Goal: Task Accomplishment & Management: Complete application form

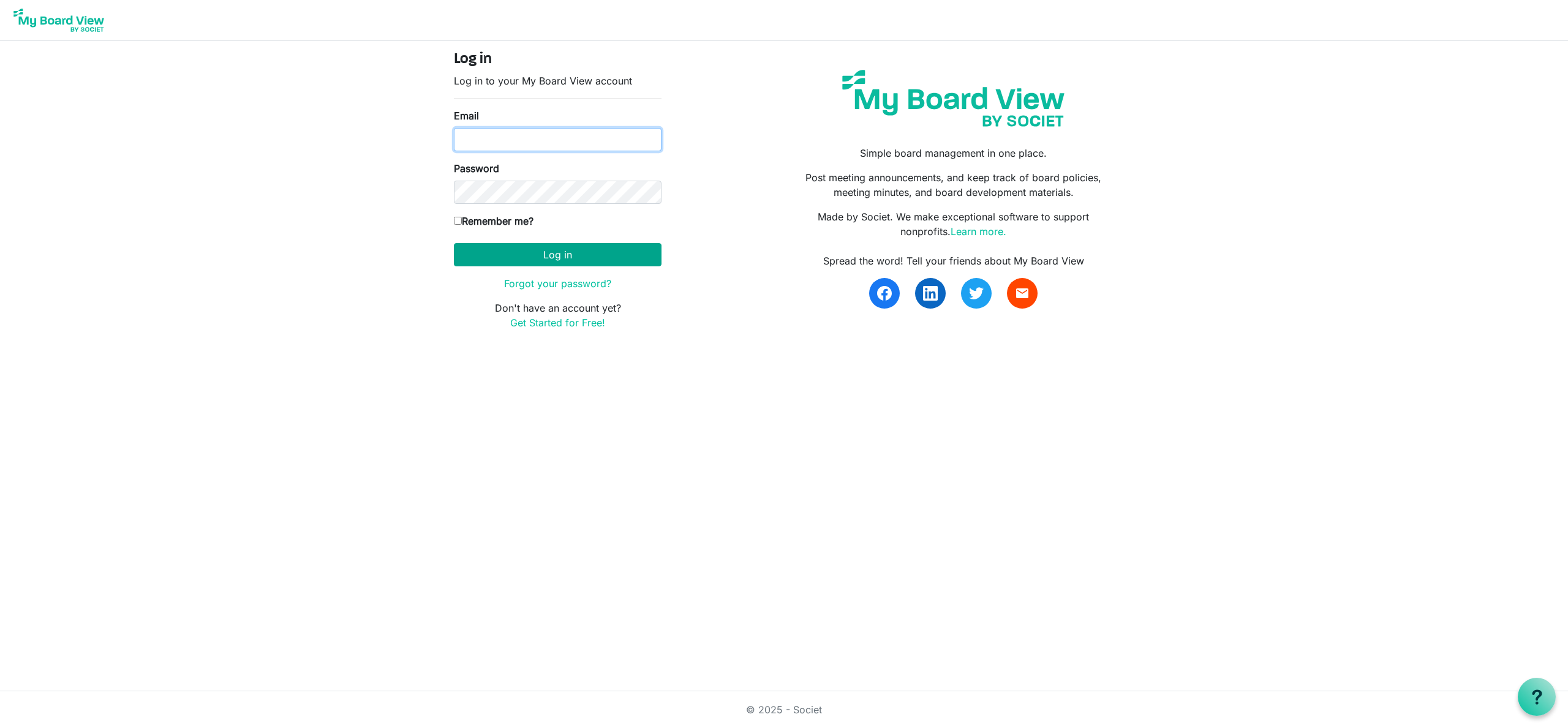
type input "cgamble@newdirectionscc.org"
click at [600, 252] on button "Log in" at bounding box center [558, 255] width 207 height 23
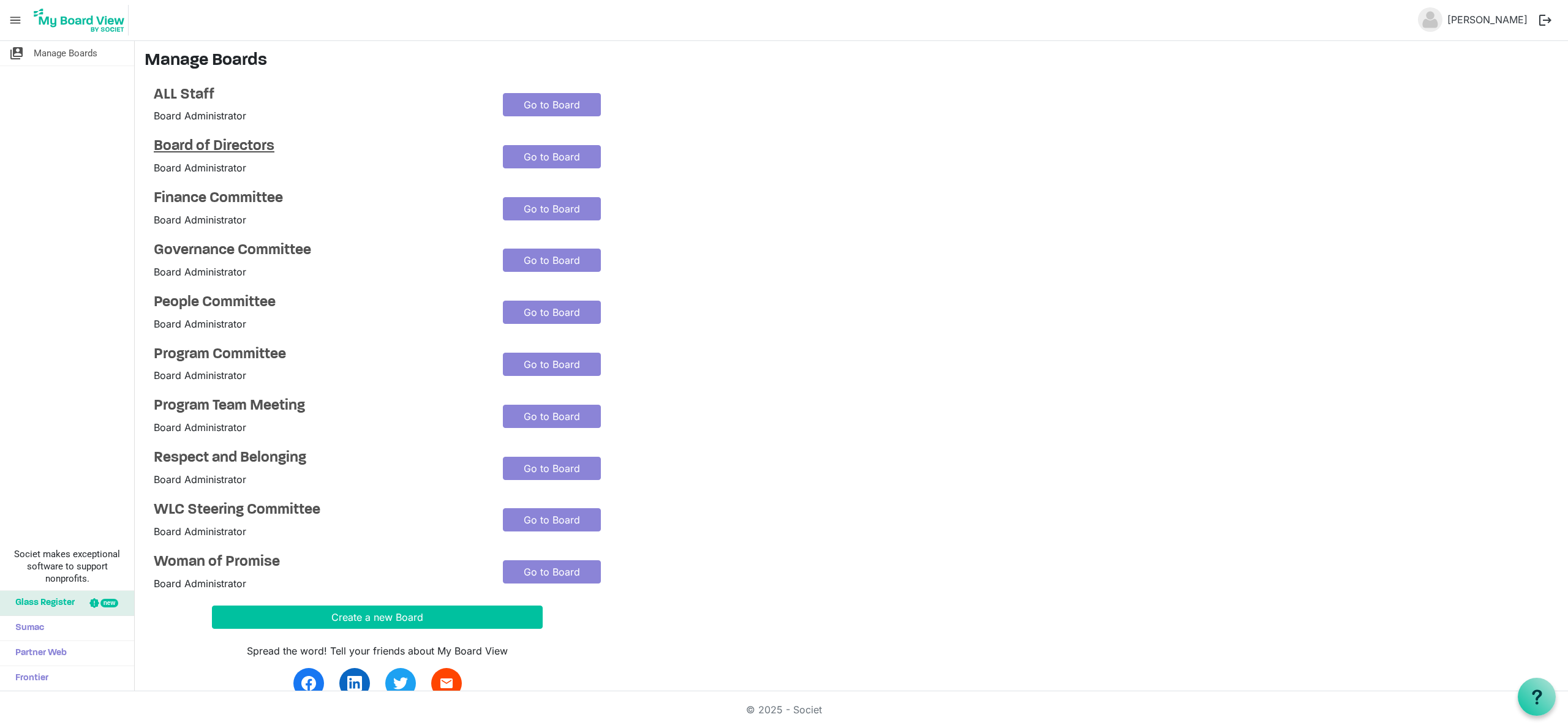
click at [246, 144] on h4 "Board of Directors" at bounding box center [319, 147] width 331 height 18
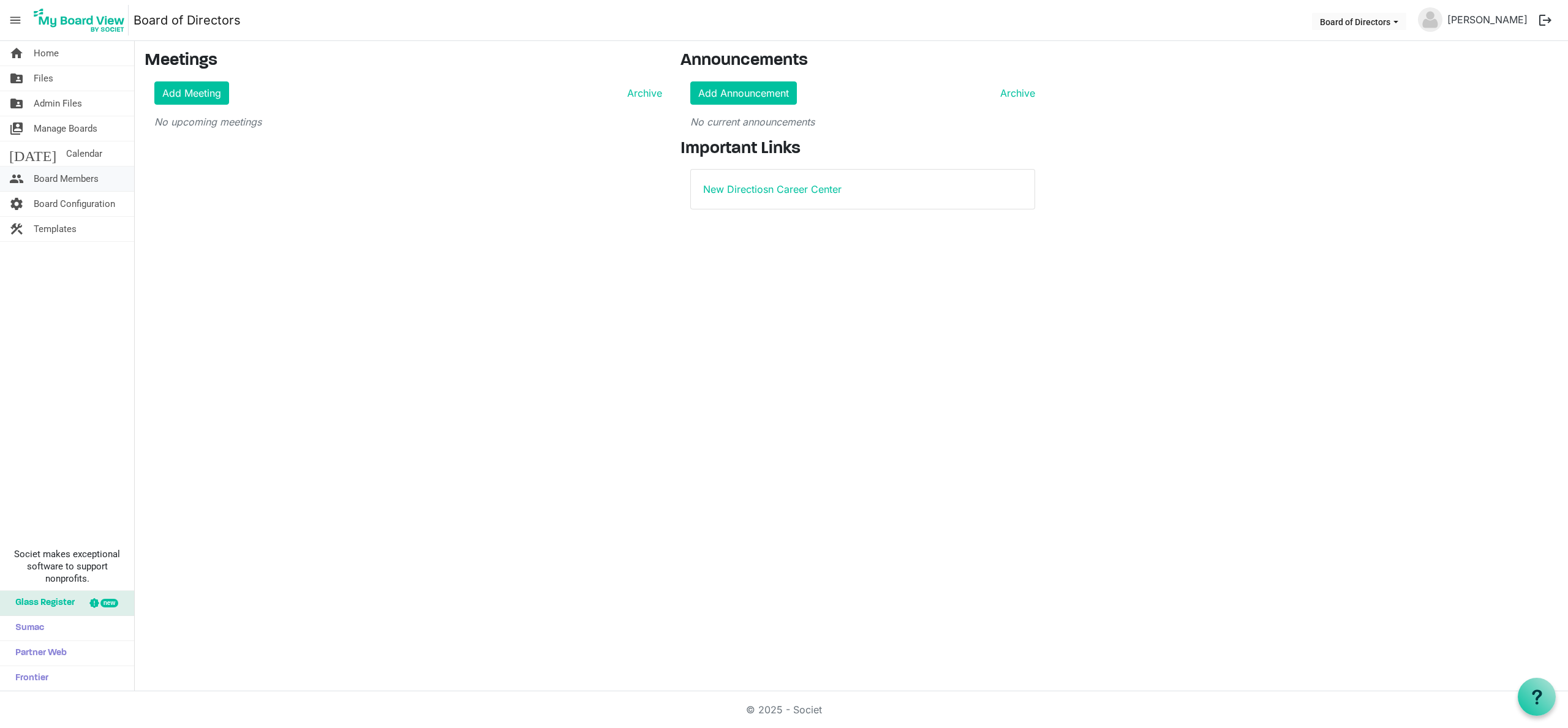
click at [59, 179] on span "Board Members" at bounding box center [66, 179] width 65 height 25
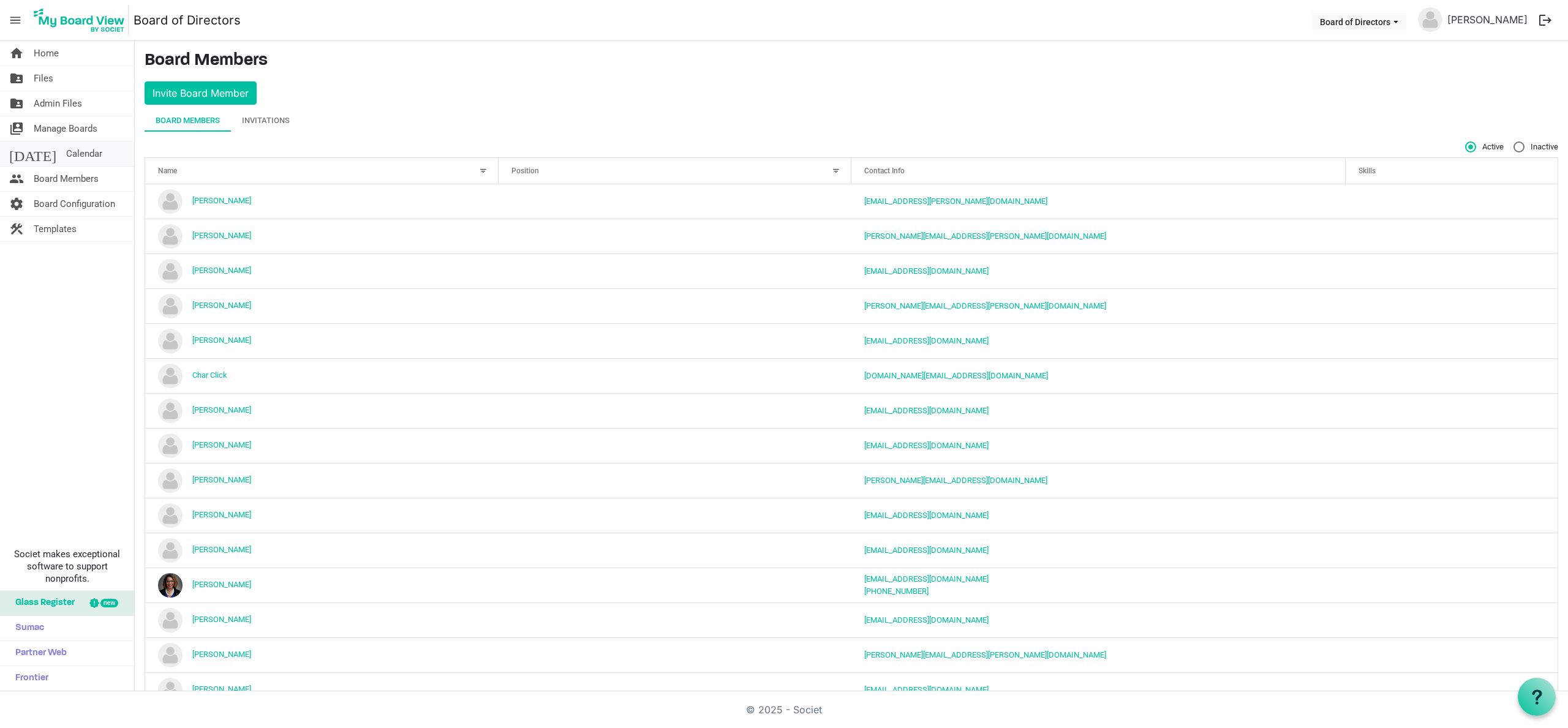
click at [66, 154] on span "Calendar" at bounding box center [83, 154] width 36 height 25
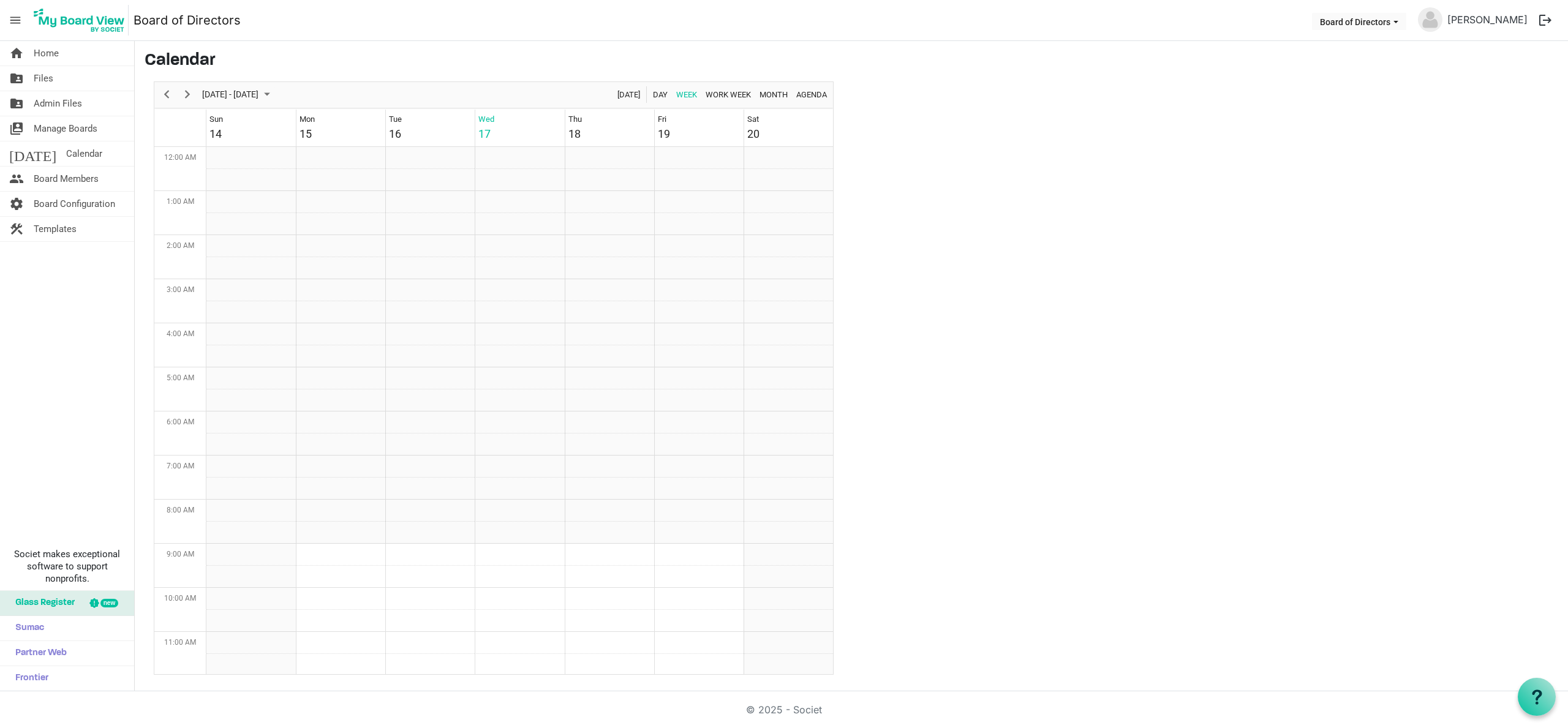
scroll to position [397, 0]
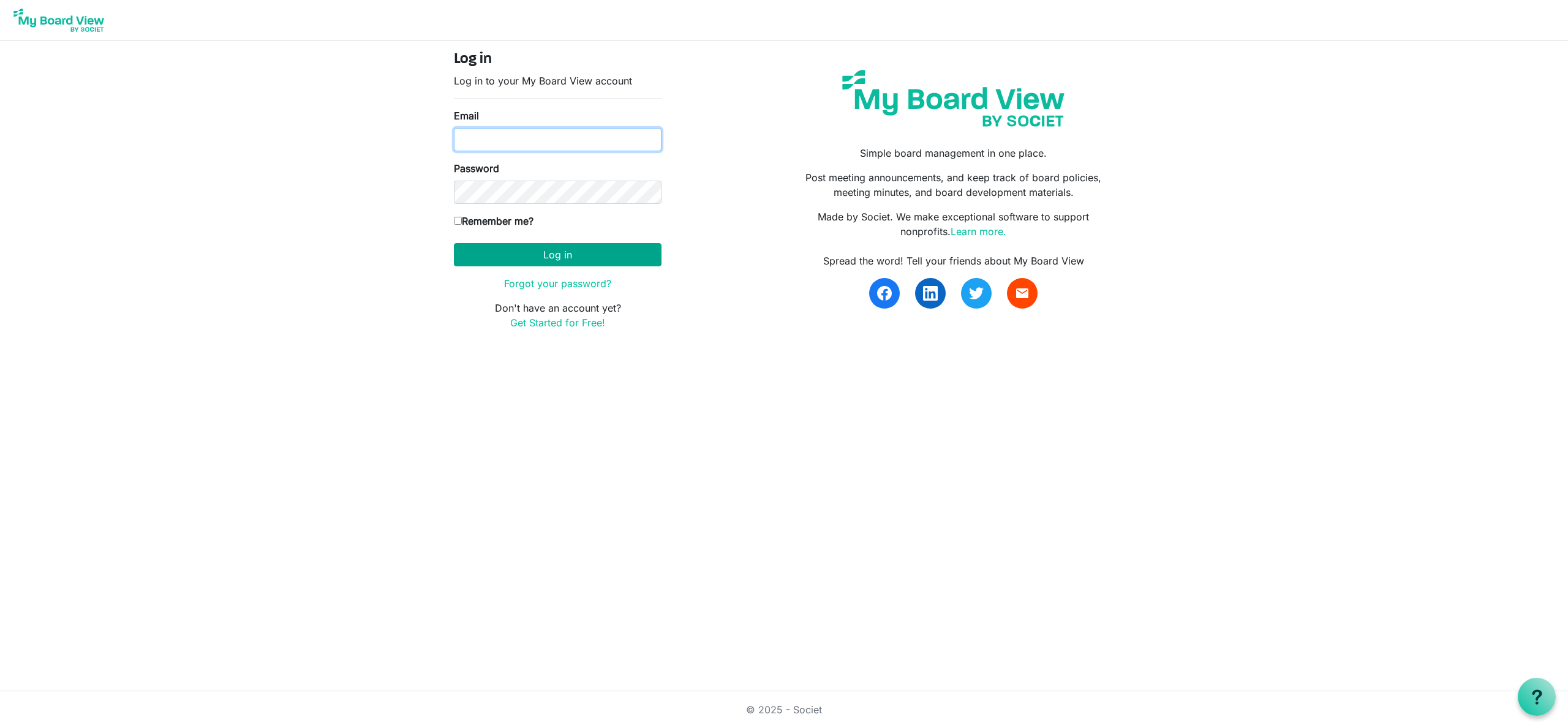
type input "[EMAIL_ADDRESS][DOMAIN_NAME]"
click at [595, 254] on button "Log in" at bounding box center [558, 255] width 207 height 23
type input "[EMAIL_ADDRESS][DOMAIN_NAME]"
click at [459, 223] on input "Remember me?" at bounding box center [458, 220] width 8 height 8
checkbox input "true"
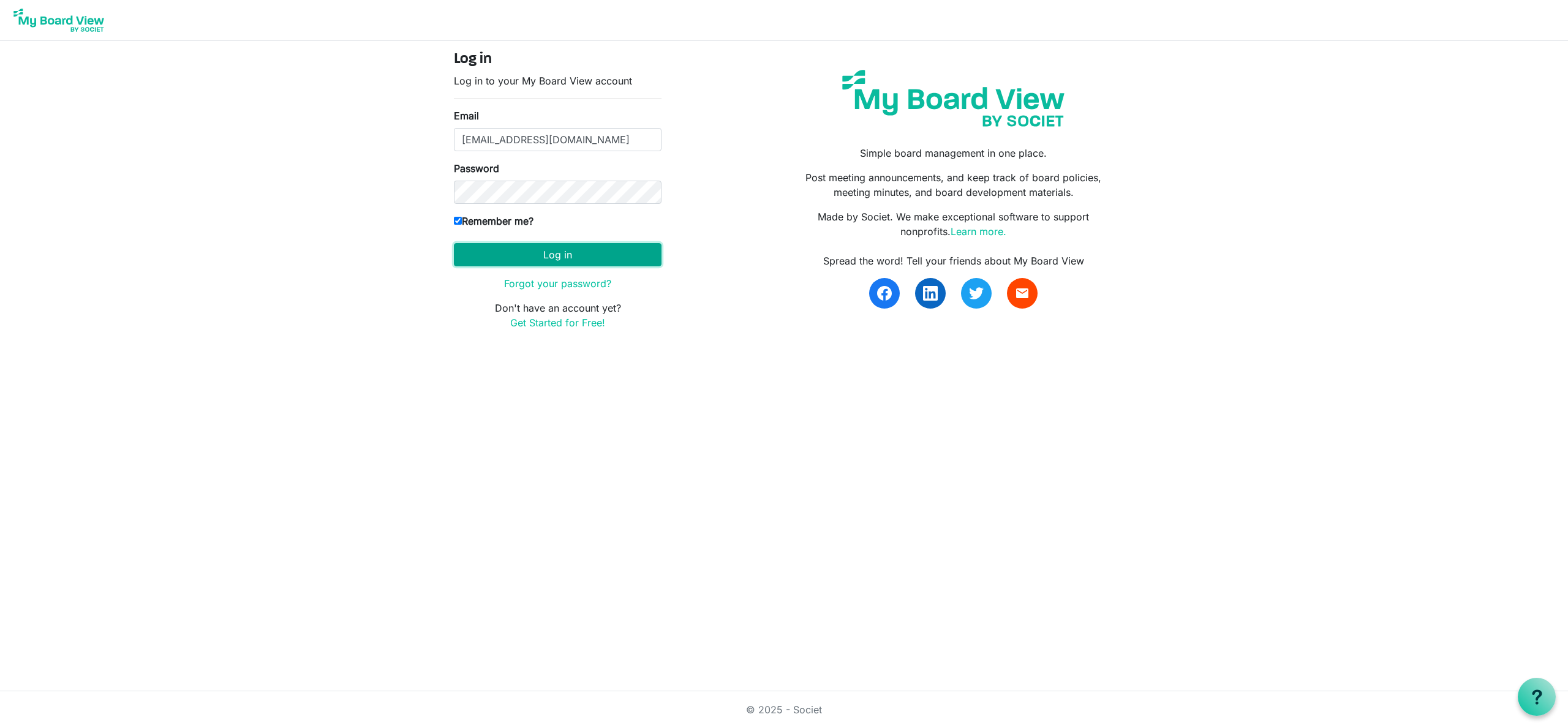
click at [549, 251] on button "Log in" at bounding box center [558, 255] width 207 height 23
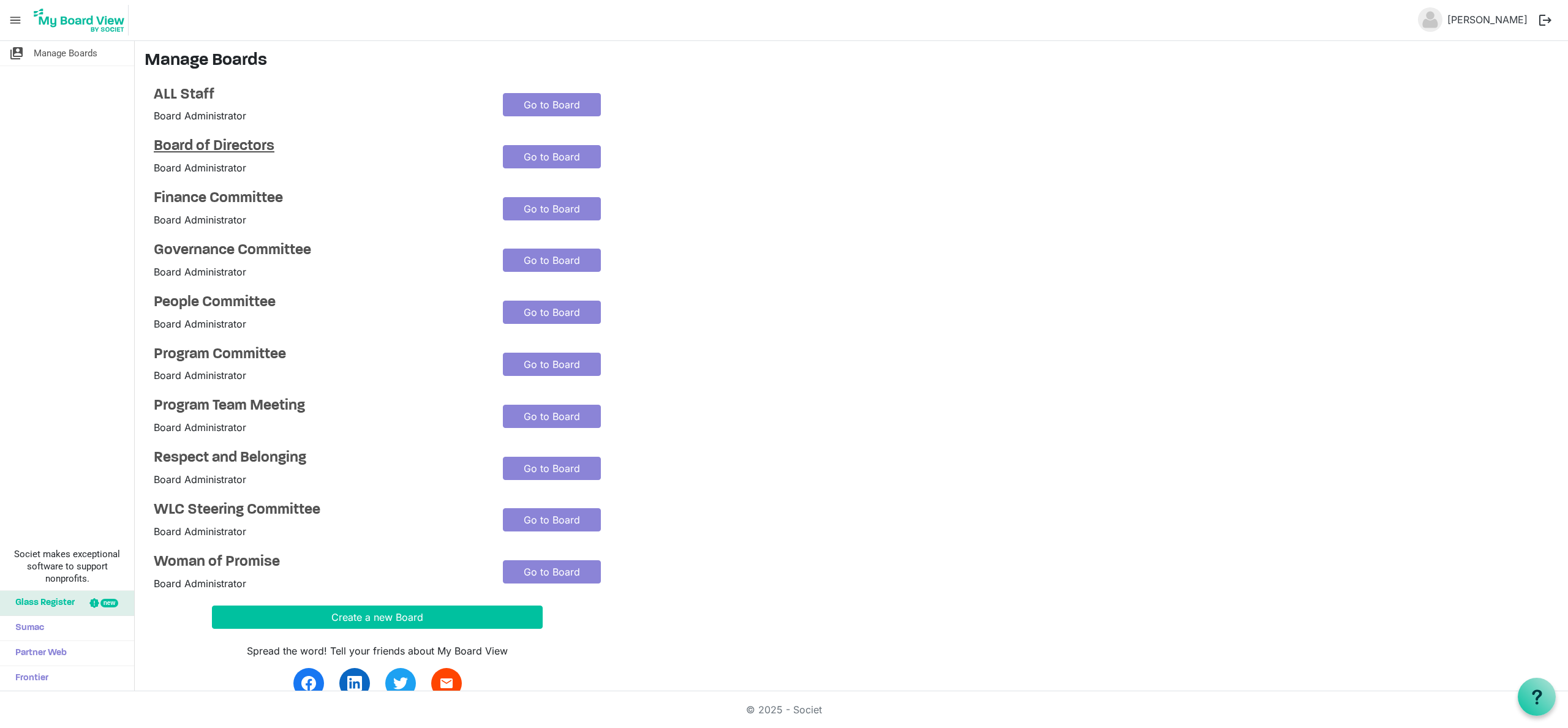
click at [212, 142] on h4 "Board of Directors" at bounding box center [319, 147] width 331 height 18
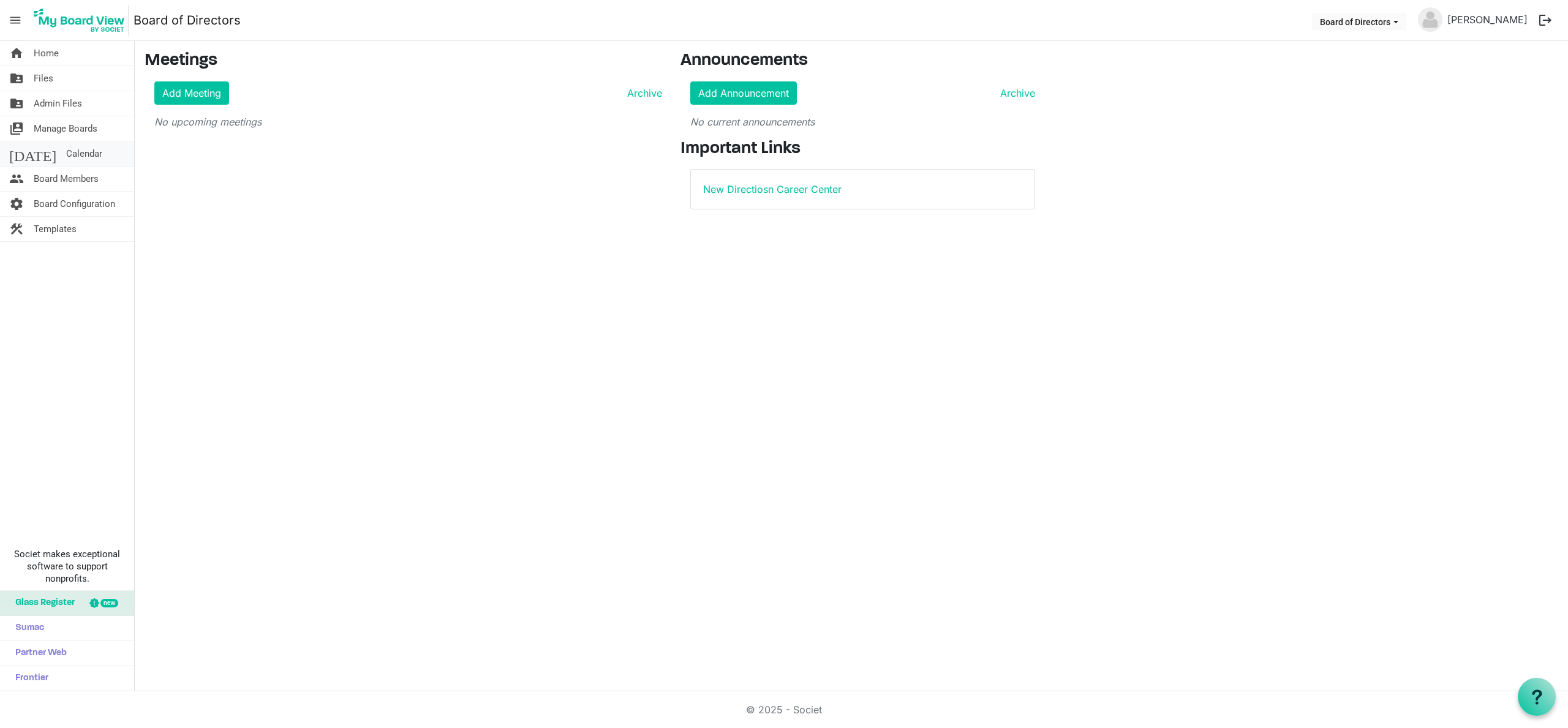
drag, startPoint x: 50, startPoint y: 154, endPoint x: 92, endPoint y: 160, distance: 42.4
click at [66, 154] on span "Calendar" at bounding box center [83, 154] width 36 height 25
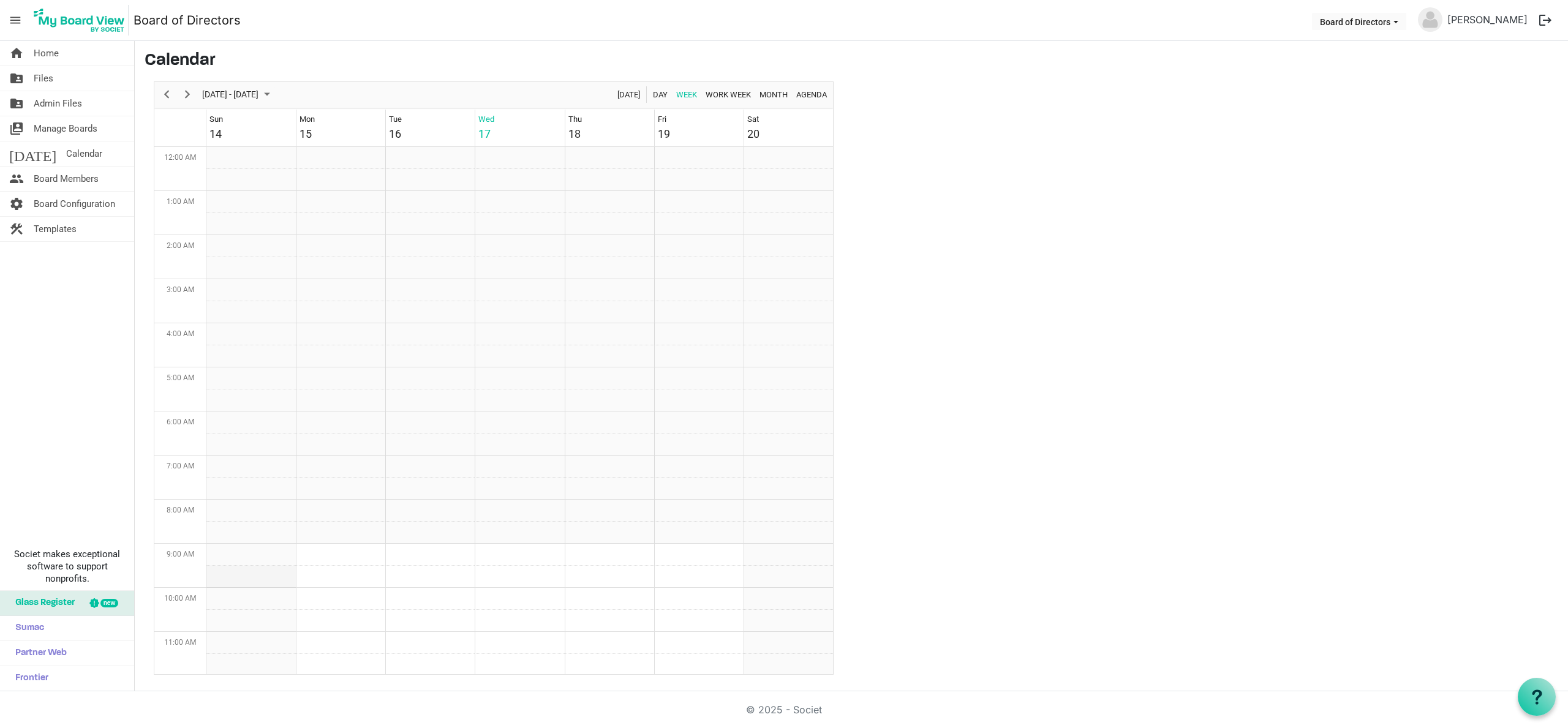
scroll to position [397, 0]
click at [274, 92] on span "September 2025" at bounding box center [267, 94] width 15 height 15
click at [329, 126] on span "next month" at bounding box center [331, 125] width 21 height 22
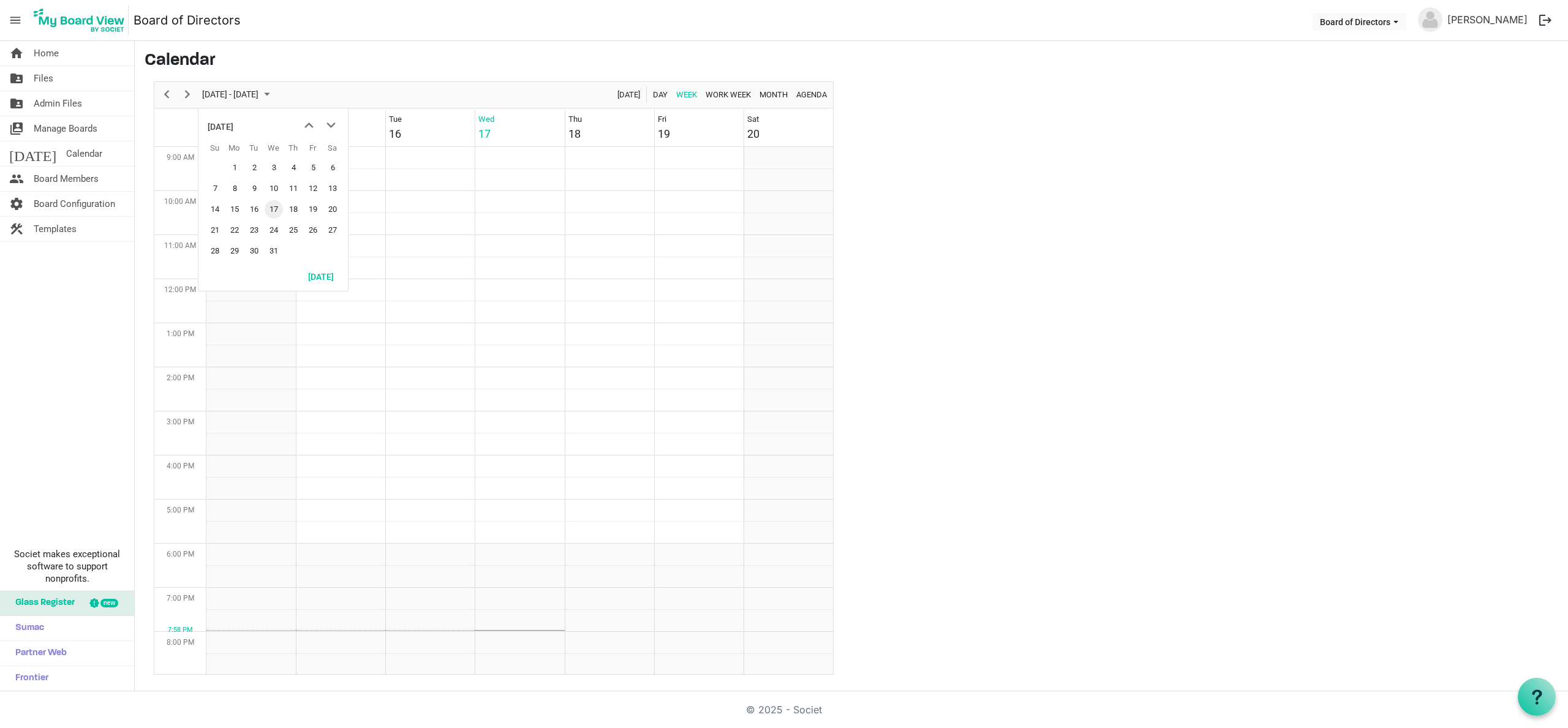
click at [256, 191] on span "9" at bounding box center [254, 188] width 18 height 18
click at [61, 172] on span "Board Members" at bounding box center [66, 179] width 65 height 25
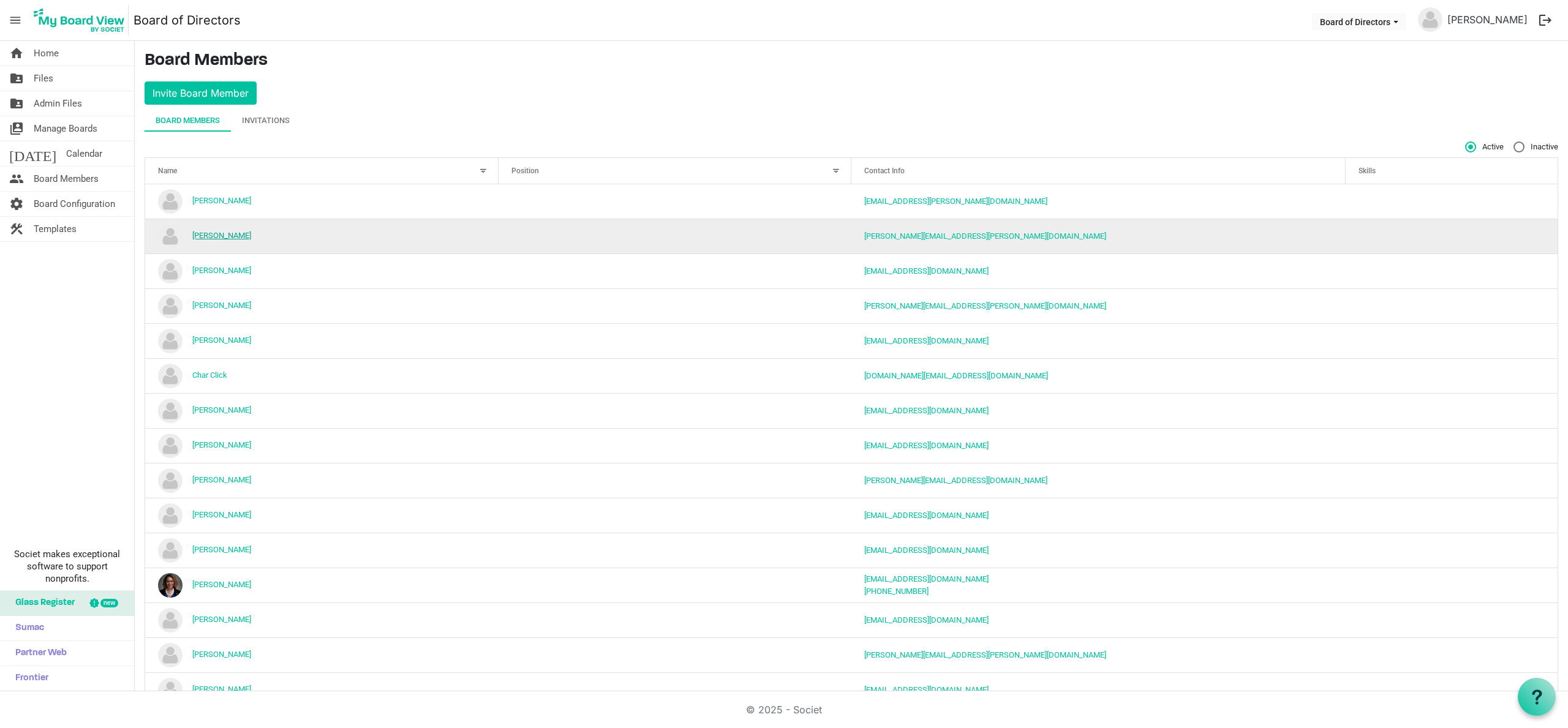
click at [215, 234] on link "Anna Cameron" at bounding box center [221, 235] width 59 height 9
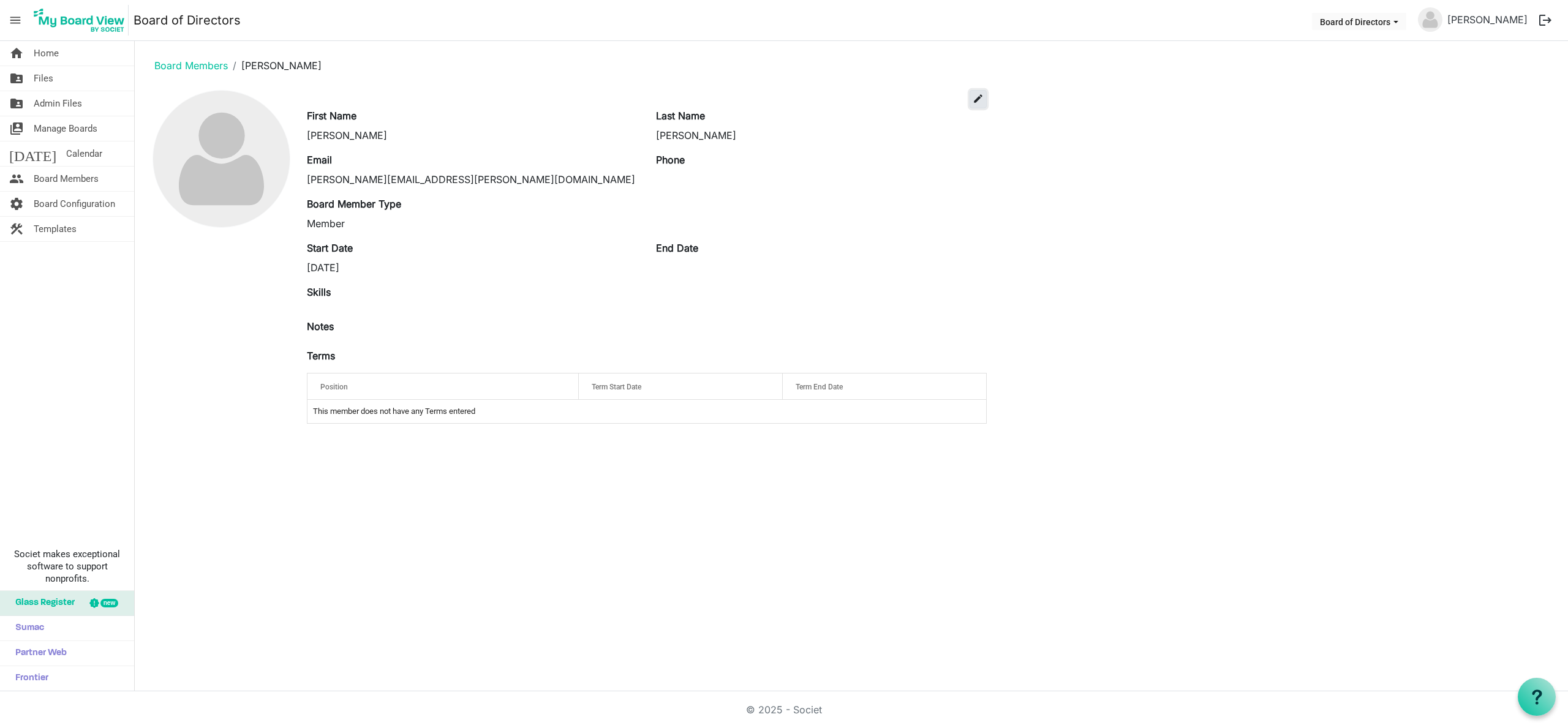
click at [981, 96] on span "edit" at bounding box center [978, 98] width 11 height 11
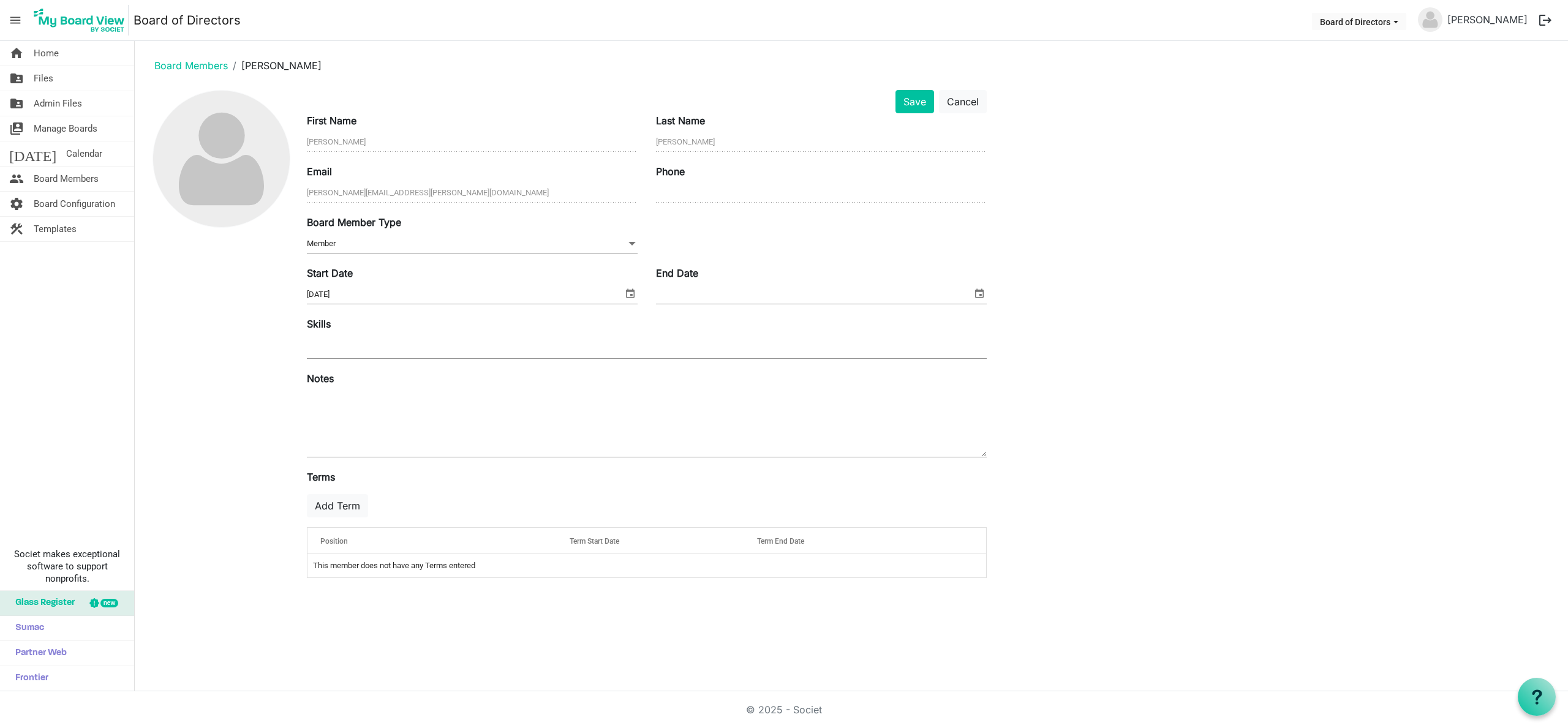
click at [296, 183] on div "Save Cancel First Name [PERSON_NAME] Name [PERSON_NAME] Email [PERSON_NAME][EMA…" at bounding box center [851, 338] width 1413 height 498
click at [288, 193] on div "Save Cancel First Name [PERSON_NAME] Name [PERSON_NAME] Email [PERSON_NAME][EMA…" at bounding box center [851, 338] width 1413 height 498
click at [68, 178] on span "Board Members" at bounding box center [66, 179] width 65 height 25
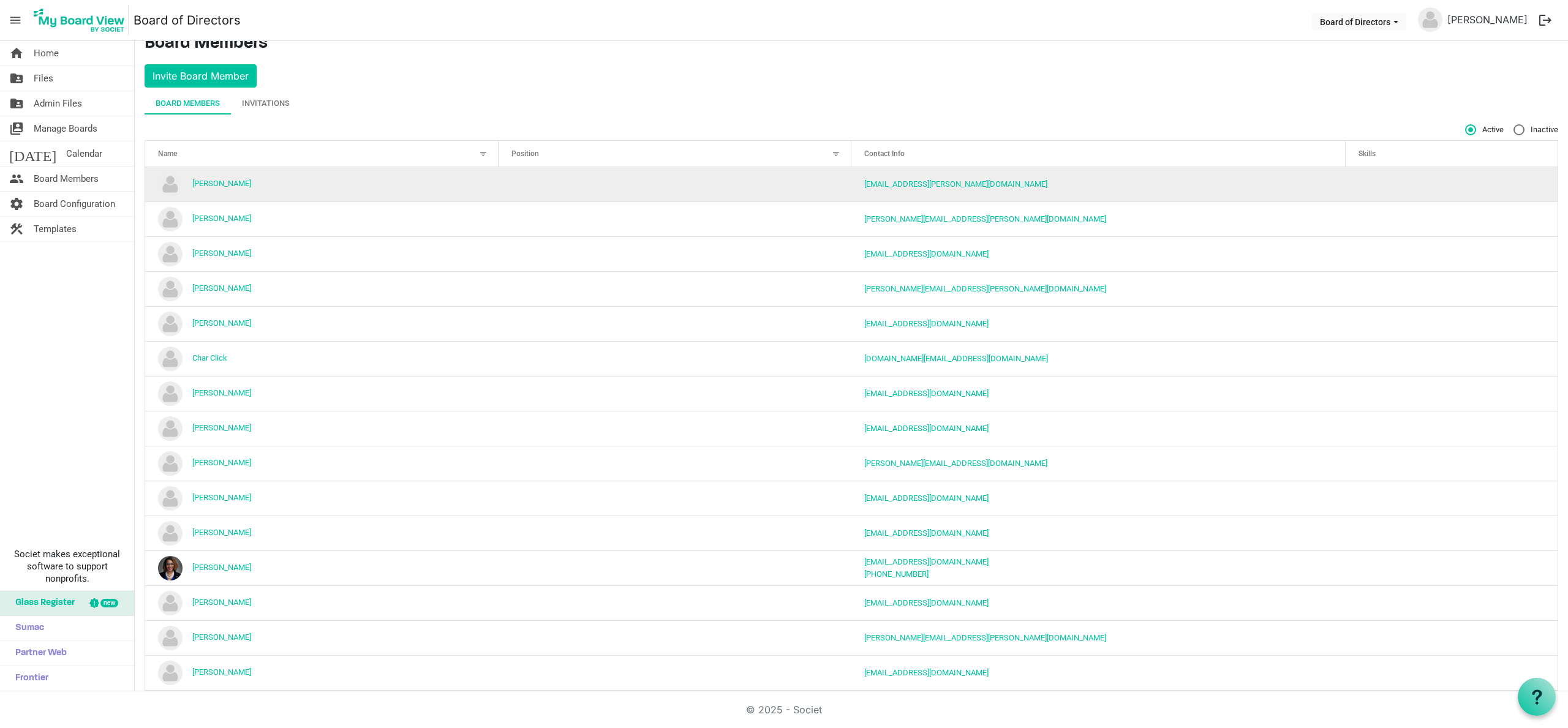
scroll to position [25, 0]
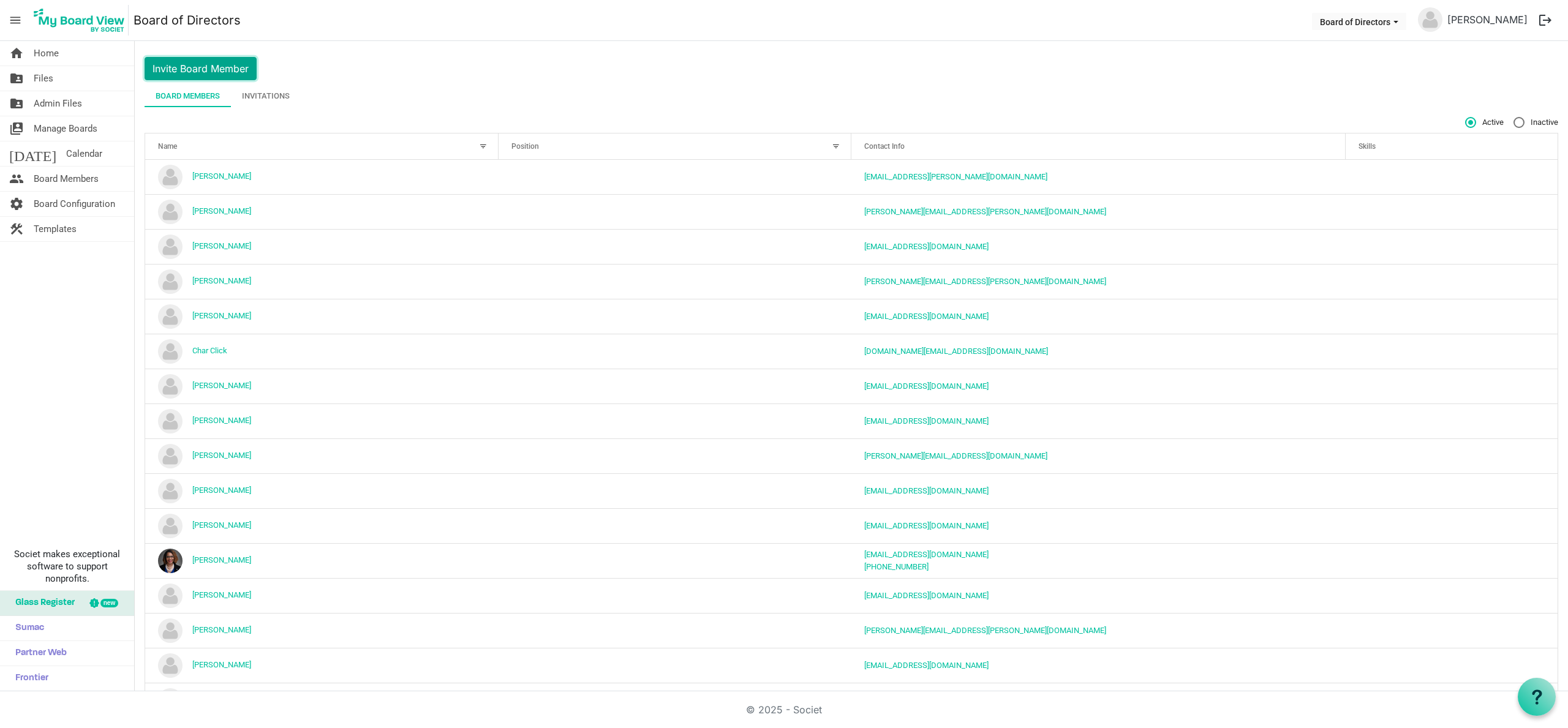
click at [199, 70] on button "Invite Board Member" at bounding box center [201, 68] width 112 height 23
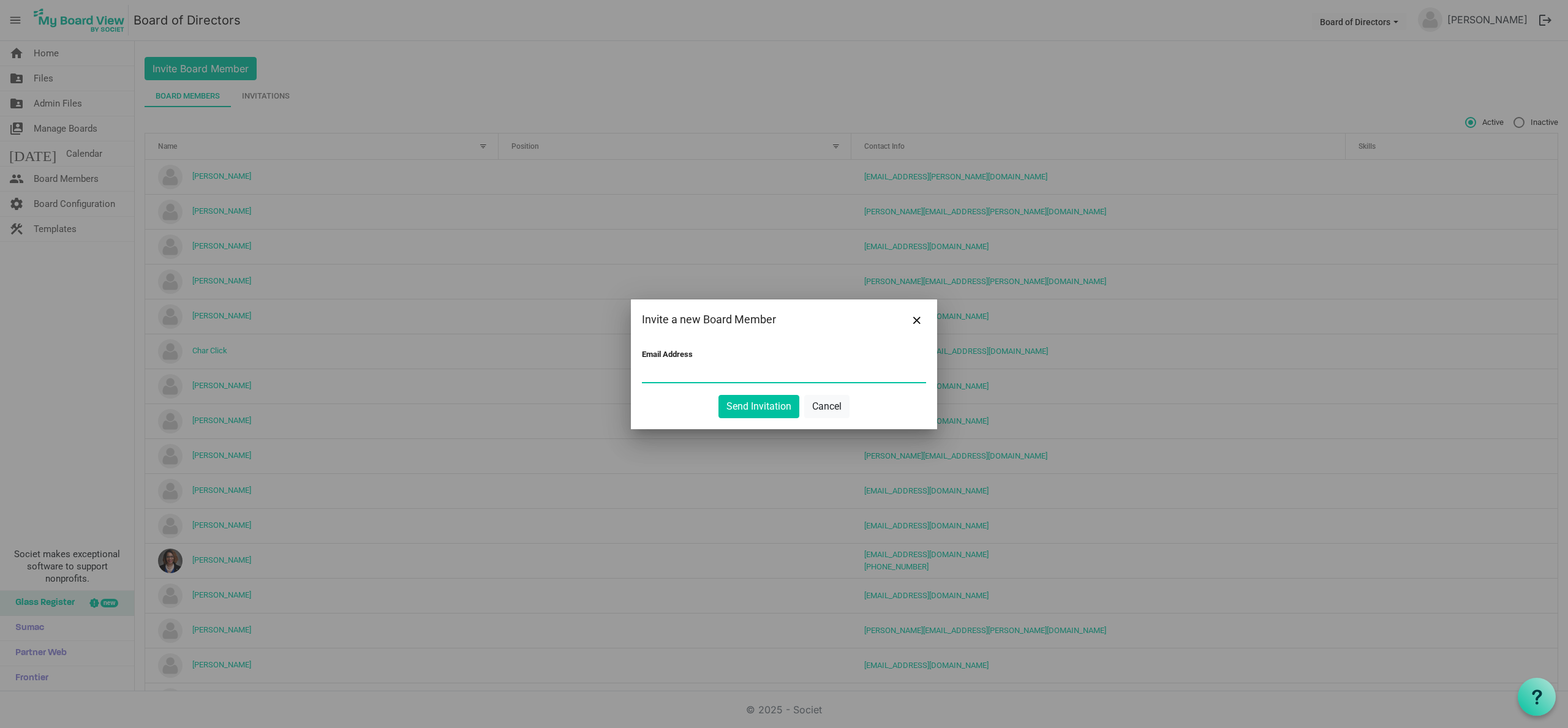
paste input "Anna.cameron01@yahoo.com"
type input "Anna.cameron01@yahoo.com"
click at [764, 402] on button "Send Invitation" at bounding box center [759, 407] width 81 height 23
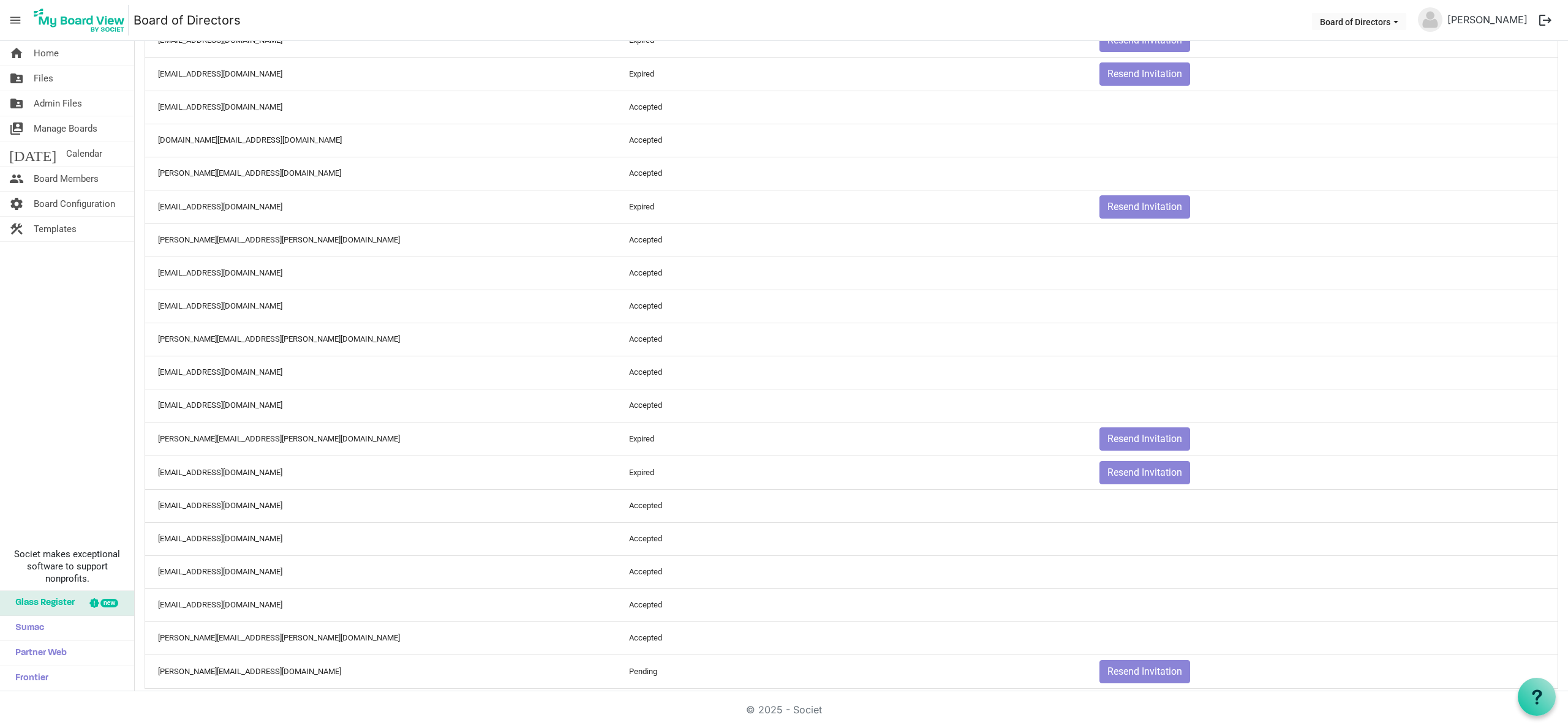
scroll to position [595, 0]
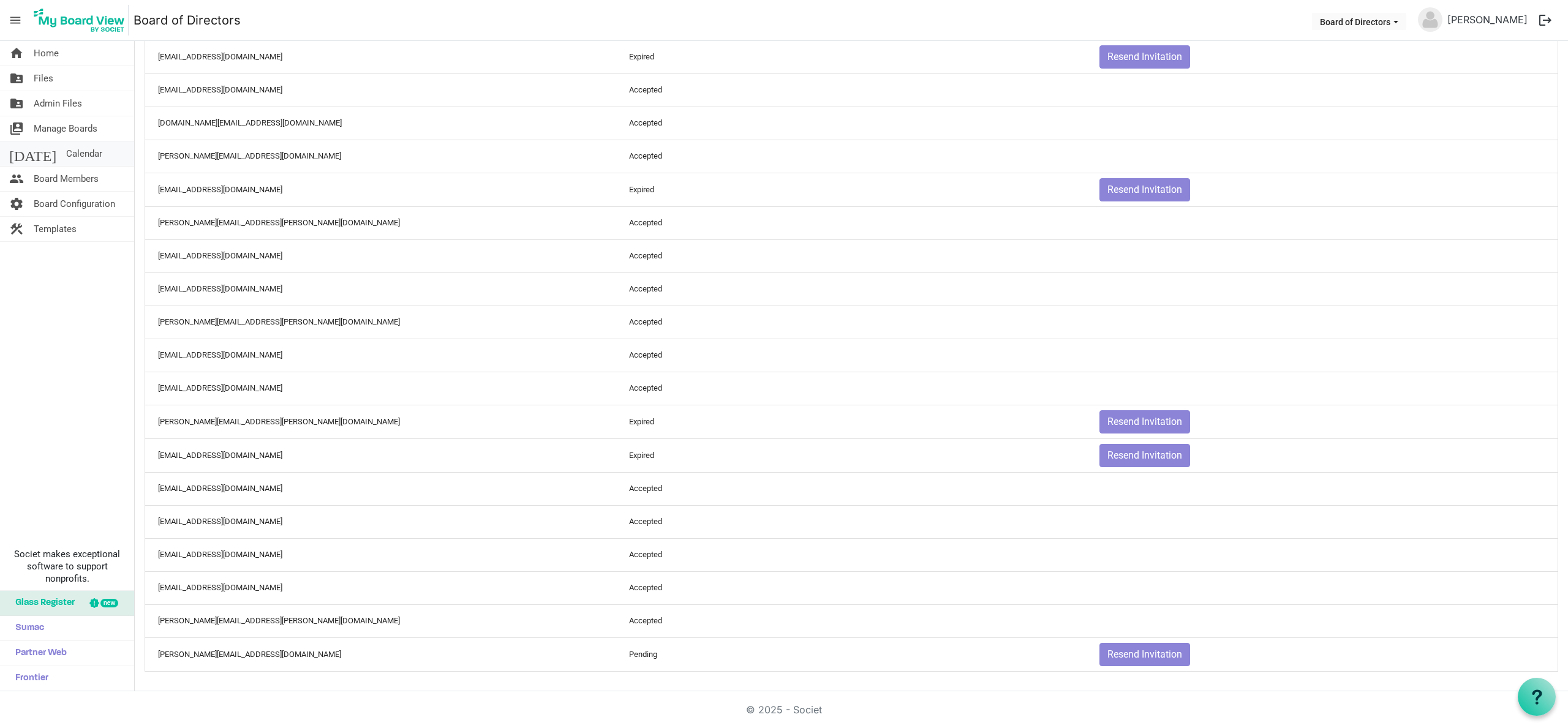
click at [66, 159] on span "Calendar" at bounding box center [83, 154] width 36 height 25
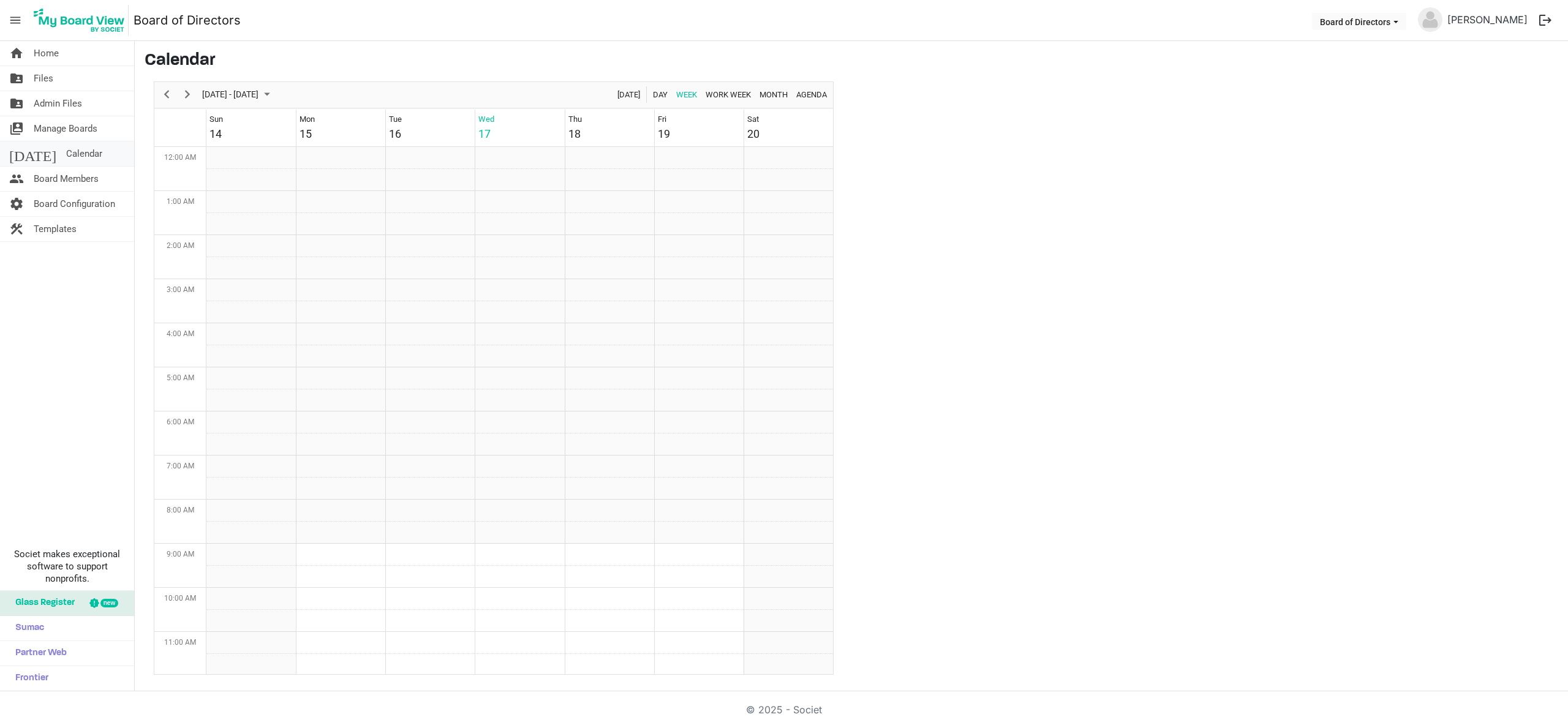
scroll to position [397, 0]
click at [274, 96] on span "September 2025" at bounding box center [267, 94] width 15 height 15
click at [331, 124] on span "next month" at bounding box center [331, 125] width 21 height 22
click at [308, 126] on span "previous month" at bounding box center [309, 125] width 21 height 22
click at [255, 229] on span "23" at bounding box center [254, 230] width 18 height 18
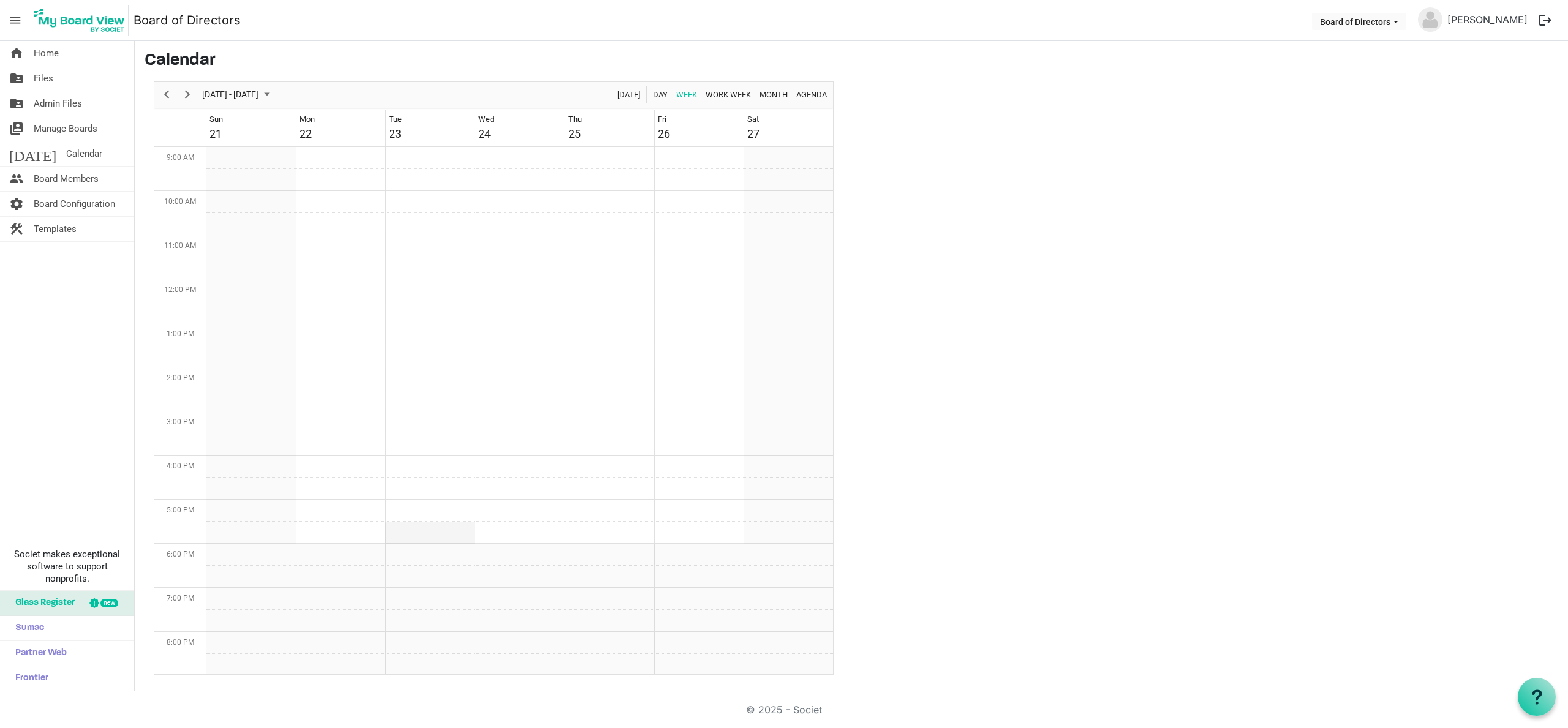
click at [437, 528] on td "Week of September 23, 2025" at bounding box center [430, 532] width 90 height 22
click at [459, 513] on td "Week of September 23, 2025" at bounding box center [430, 512] width 90 height 22
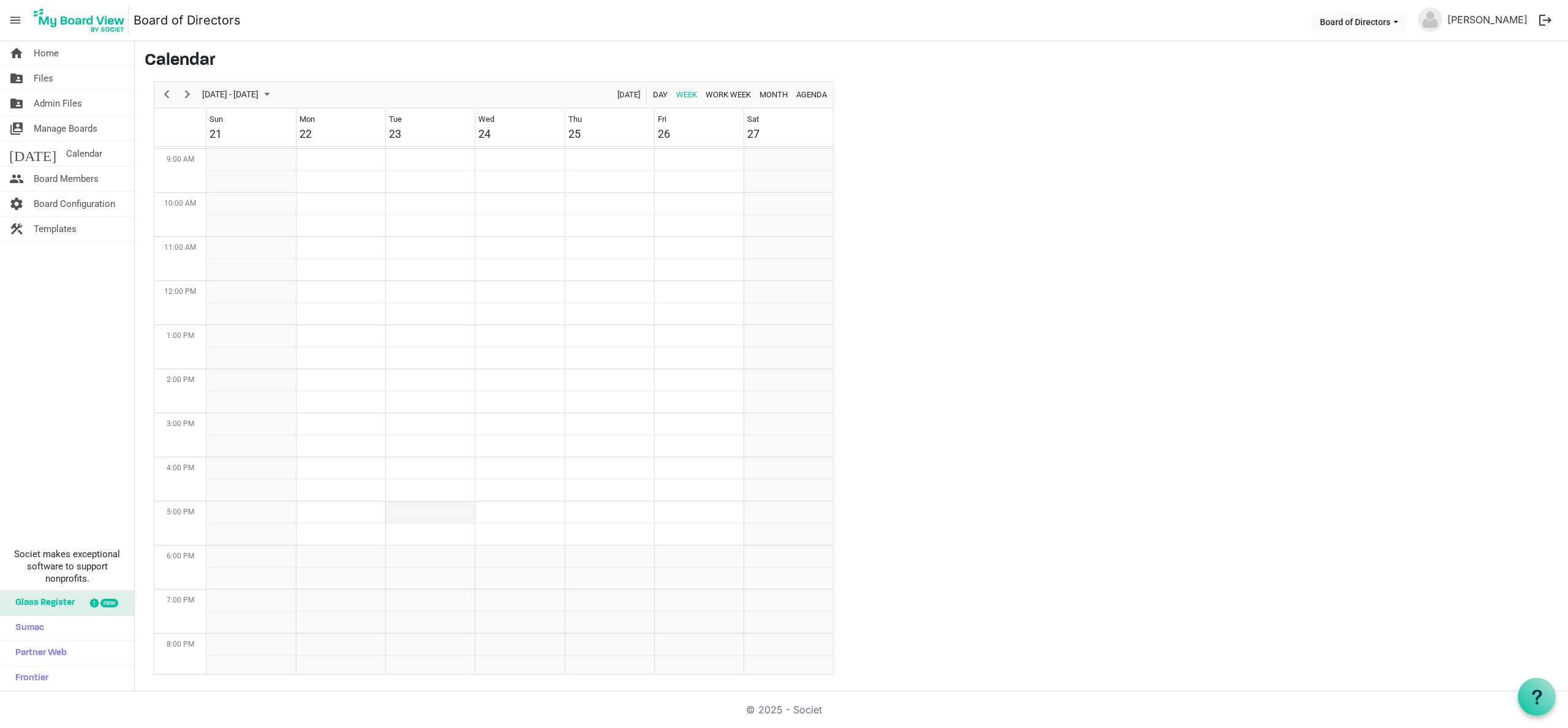
click at [459, 513] on td "Week of September 23, 2025" at bounding box center [430, 512] width 90 height 22
click at [66, 151] on span "Calendar" at bounding box center [83, 154] width 36 height 25
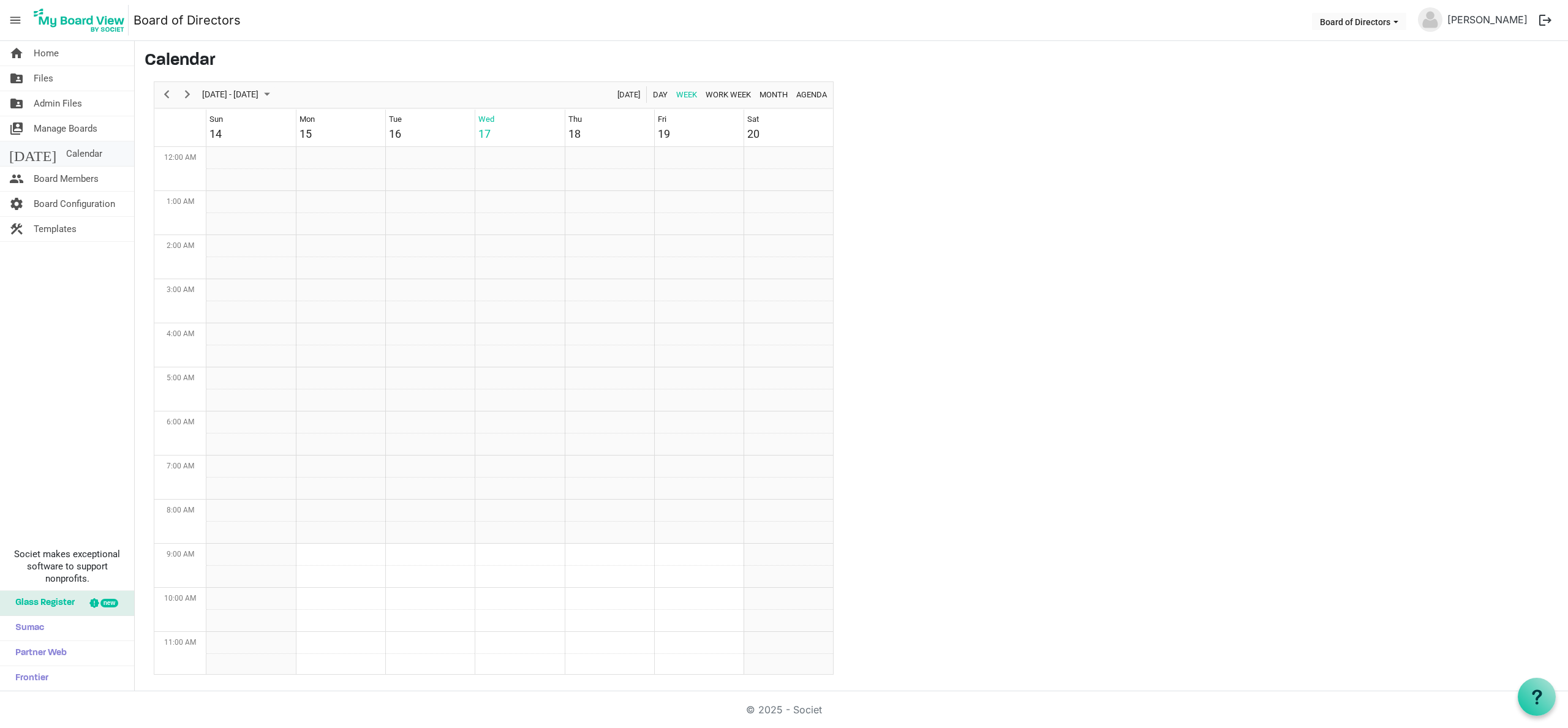
scroll to position [397, 0]
click at [274, 93] on span "September 2025" at bounding box center [267, 94] width 15 height 15
click at [331, 126] on span "next month" at bounding box center [331, 125] width 21 height 22
click at [307, 125] on span "previous month" at bounding box center [309, 125] width 21 height 22
click at [257, 228] on span "23" at bounding box center [254, 230] width 18 height 18
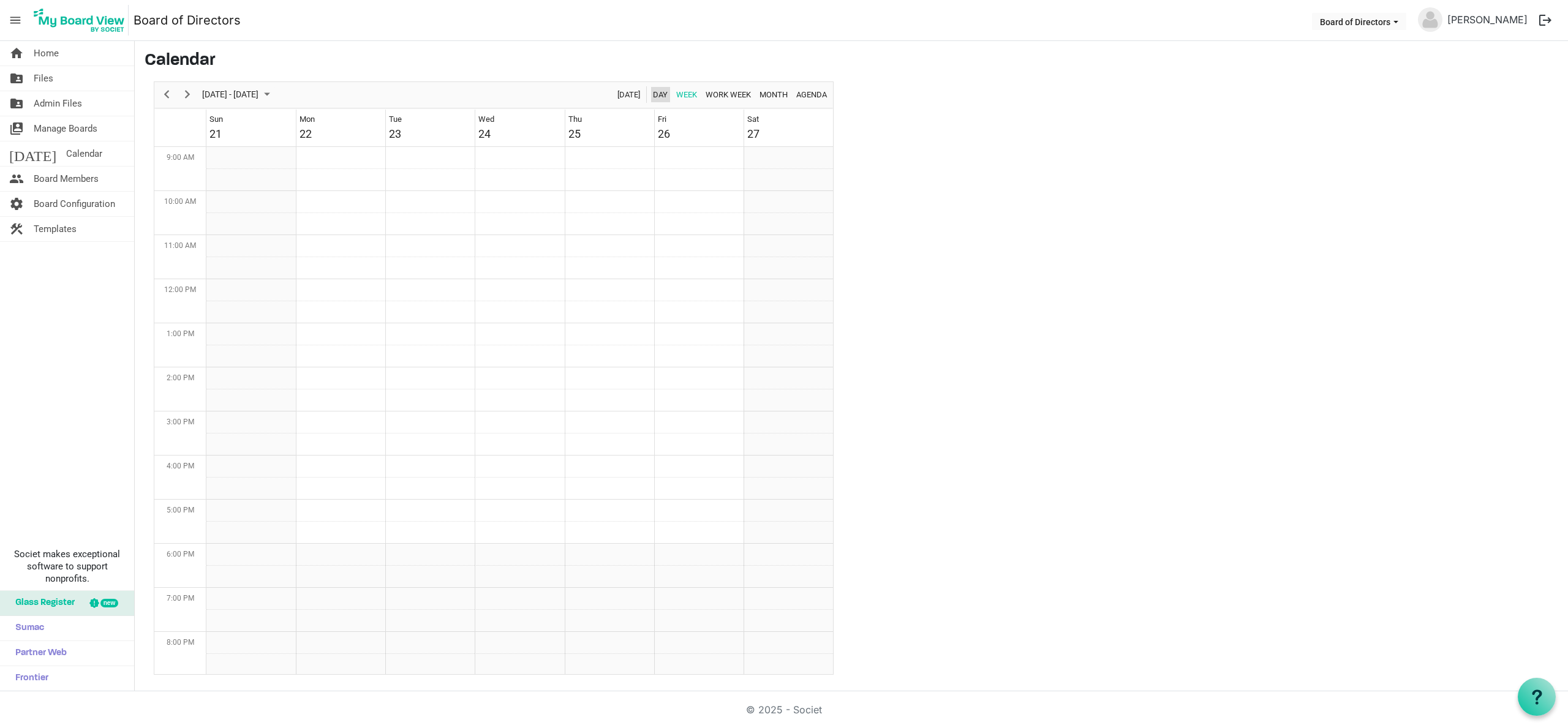
click at [655, 91] on span "Day" at bounding box center [661, 94] width 18 height 15
click at [372, 528] on td "Day of September 23, 2025" at bounding box center [519, 532] width 626 height 22
click at [350, 485] on td "Day of September 23, 2025" at bounding box center [519, 488] width 626 height 22
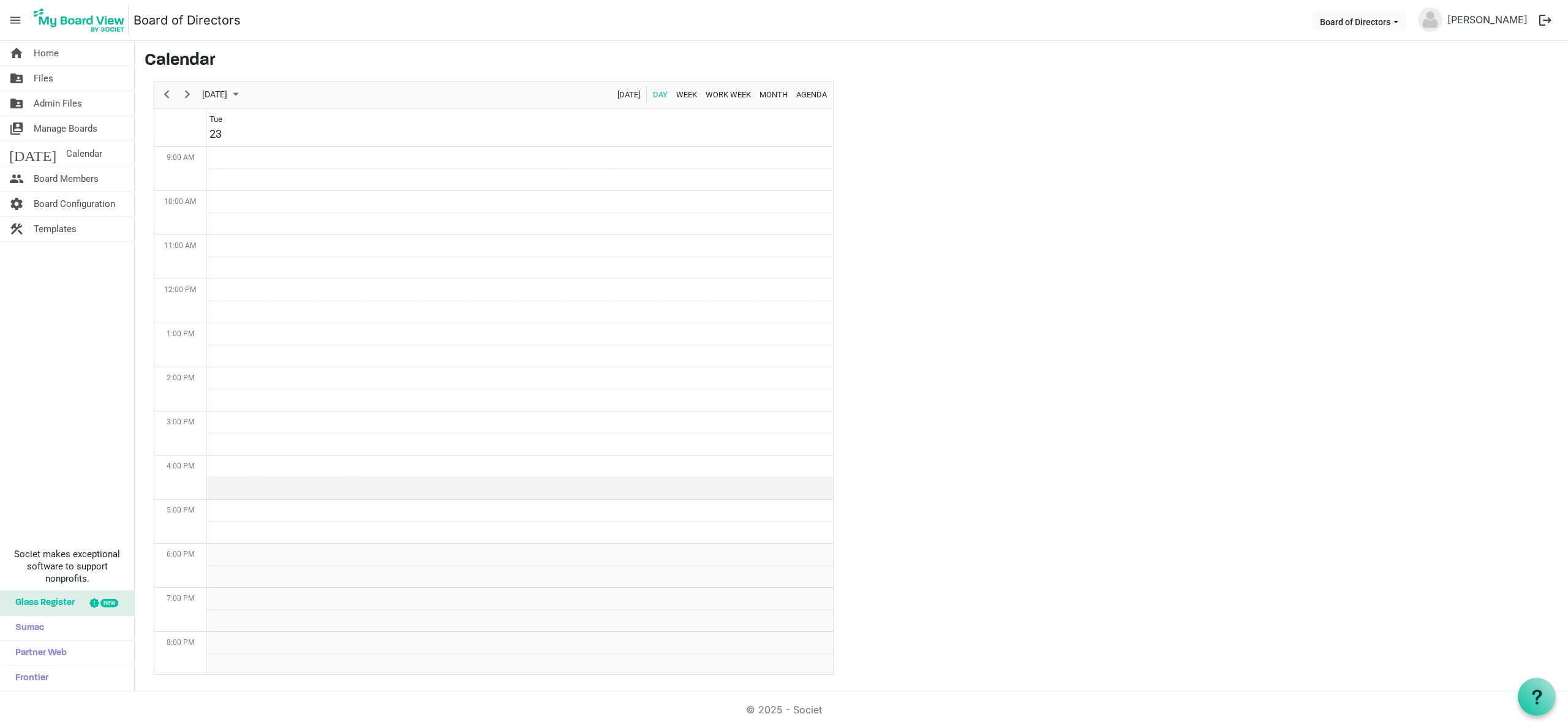
click at [350, 485] on td "Day of September 23, 2025" at bounding box center [519, 488] width 626 height 22
click at [331, 484] on td "Day of September 23, 2025" at bounding box center [519, 488] width 626 height 22
click at [286, 462] on td "Day of September 23, 2025" at bounding box center [519, 466] width 626 height 22
click at [287, 462] on td "Day of September 23, 2025" at bounding box center [519, 466] width 626 height 22
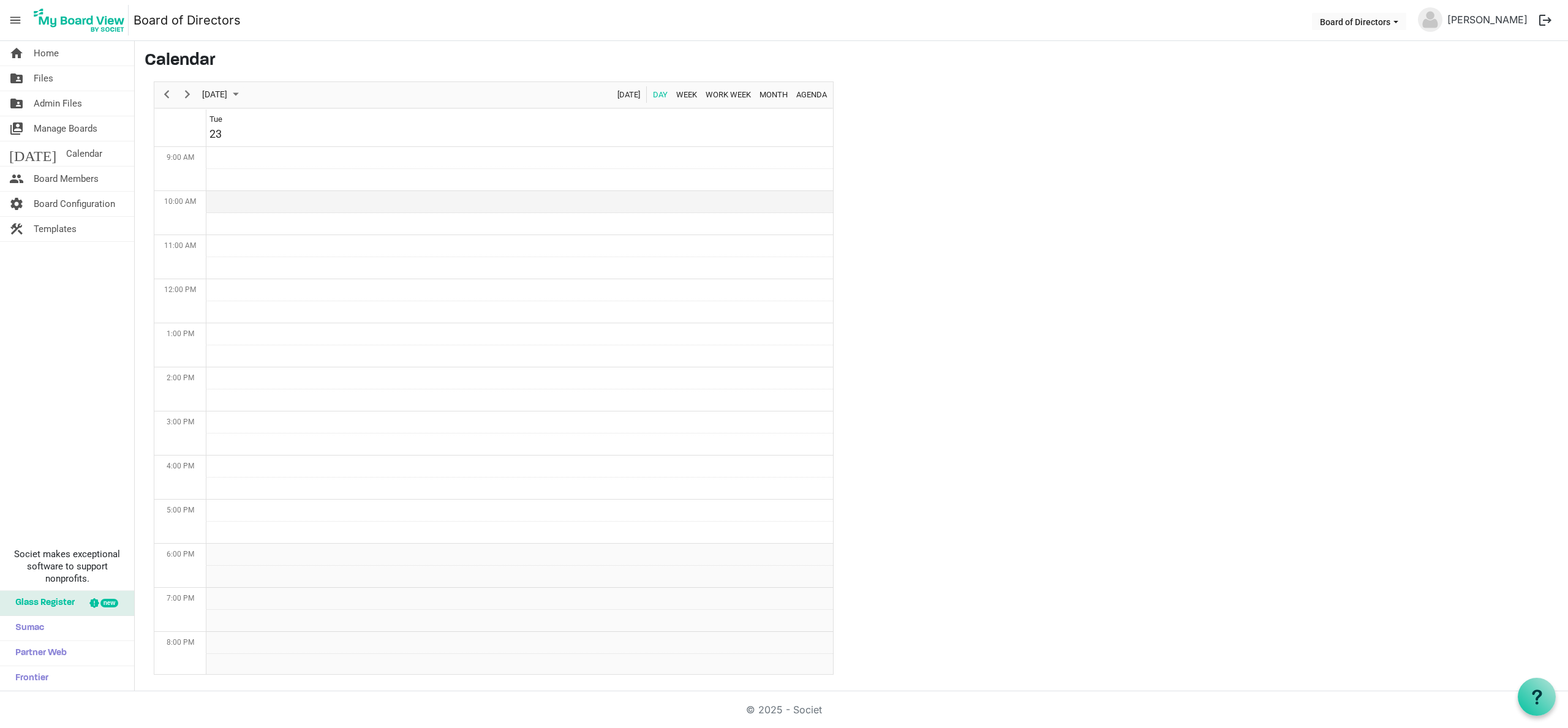
click at [344, 199] on td "Day of September 23, 2025" at bounding box center [519, 202] width 626 height 22
click at [243, 92] on span "September 2025" at bounding box center [235, 94] width 15 height 15
click at [331, 123] on span "next month" at bounding box center [331, 125] width 21 height 22
drag, startPoint x: 308, startPoint y: 122, endPoint x: 300, endPoint y: 136, distance: 16.1
click at [308, 122] on span "previous month" at bounding box center [309, 125] width 21 height 22
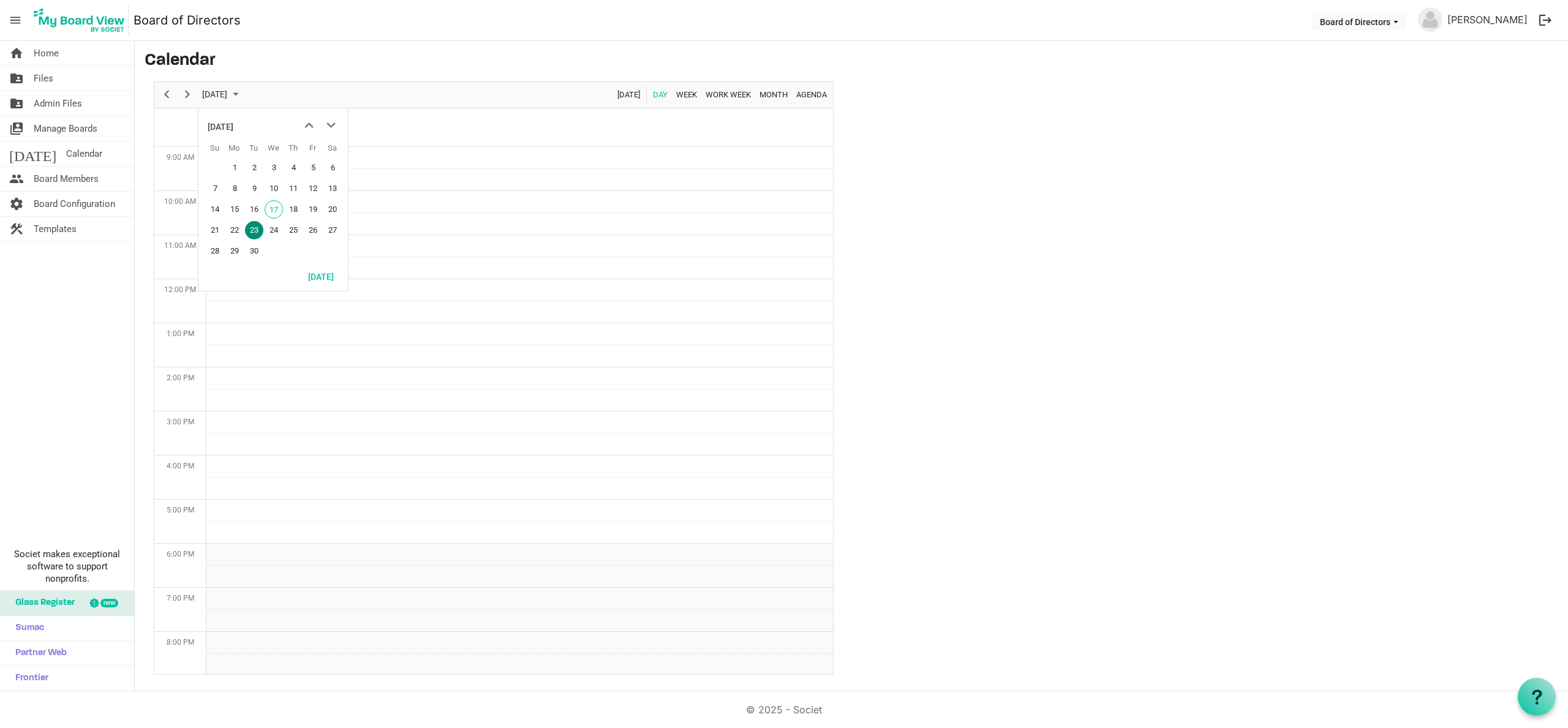
click at [252, 231] on span "23" at bounding box center [254, 230] width 18 height 18
click at [427, 252] on td "Day of September 23, 2025" at bounding box center [519, 246] width 626 height 22
click at [287, 128] on td "Tue 23" at bounding box center [519, 128] width 626 height 37
click at [52, 55] on span "Home" at bounding box center [46, 54] width 25 height 25
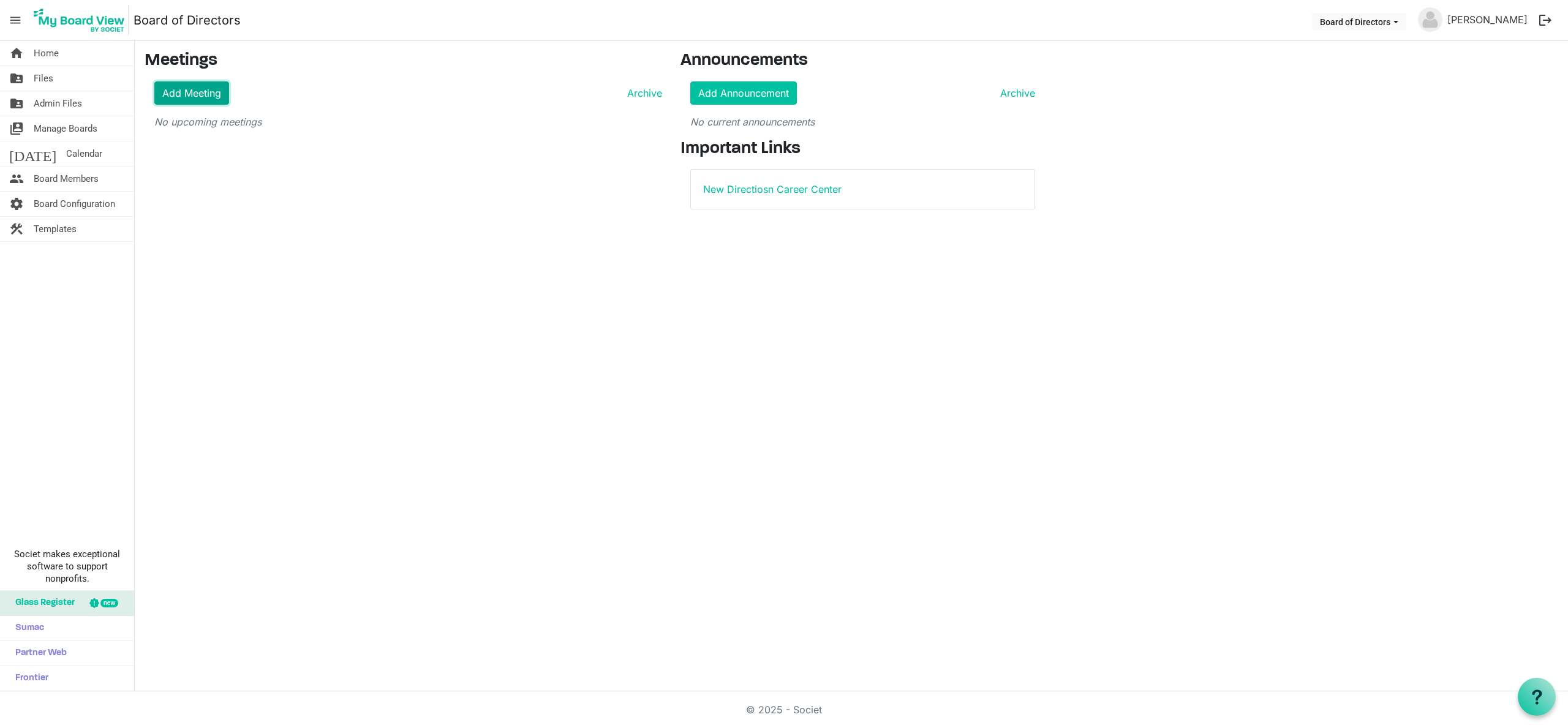
click at [209, 90] on link "Add Meeting" at bounding box center [191, 93] width 75 height 23
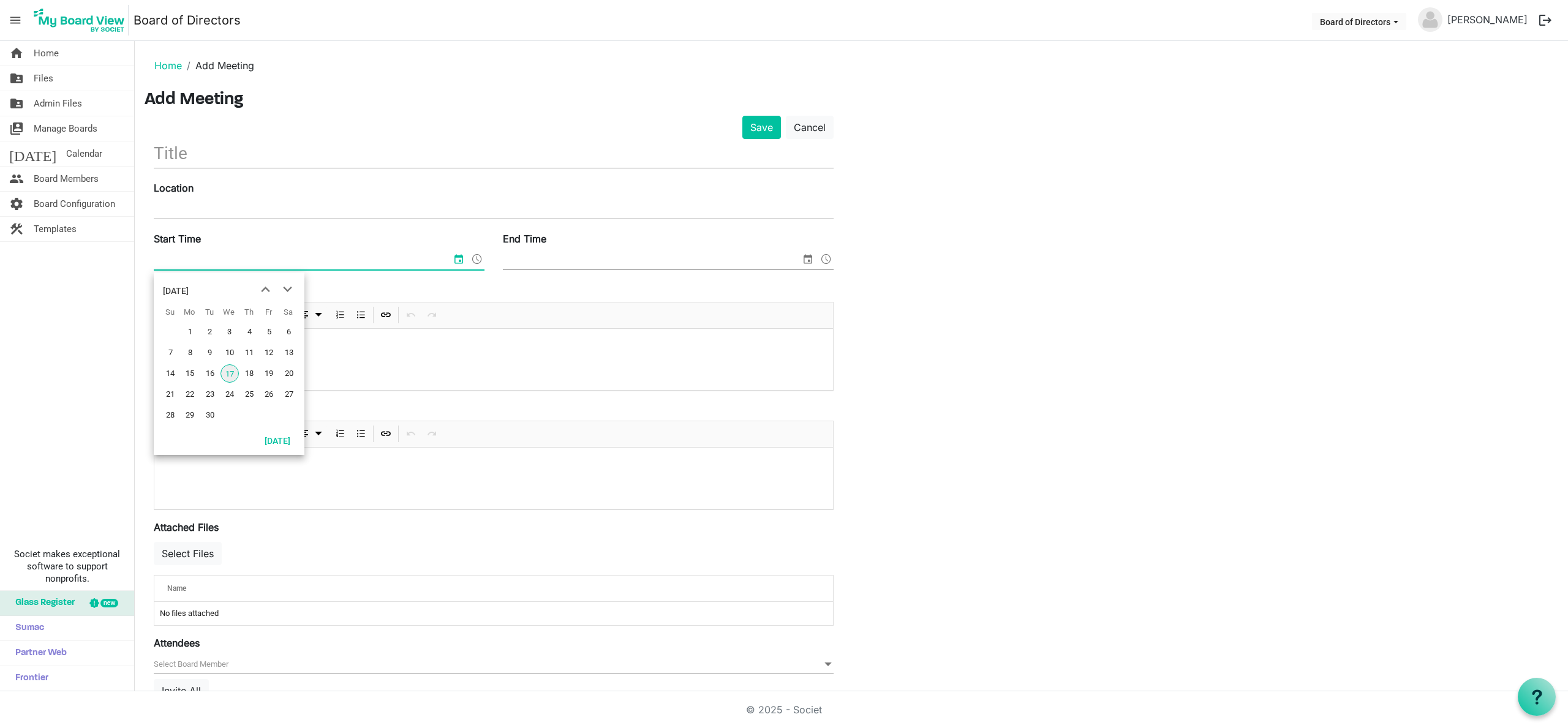
click at [237, 256] on input "Start Time" at bounding box center [302, 260] width 298 height 18
click at [284, 290] on span "next month" at bounding box center [287, 289] width 21 height 22
click at [268, 287] on span "previous month" at bounding box center [265, 289] width 21 height 22
click at [210, 393] on span "23" at bounding box center [210, 394] width 18 height 18
click at [201, 256] on input "9/23/2025 12:00 AM" at bounding box center [294, 260] width 282 height 18
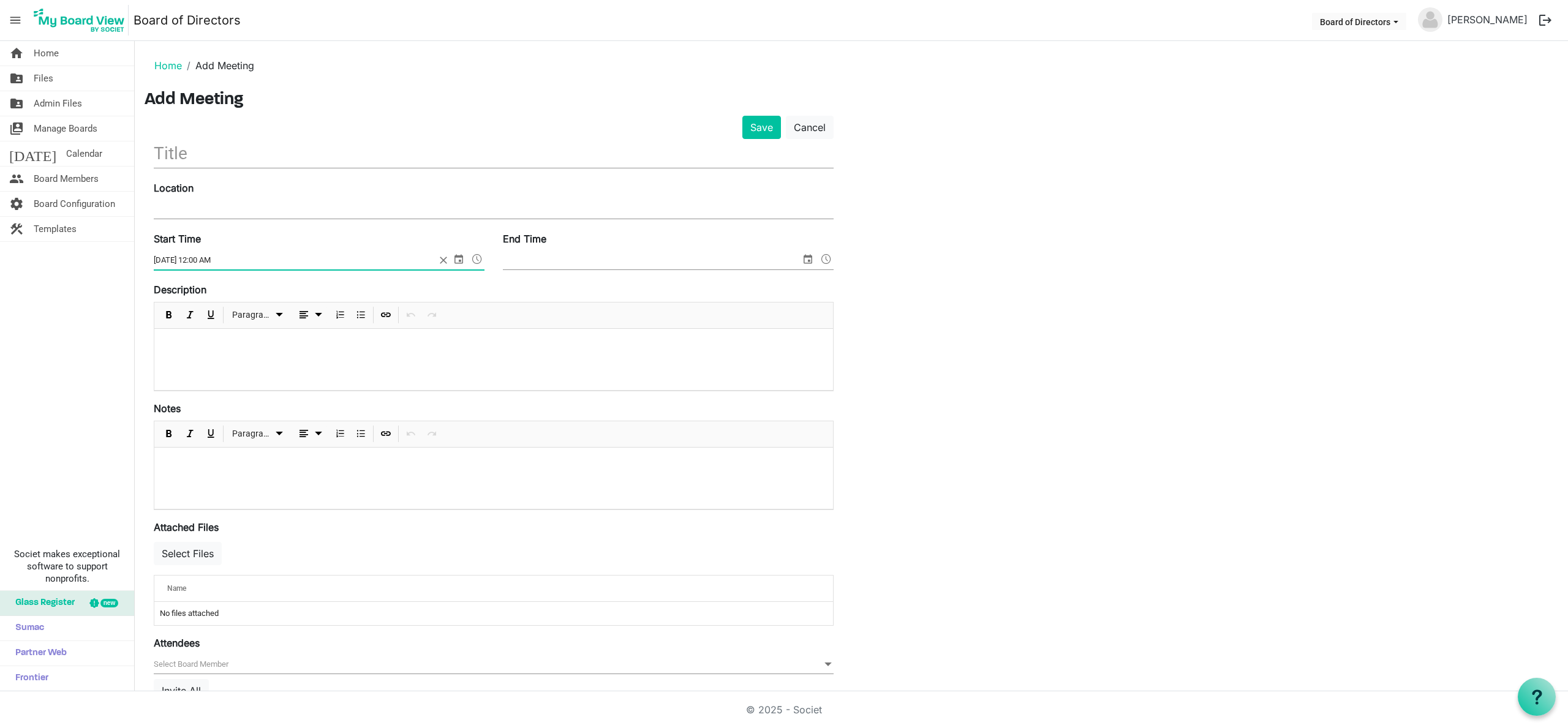
click at [201, 256] on input "9/23/2025 12:00 AM" at bounding box center [294, 260] width 282 height 18
click at [216, 260] on input "9/23/2025 5:45 AM" at bounding box center [294, 260] width 282 height 18
type input "9/23/2025 5:45 PM"
drag, startPoint x: 574, startPoint y: 271, endPoint x: 582, endPoint y: 263, distance: 11.3
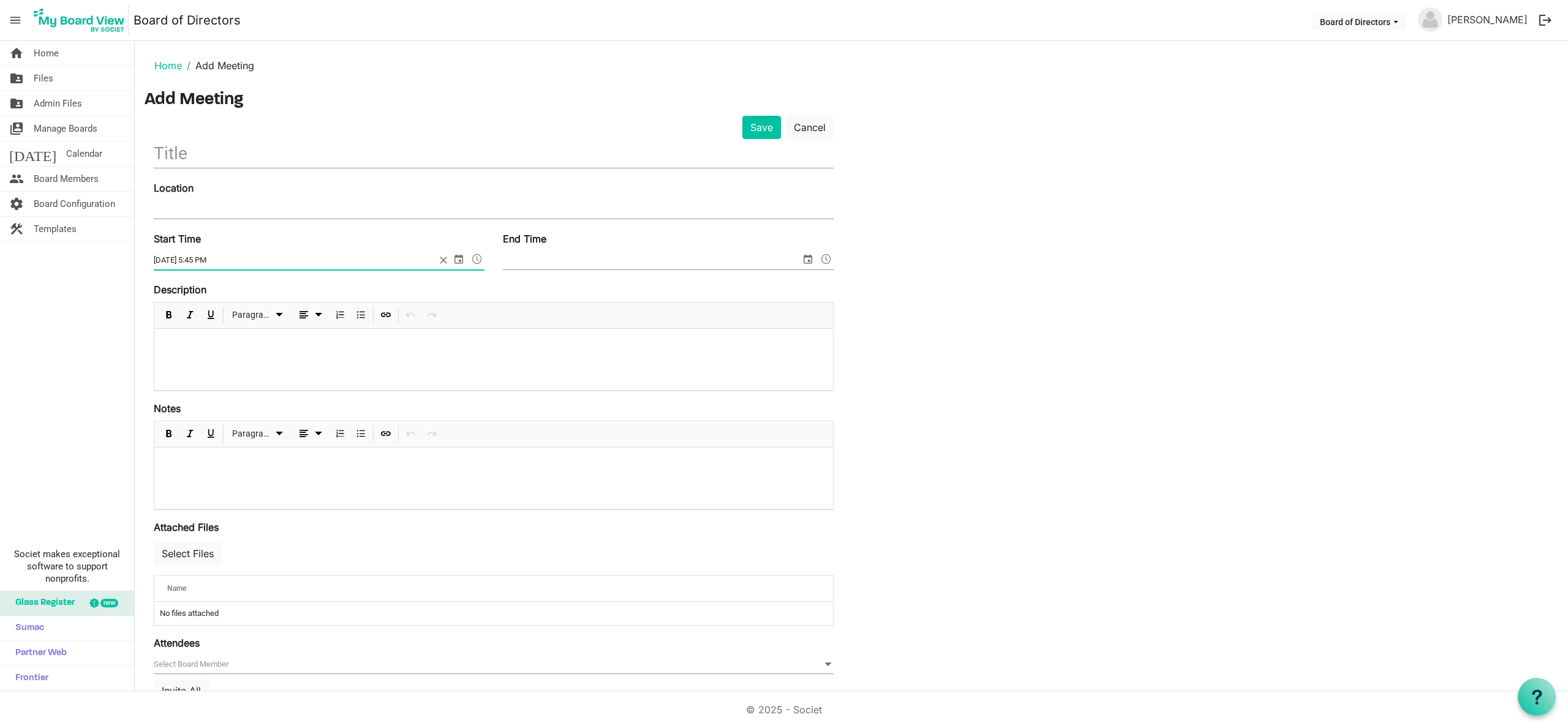
click at [575, 270] on div "End Time" at bounding box center [668, 252] width 349 height 41
click at [809, 259] on span "select" at bounding box center [807, 259] width 15 height 16
click at [555, 394] on span "23" at bounding box center [559, 394] width 18 height 18
click at [827, 256] on span at bounding box center [826, 259] width 15 height 16
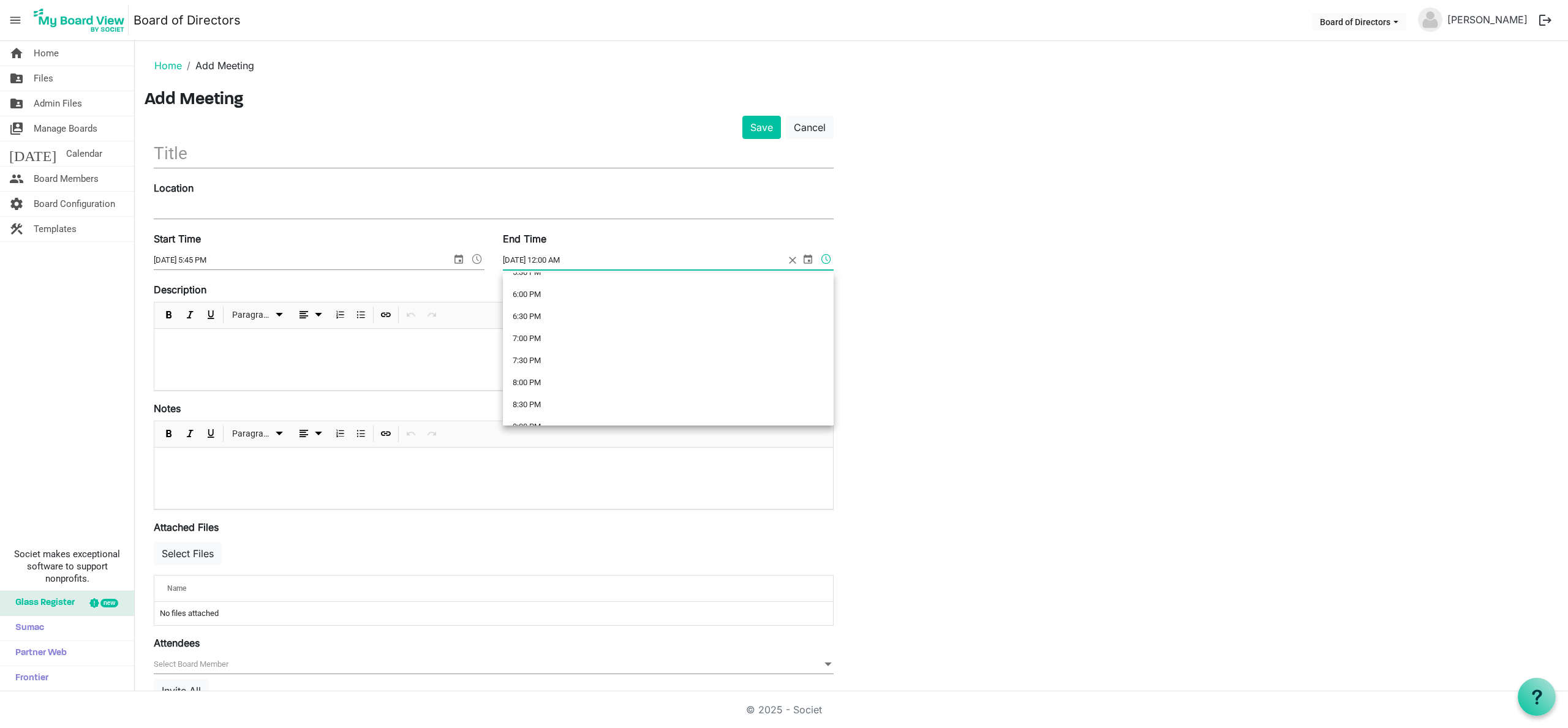
scroll to position [792, 0]
click at [520, 355] on li "7:30 PM" at bounding box center [668, 356] width 331 height 22
click at [555, 257] on input "9/23/2025 7:30 PM" at bounding box center [643, 260] width 282 height 18
click at [554, 257] on input "9/23/2025 7:30 PM" at bounding box center [643, 260] width 282 height 18
type input "9/23/2025 7:15 PM"
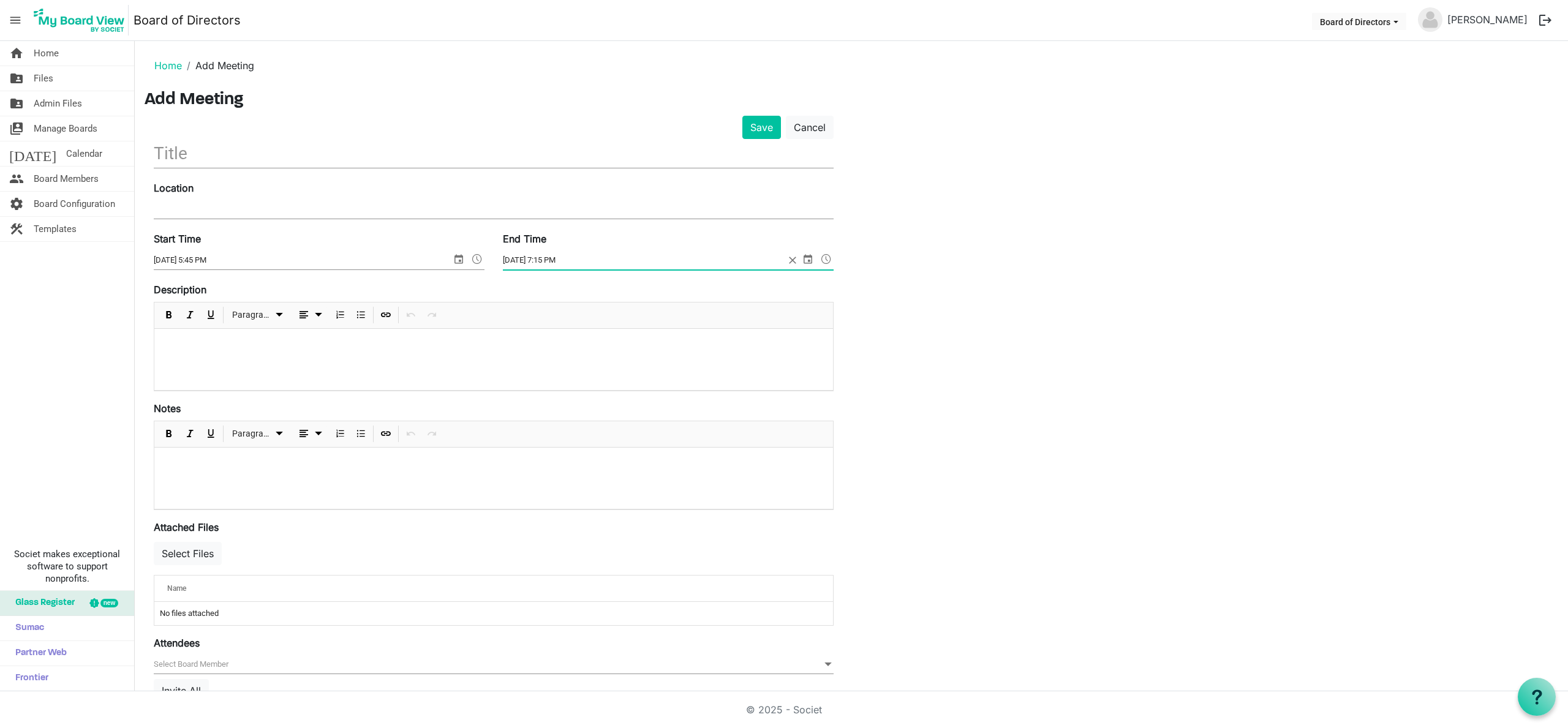
click at [170, 156] on input "text" at bounding box center [494, 153] width 680 height 29
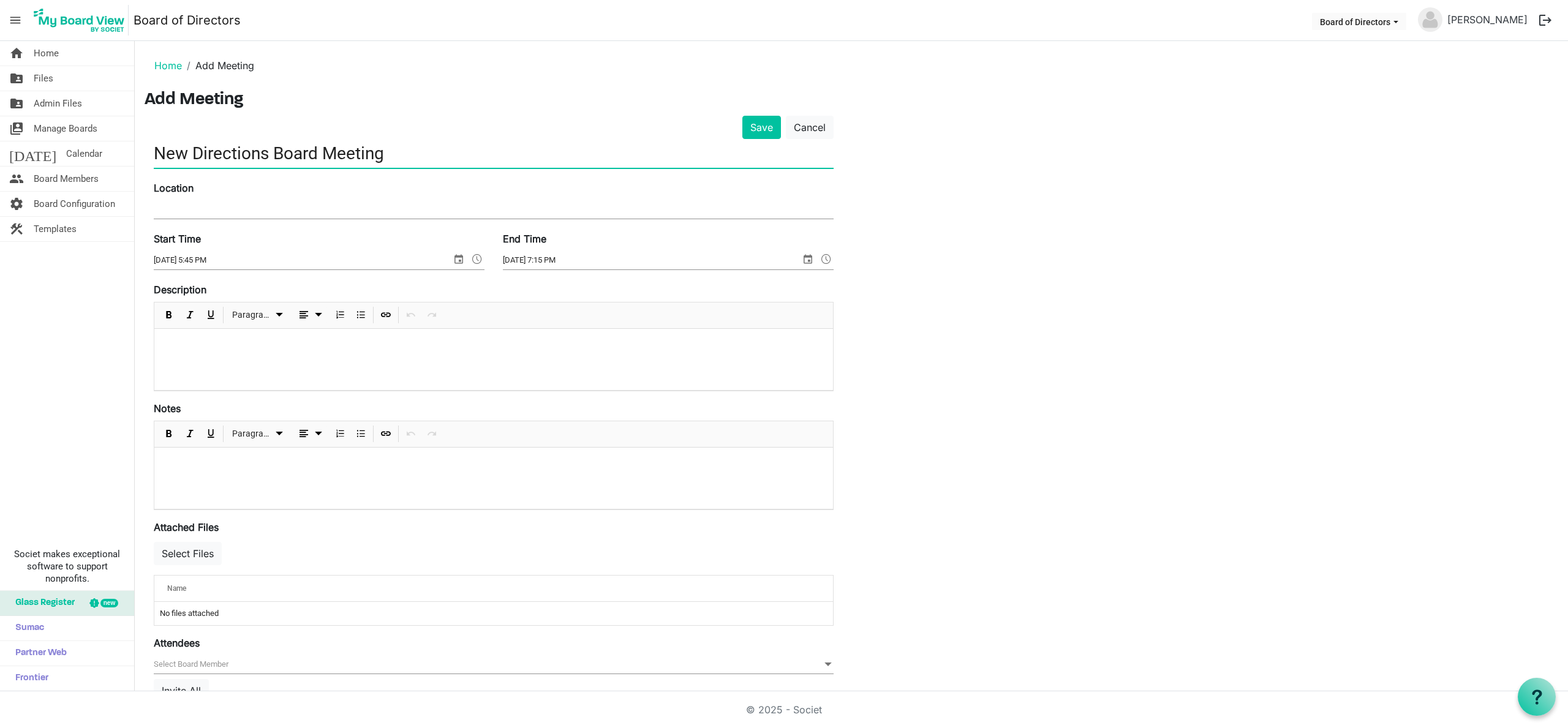
type input "New Directions Board Meeting"
click at [285, 205] on input "Location" at bounding box center [494, 209] width 680 height 18
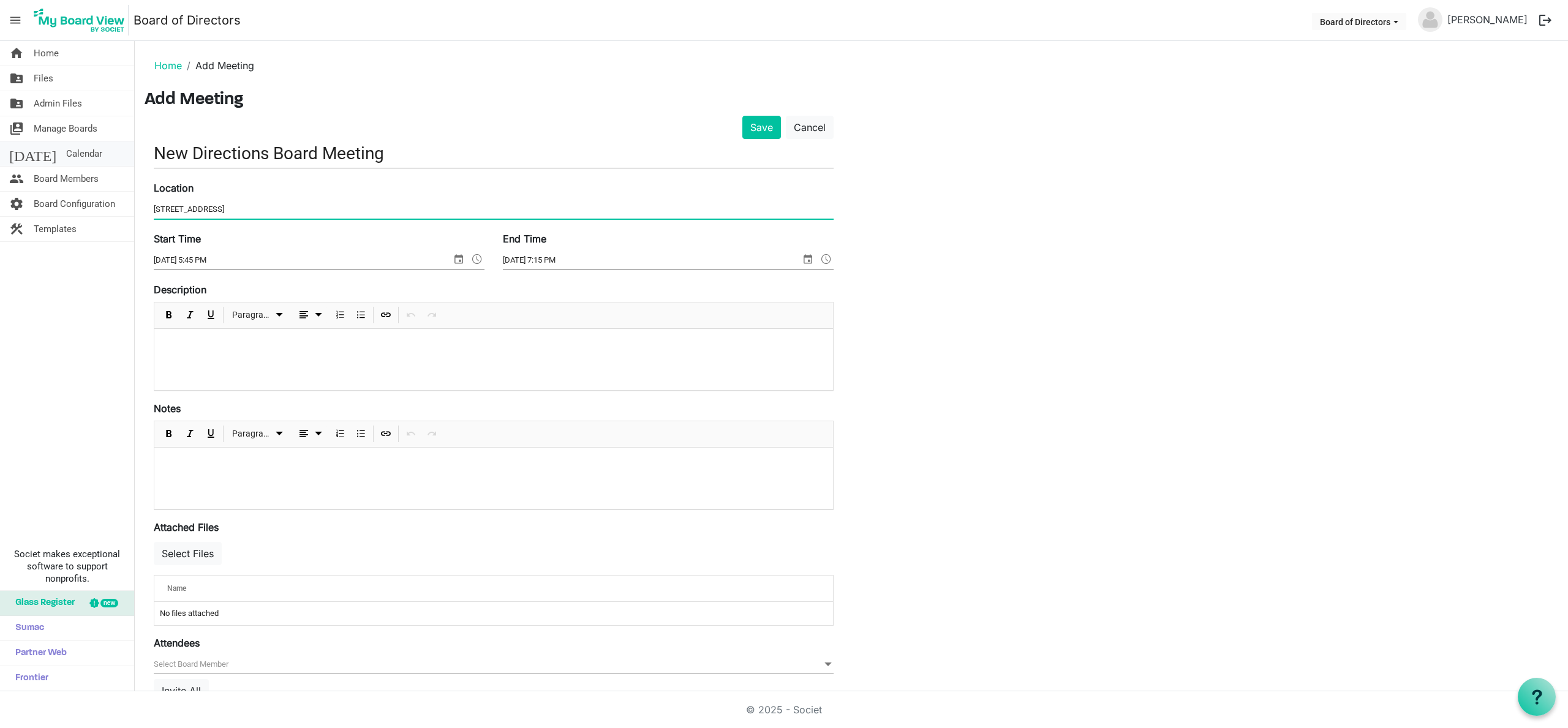
type input "2760 Airport Drive"
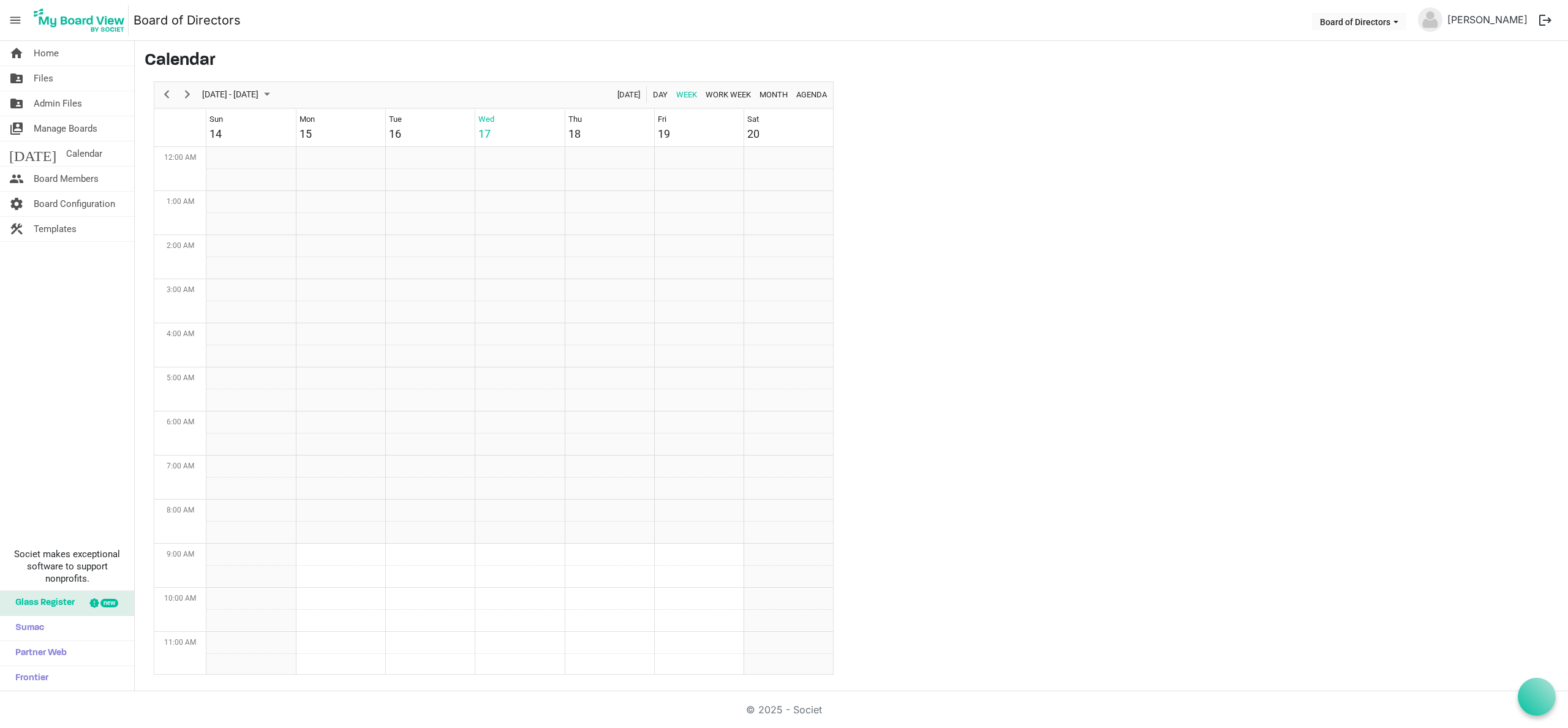
scroll to position [397, 0]
drag, startPoint x: 63, startPoint y: 151, endPoint x: 84, endPoint y: 151, distance: 21.0
click at [66, 151] on span "Calendar" at bounding box center [83, 154] width 36 height 25
click at [274, 91] on span "September 2025" at bounding box center [267, 94] width 15 height 15
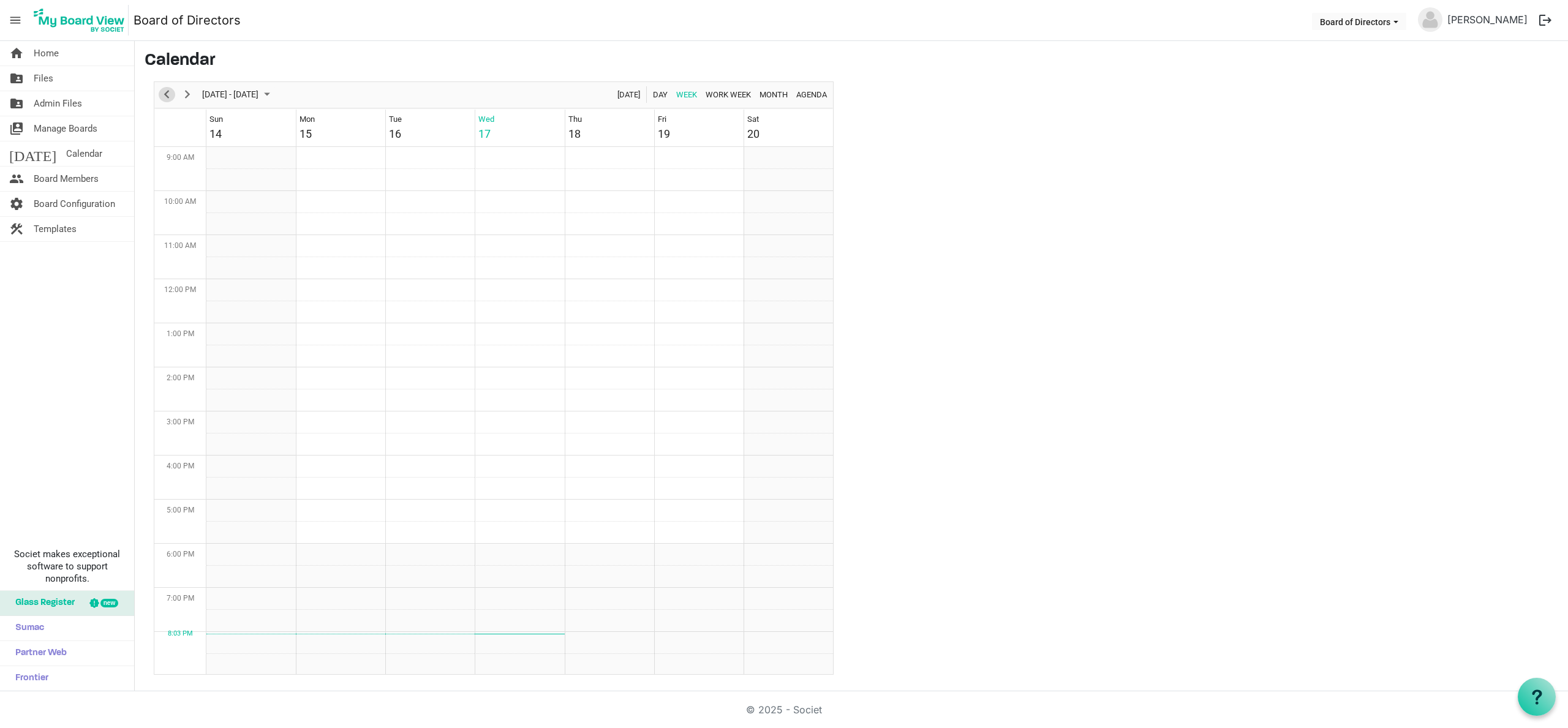
click at [166, 94] on span "Previous" at bounding box center [166, 94] width 15 height 15
click at [167, 94] on span "Previous" at bounding box center [166, 94] width 15 height 15
click at [394, 126] on div "26" at bounding box center [395, 133] width 12 height 17
click at [66, 148] on span "Calendar" at bounding box center [83, 154] width 36 height 25
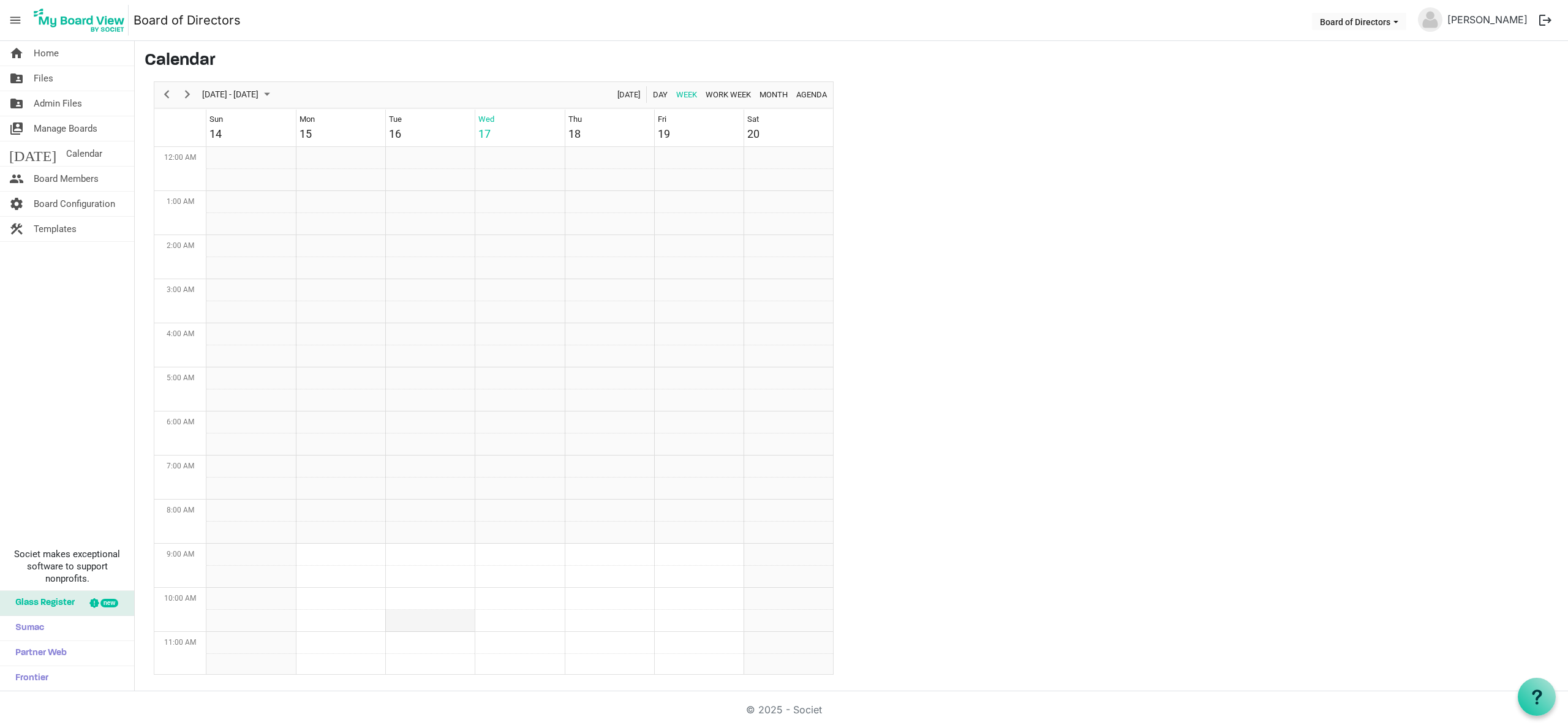
scroll to position [397, 0]
click at [661, 94] on span "Day" at bounding box center [661, 94] width 18 height 15
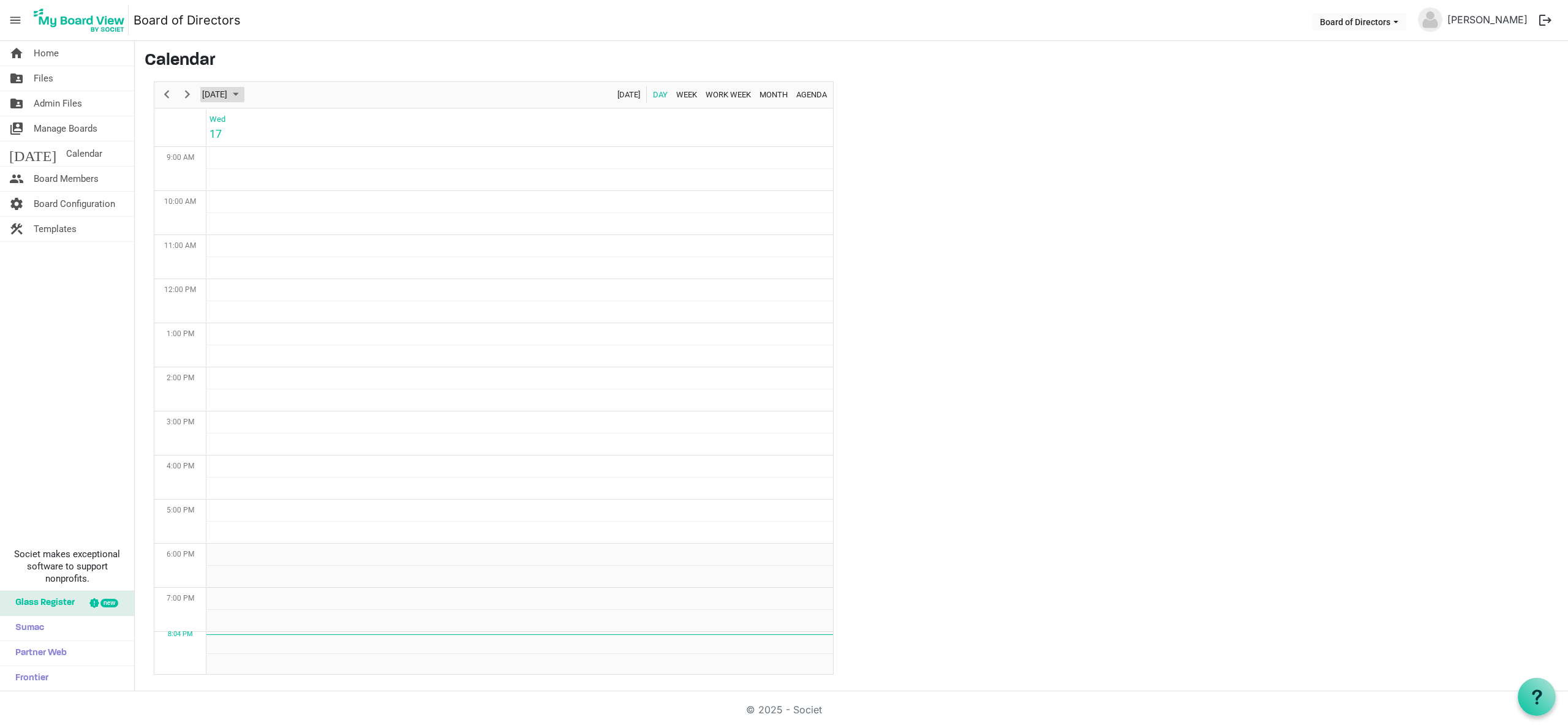
click at [243, 94] on span "September 2025" at bounding box center [235, 94] width 15 height 15
click at [254, 227] on span "23" at bounding box center [254, 230] width 18 height 18
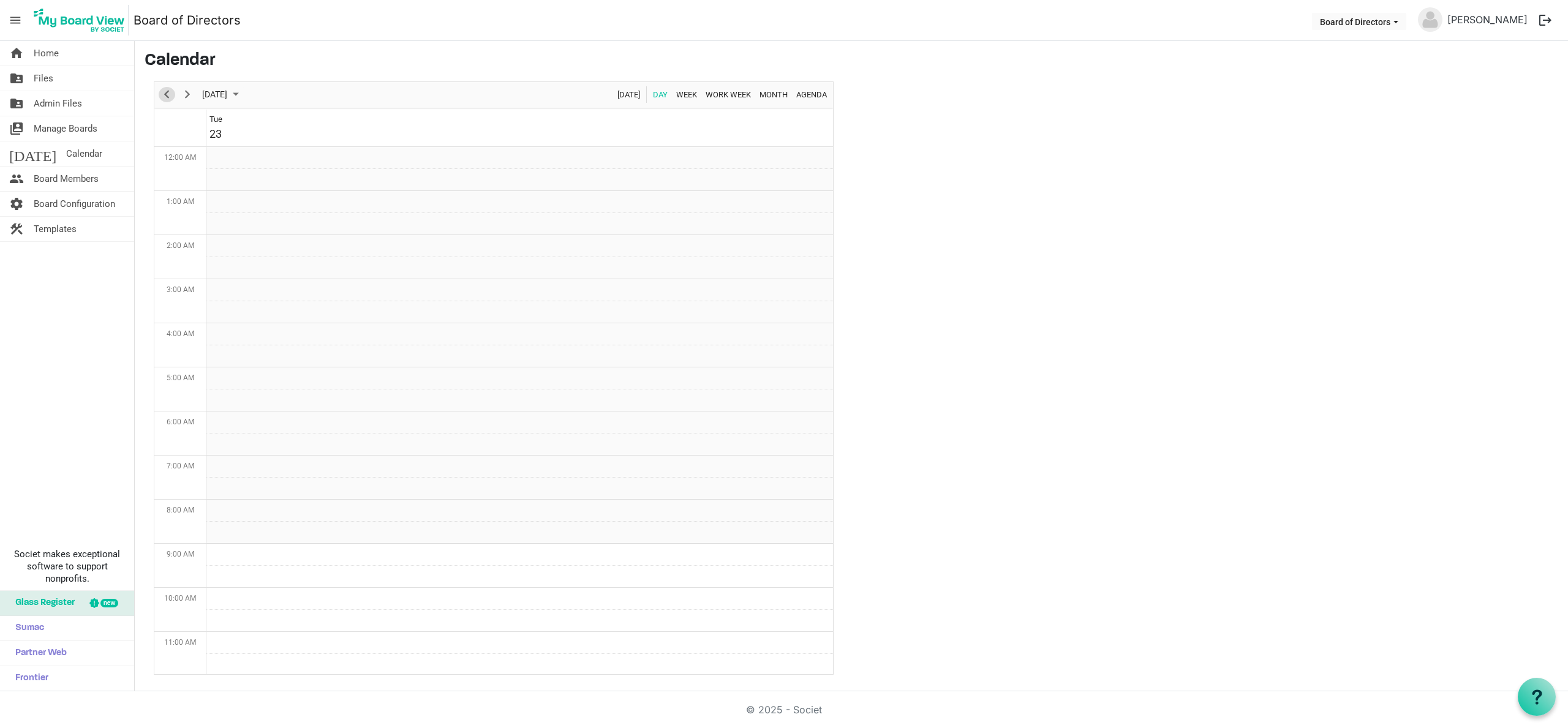
click at [167, 91] on span "Previous" at bounding box center [166, 94] width 15 height 15
click at [168, 91] on span "Previous" at bounding box center [166, 94] width 15 height 15
click at [169, 91] on span "Previous" at bounding box center [166, 94] width 15 height 15
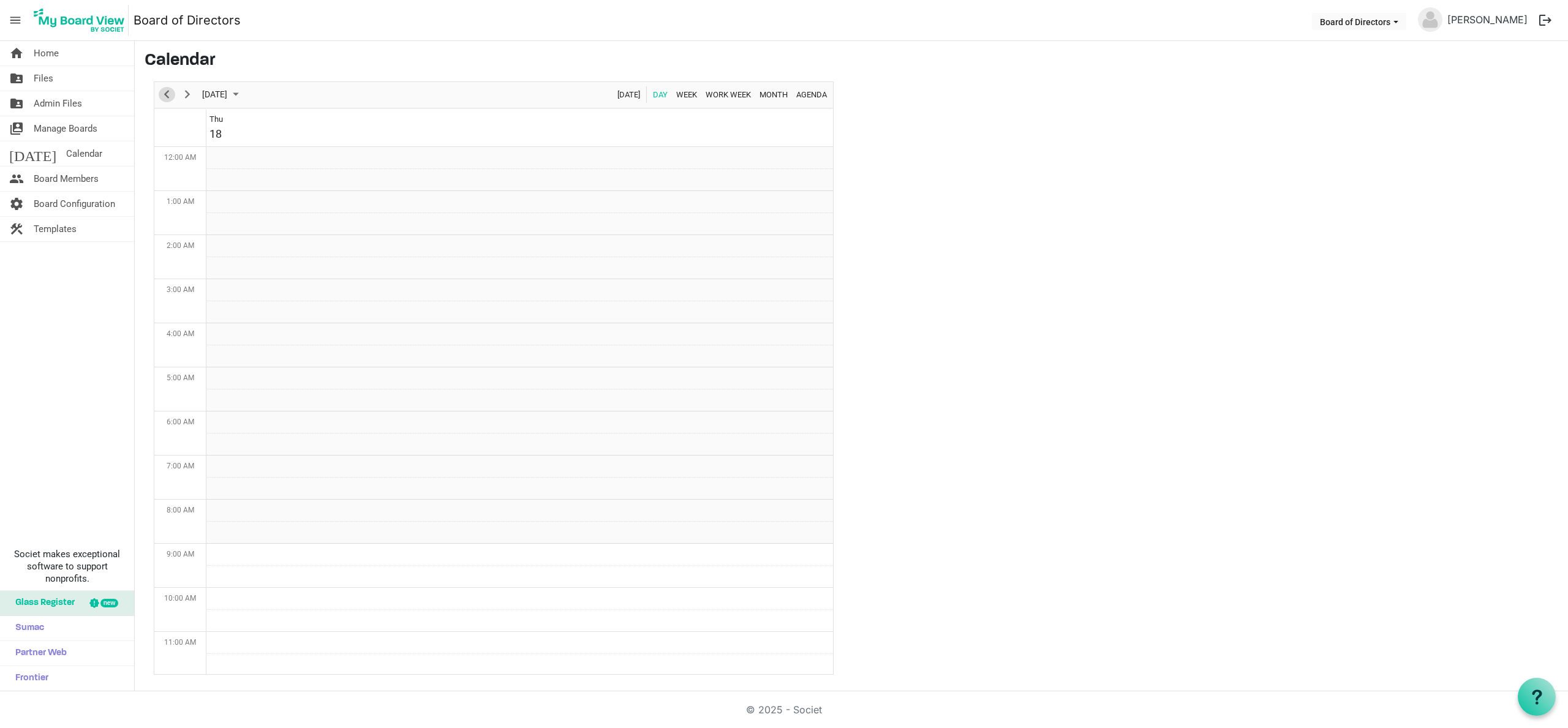
click at [168, 92] on span "Previous" at bounding box center [166, 94] width 15 height 15
click at [168, 94] on span "Previous" at bounding box center [166, 94] width 15 height 15
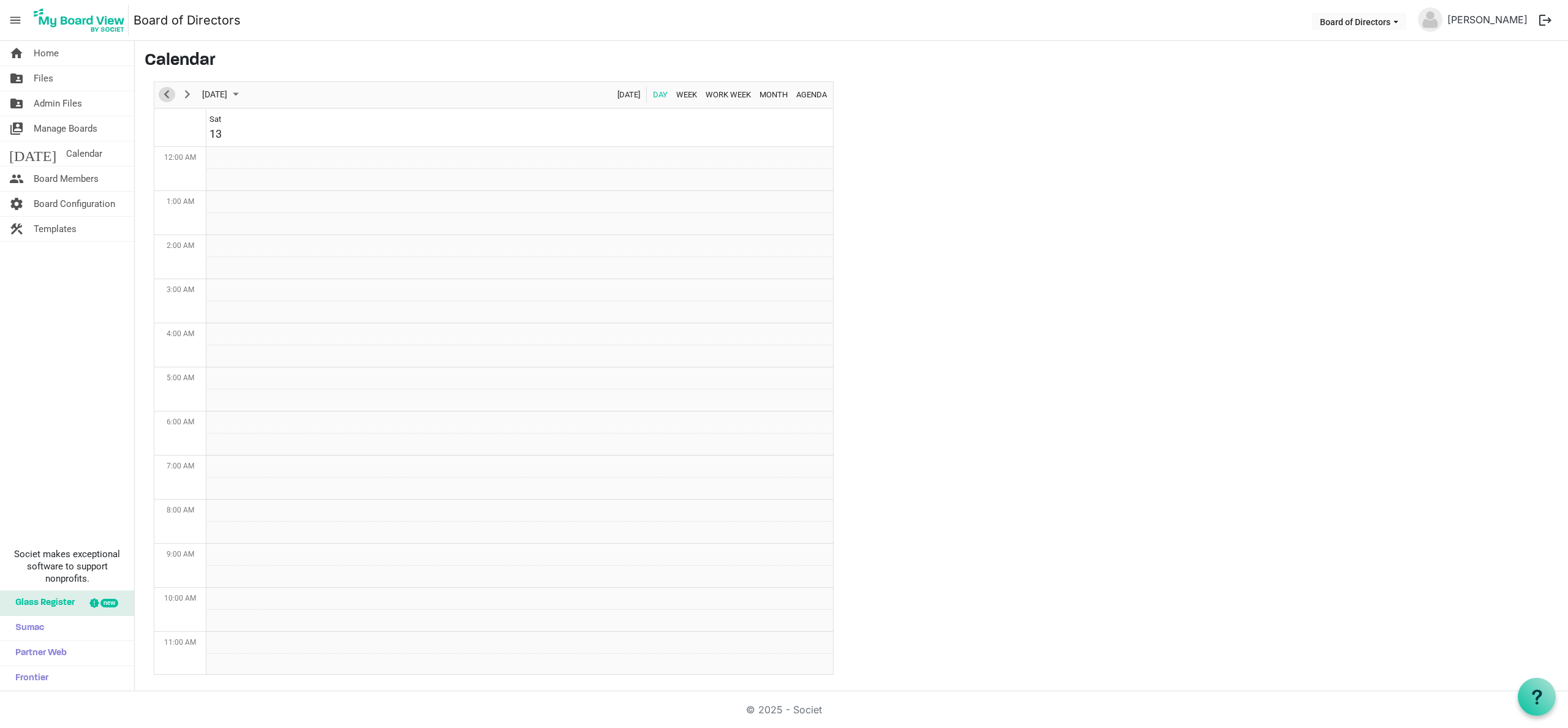
click at [168, 96] on span "Previous" at bounding box center [166, 94] width 15 height 15
click at [169, 96] on span "Previous" at bounding box center [166, 94] width 15 height 15
click at [243, 92] on span "September 2025" at bounding box center [235, 94] width 15 height 15
click at [307, 123] on span "previous month" at bounding box center [309, 125] width 21 height 22
click at [254, 249] on span "26" at bounding box center [254, 250] width 18 height 18
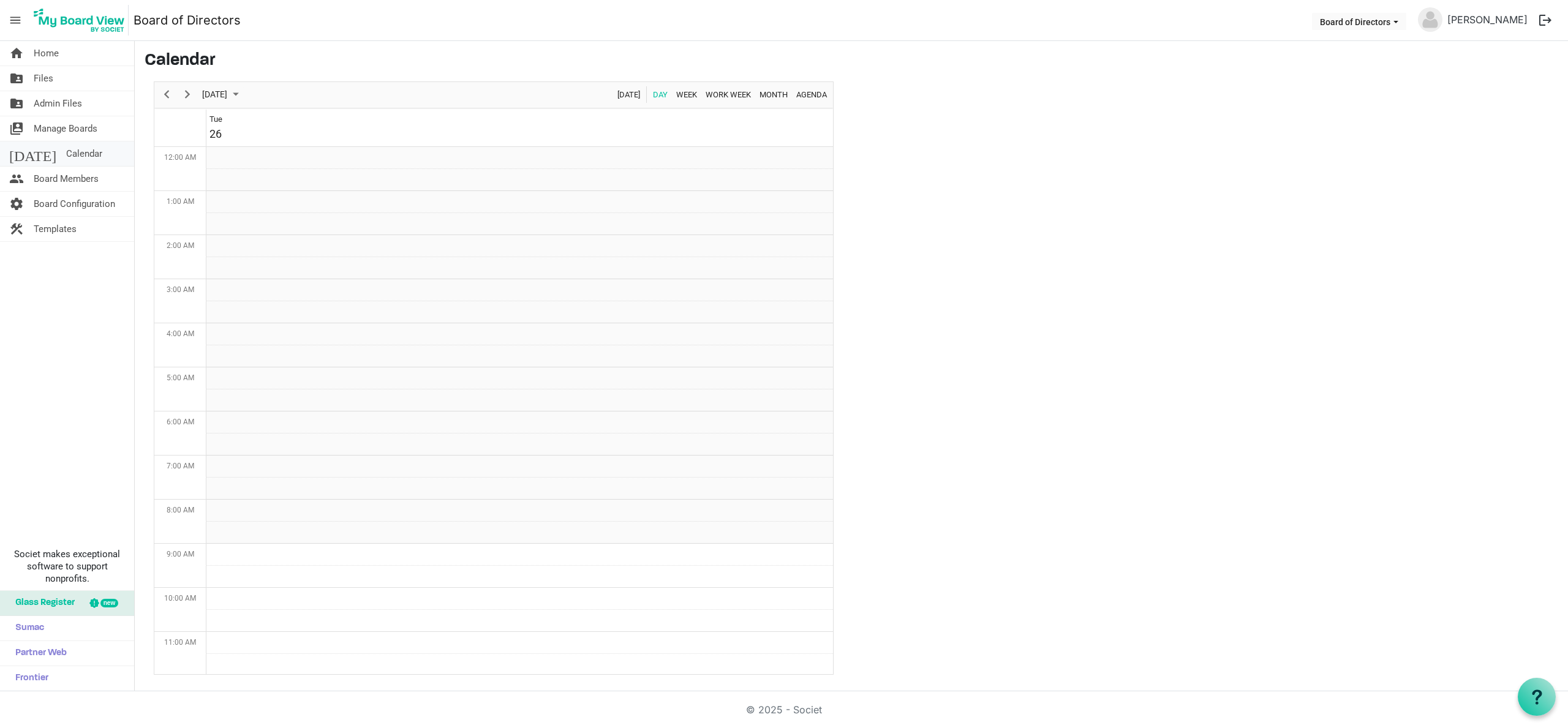
click at [66, 154] on span "Calendar" at bounding box center [83, 154] width 36 height 25
drag, startPoint x: 58, startPoint y: 129, endPoint x: 67, endPoint y: 131, distance: 9.2
click at [59, 129] on span "Manage Boards" at bounding box center [65, 128] width 64 height 25
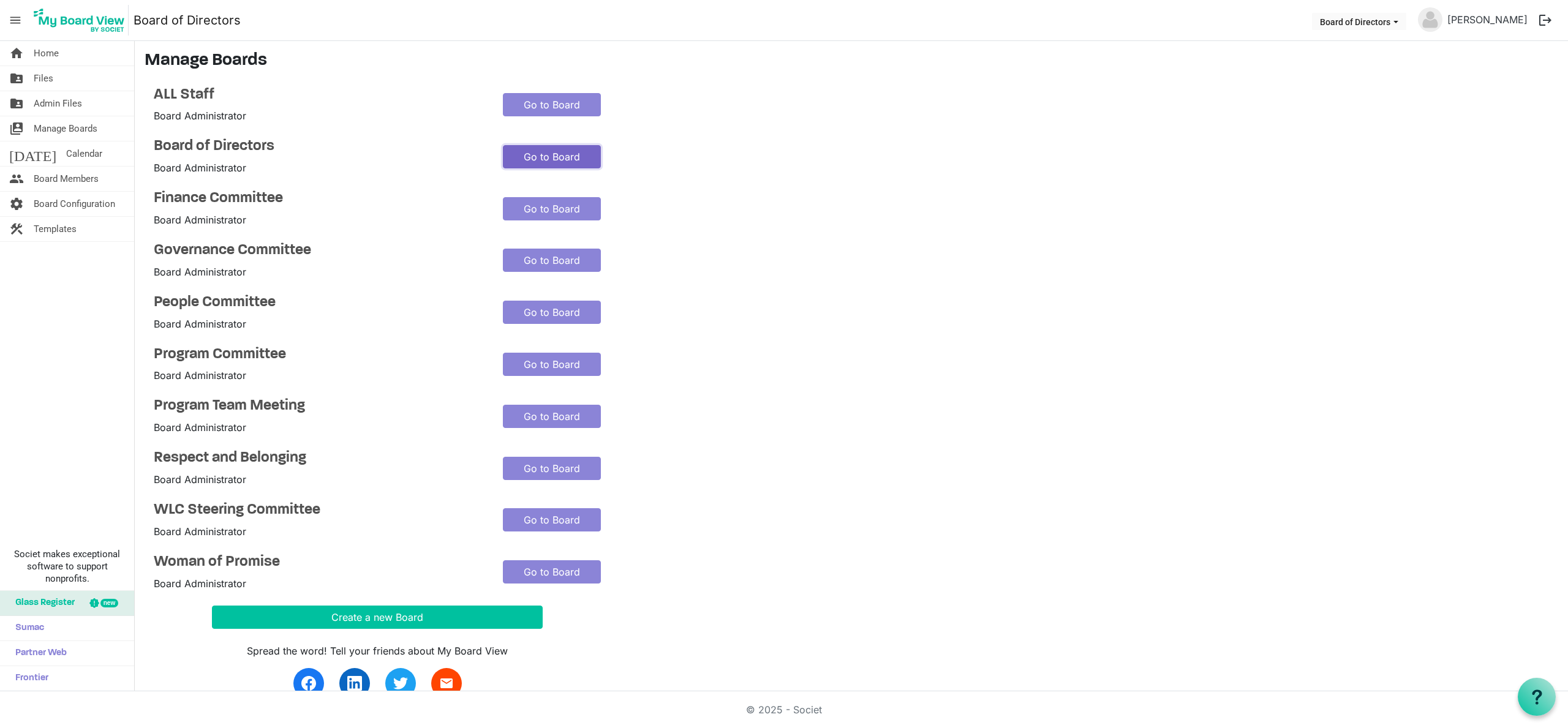
click at [532, 154] on link "Go to Board" at bounding box center [552, 156] width 98 height 23
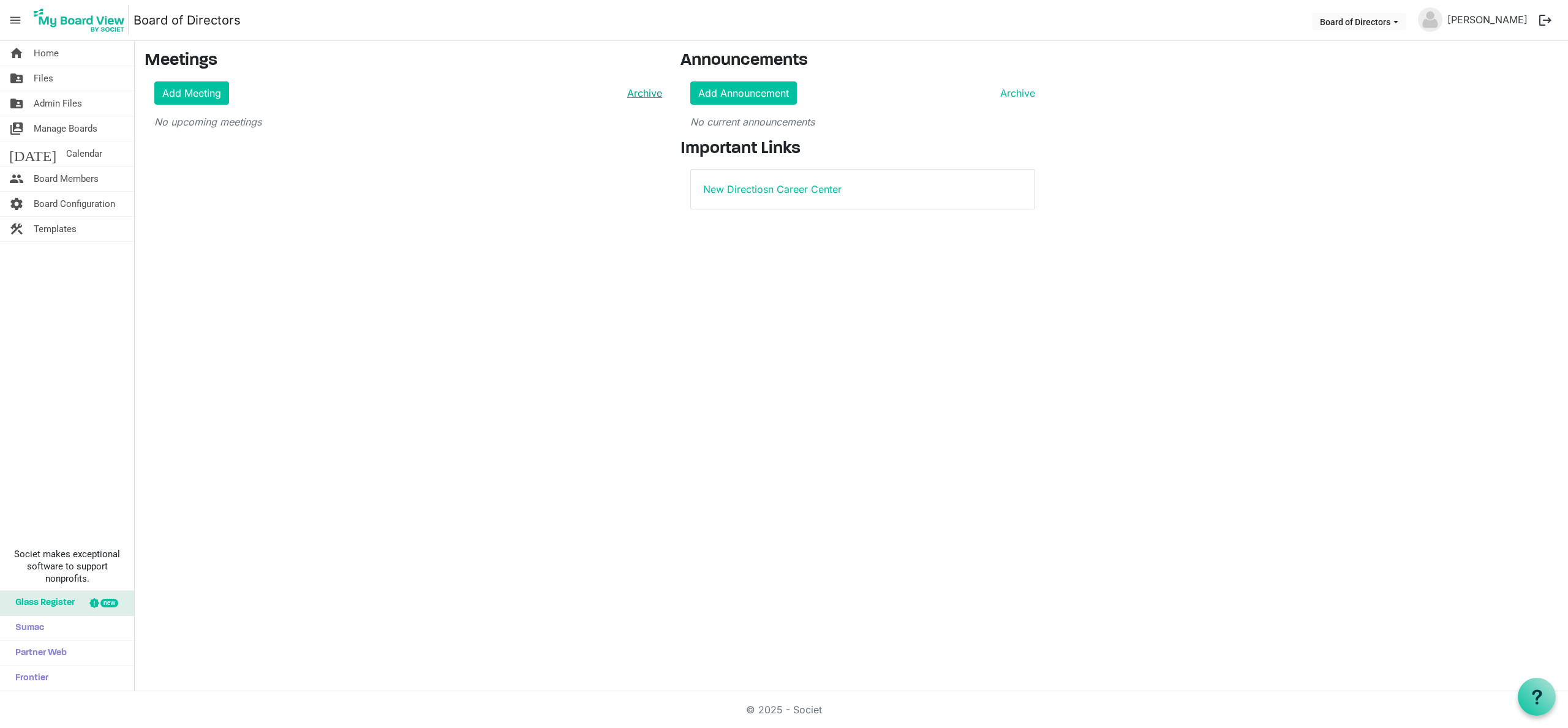
click at [653, 93] on link "Archive" at bounding box center [641, 93] width 40 height 15
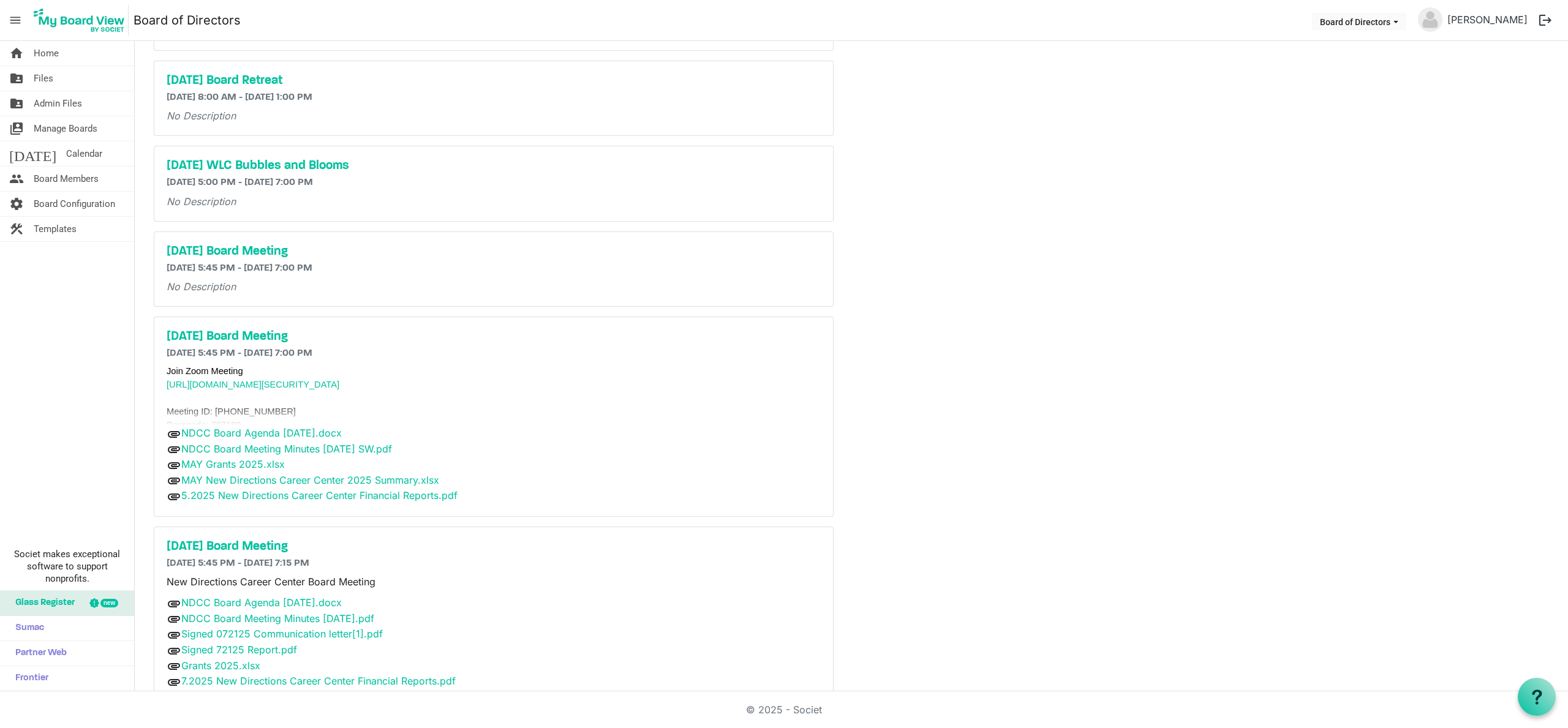
scroll to position [717, 0]
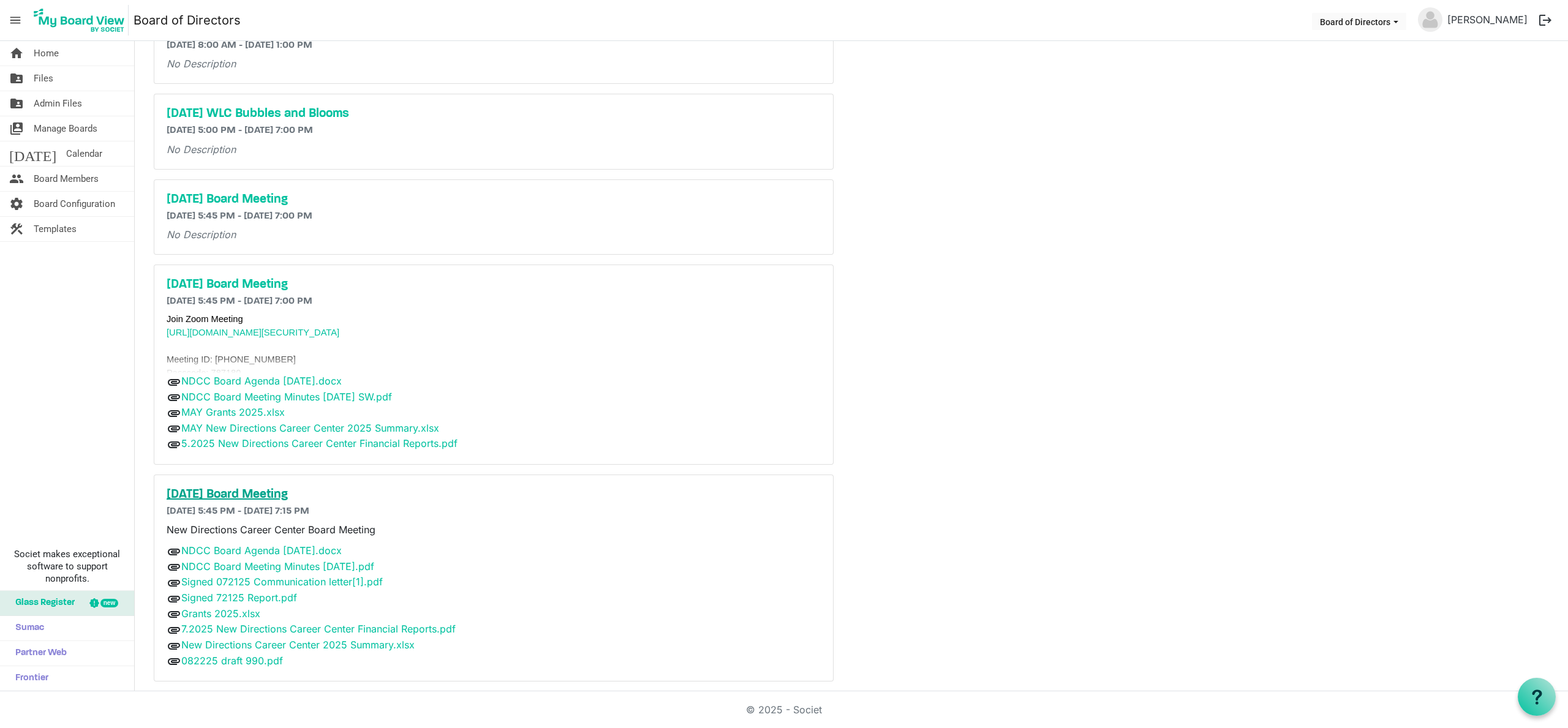
click at [286, 494] on h5 "August 26, 2025 Board Meeting" at bounding box center [494, 494] width 654 height 15
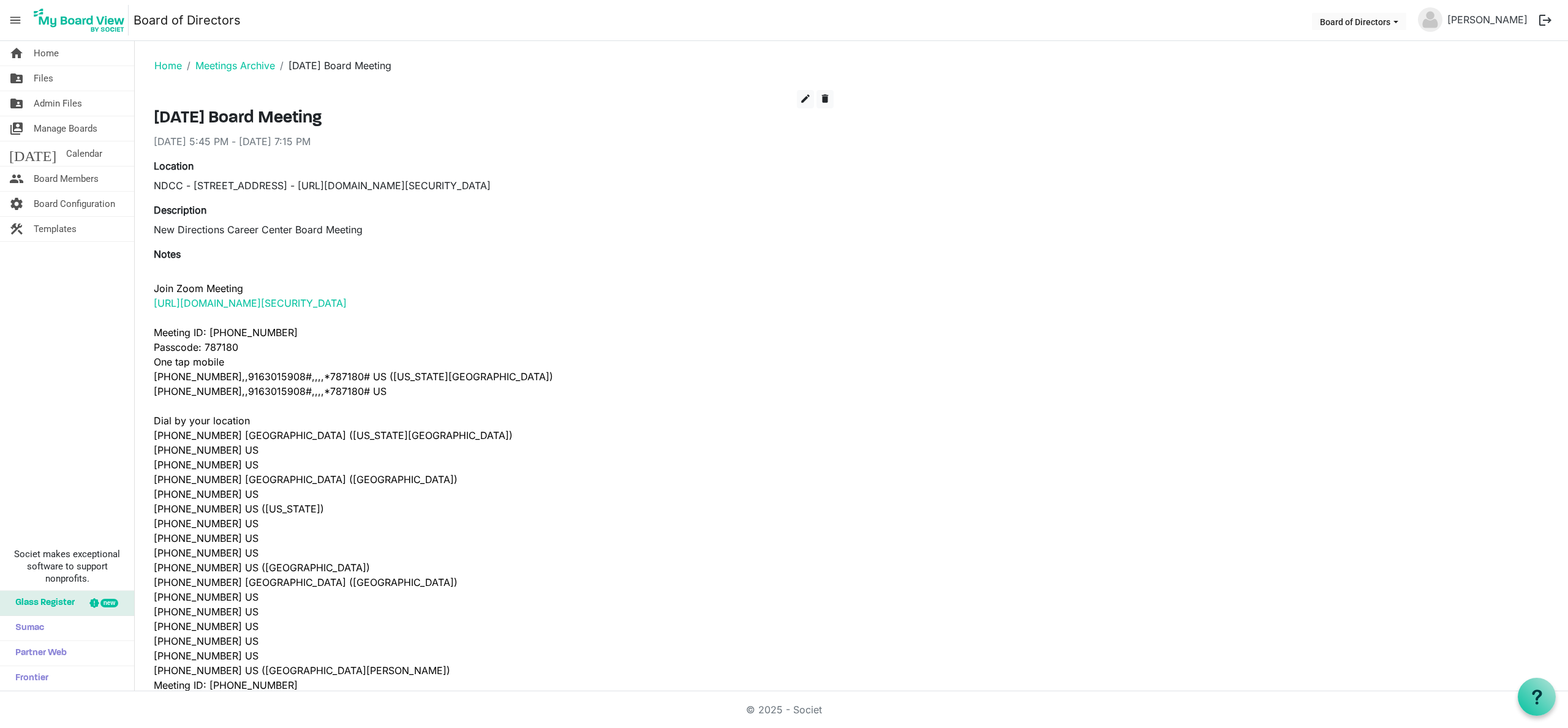
drag, startPoint x: 809, startPoint y: 185, endPoint x: 152, endPoint y: 187, distance: 657.0
click at [152, 188] on div "Location NDCC - [STREET_ADDRESS] - [URL][DOMAIN_NAME][SECURITY_DATA]" at bounding box center [494, 176] width 698 height 34
click at [417, 218] on div "Description New Directions Career Center Board Meeting" at bounding box center [494, 220] width 680 height 34
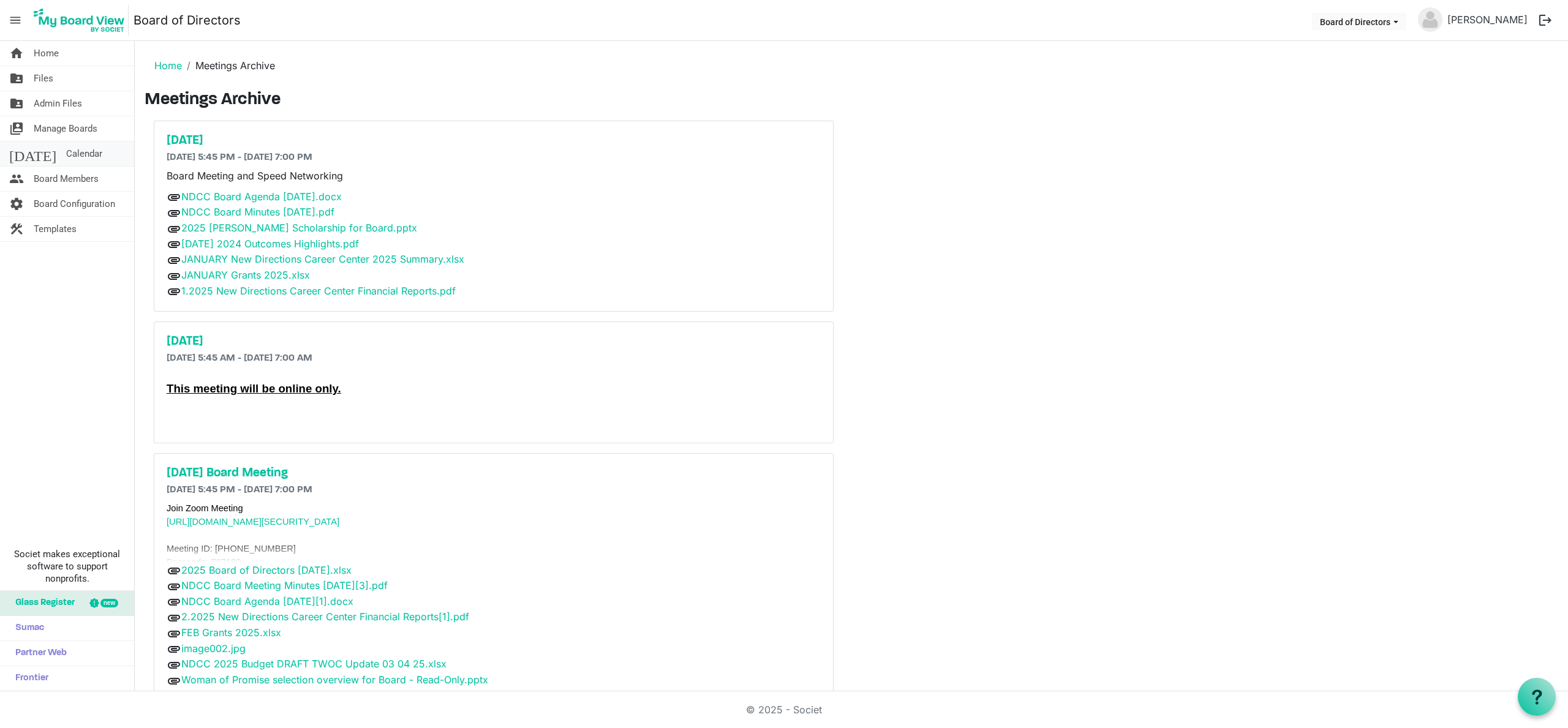
click at [66, 155] on span "Calendar" at bounding box center [83, 154] width 36 height 25
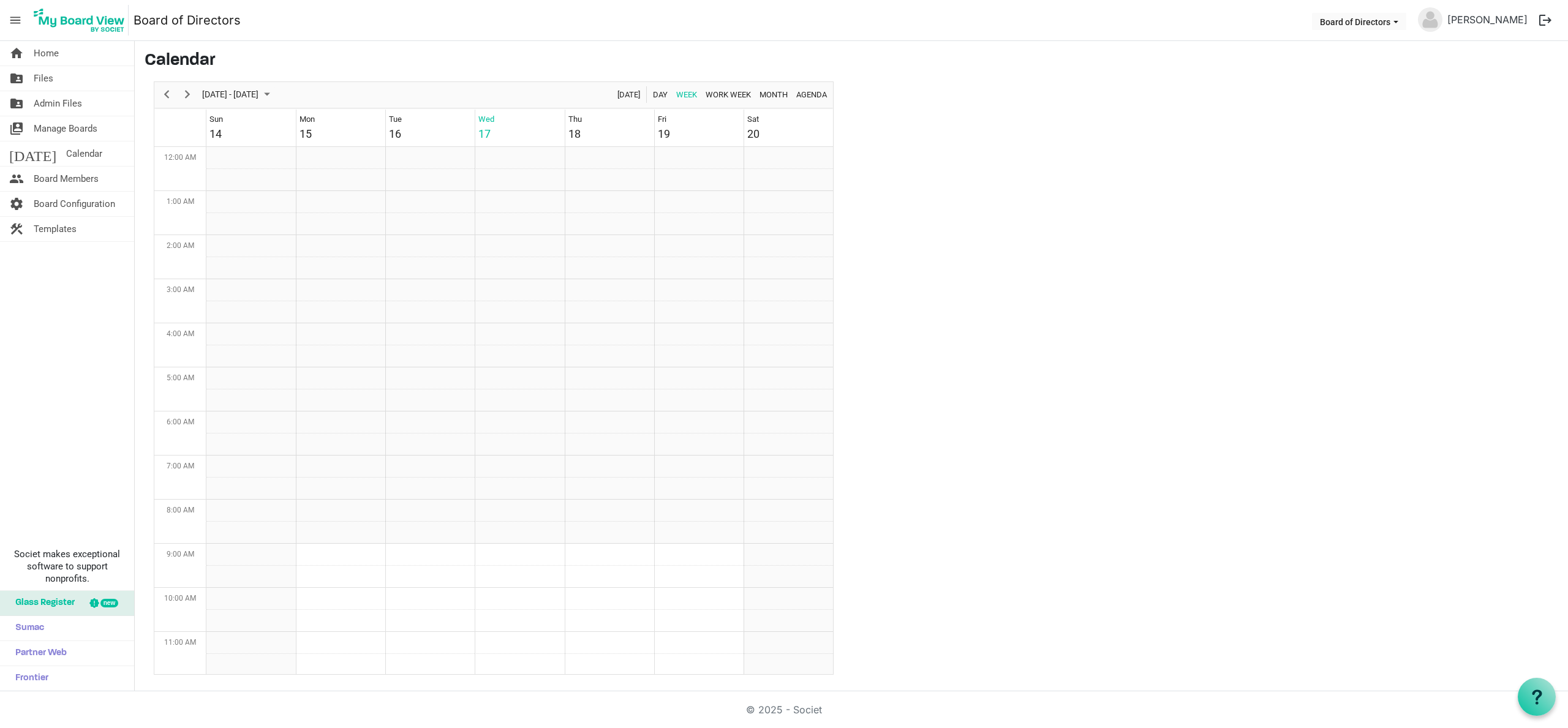
scroll to position [397, 0]
click at [71, 183] on span "Board Members" at bounding box center [66, 179] width 65 height 25
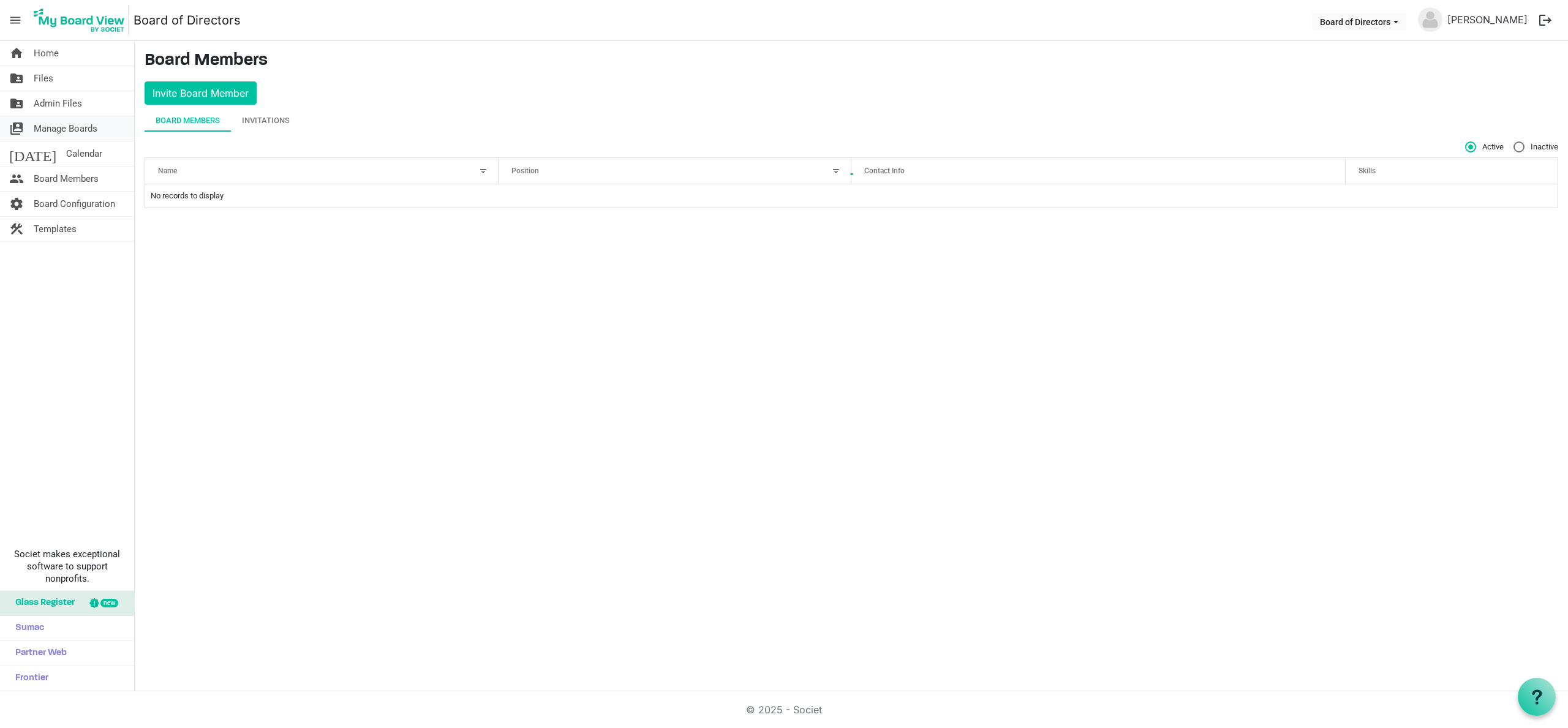
click at [69, 128] on span "Manage Boards" at bounding box center [65, 128] width 64 height 25
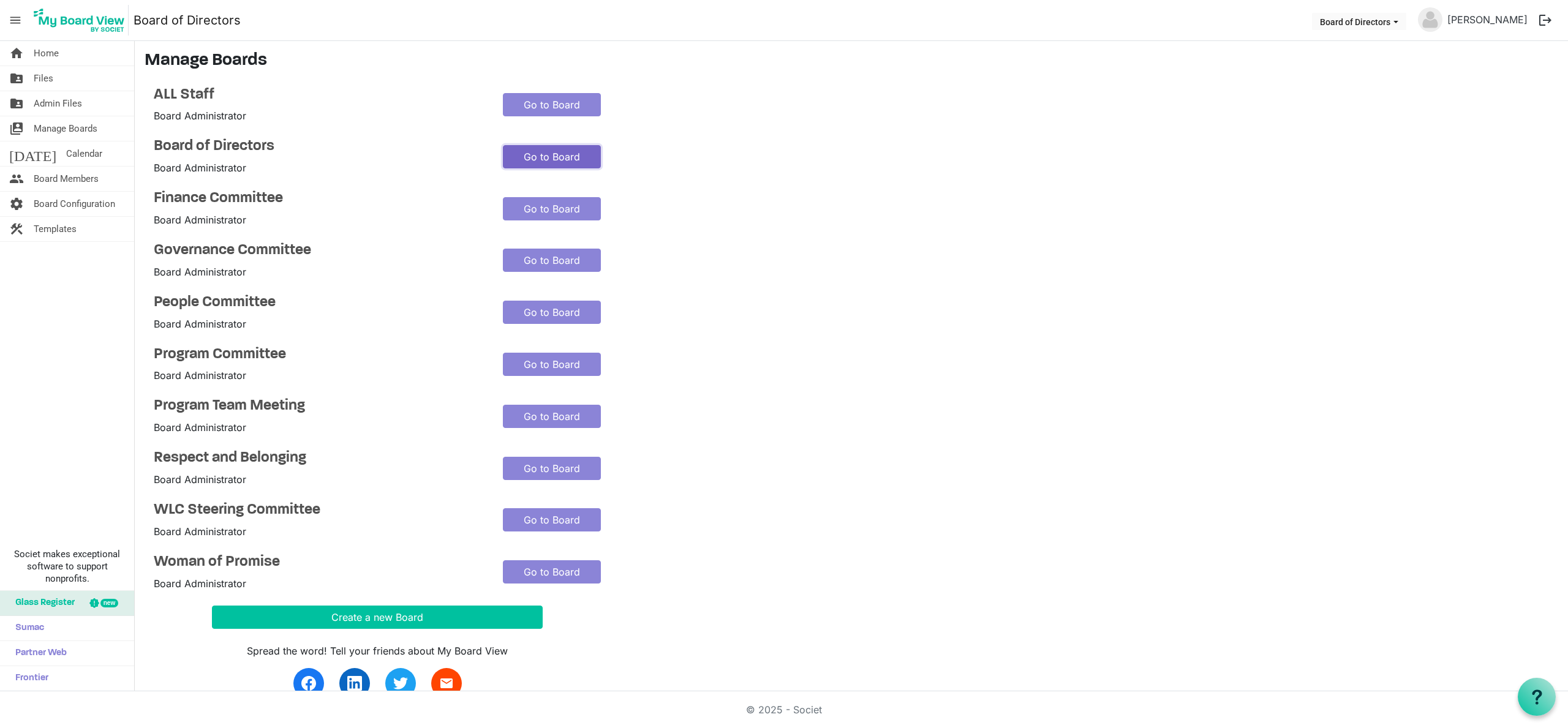
click at [548, 156] on link "Go to Board" at bounding box center [552, 156] width 98 height 23
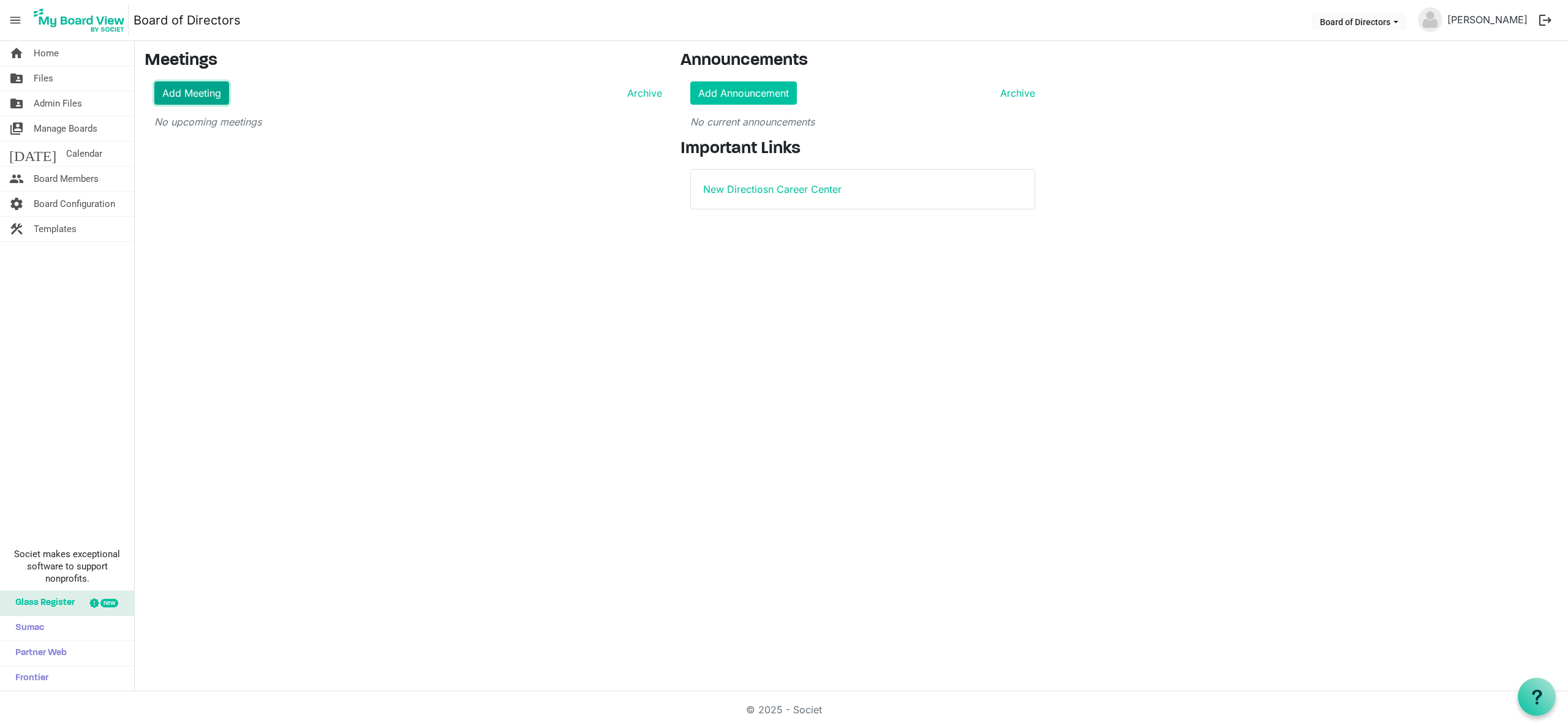
click at [206, 94] on link "Add Meeting" at bounding box center [191, 93] width 75 height 23
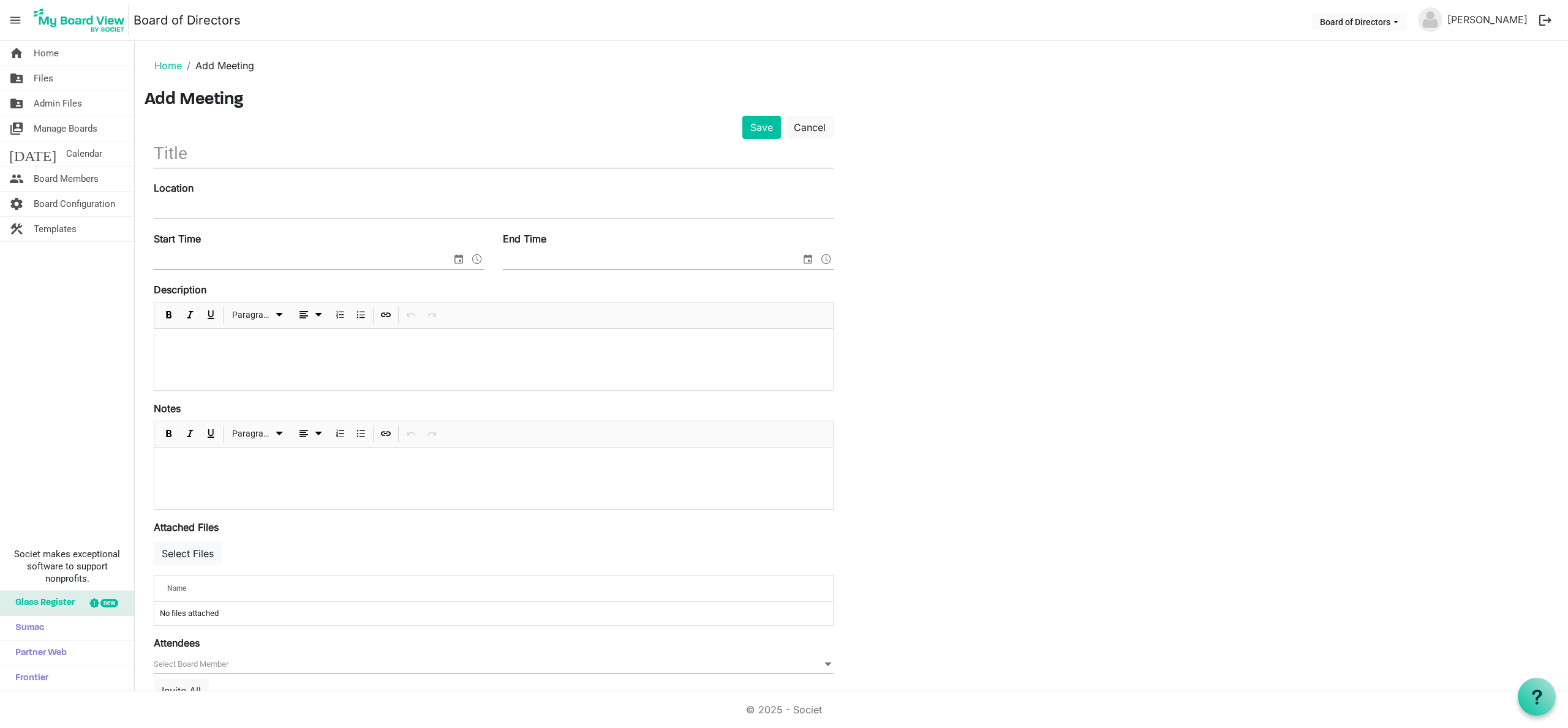
click at [212, 157] on input "text" at bounding box center [494, 153] width 680 height 29
type input "[DATE] Board Meeting"
click at [207, 205] on input "Location" at bounding box center [494, 209] width 680 height 18
type input "NDCC - [STREET_ADDRESS]"
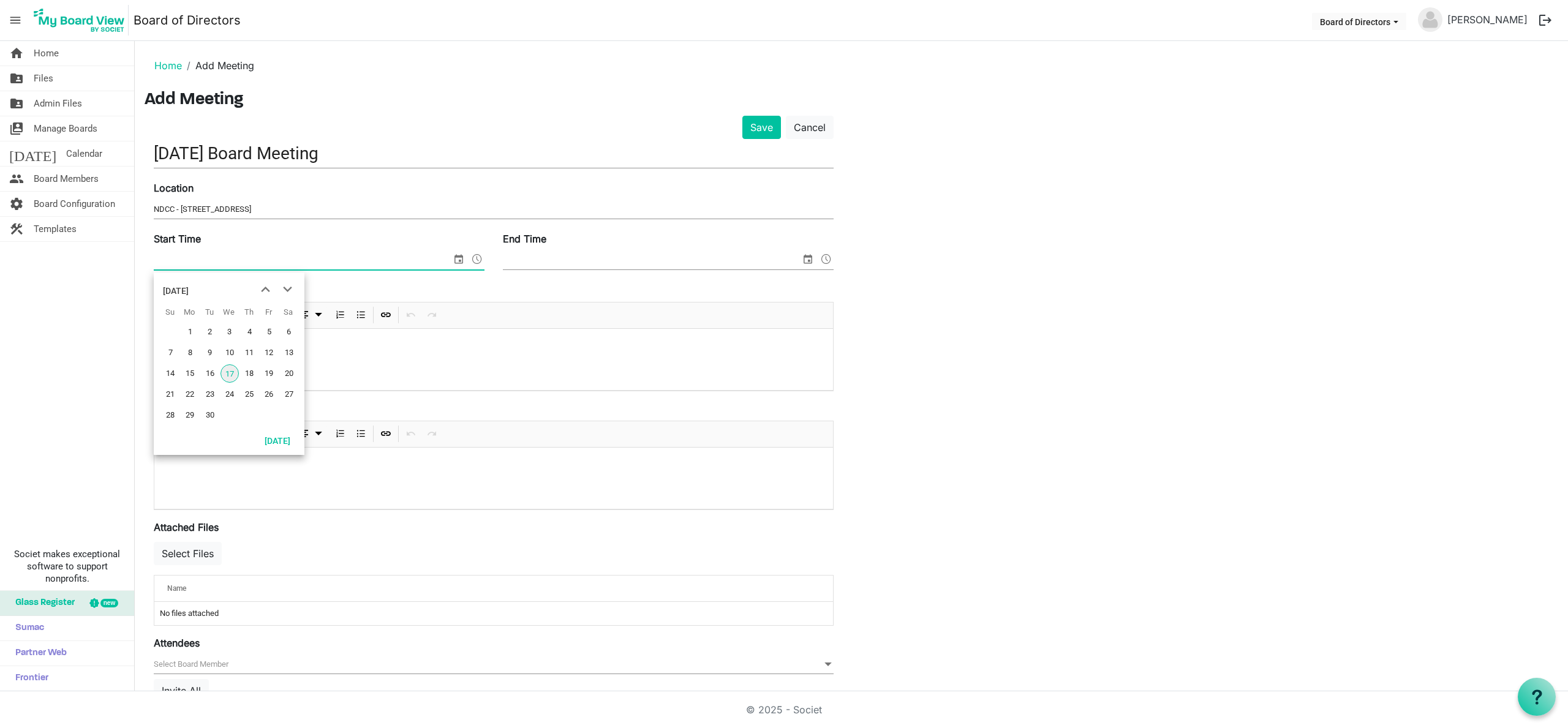
click at [456, 259] on span "select" at bounding box center [459, 259] width 15 height 16
click at [211, 392] on span "23" at bounding box center [210, 394] width 18 height 18
type input "[DATE] 12:00 AM"
click at [809, 259] on span "select" at bounding box center [807, 259] width 15 height 16
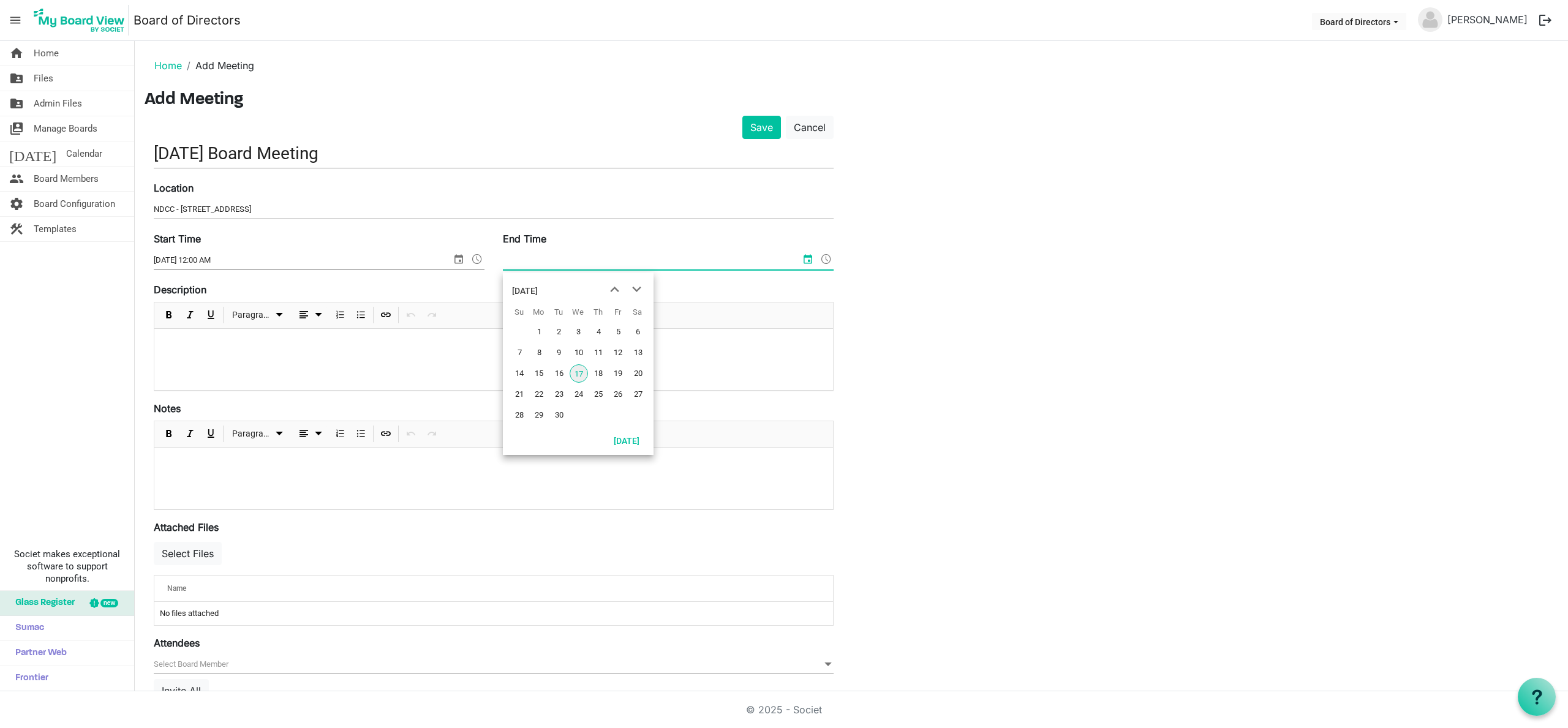
click at [558, 393] on span "23" at bounding box center [559, 394] width 18 height 18
type input "[DATE] 12:00 AM"
click at [477, 258] on span at bounding box center [477, 259] width 15 height 16
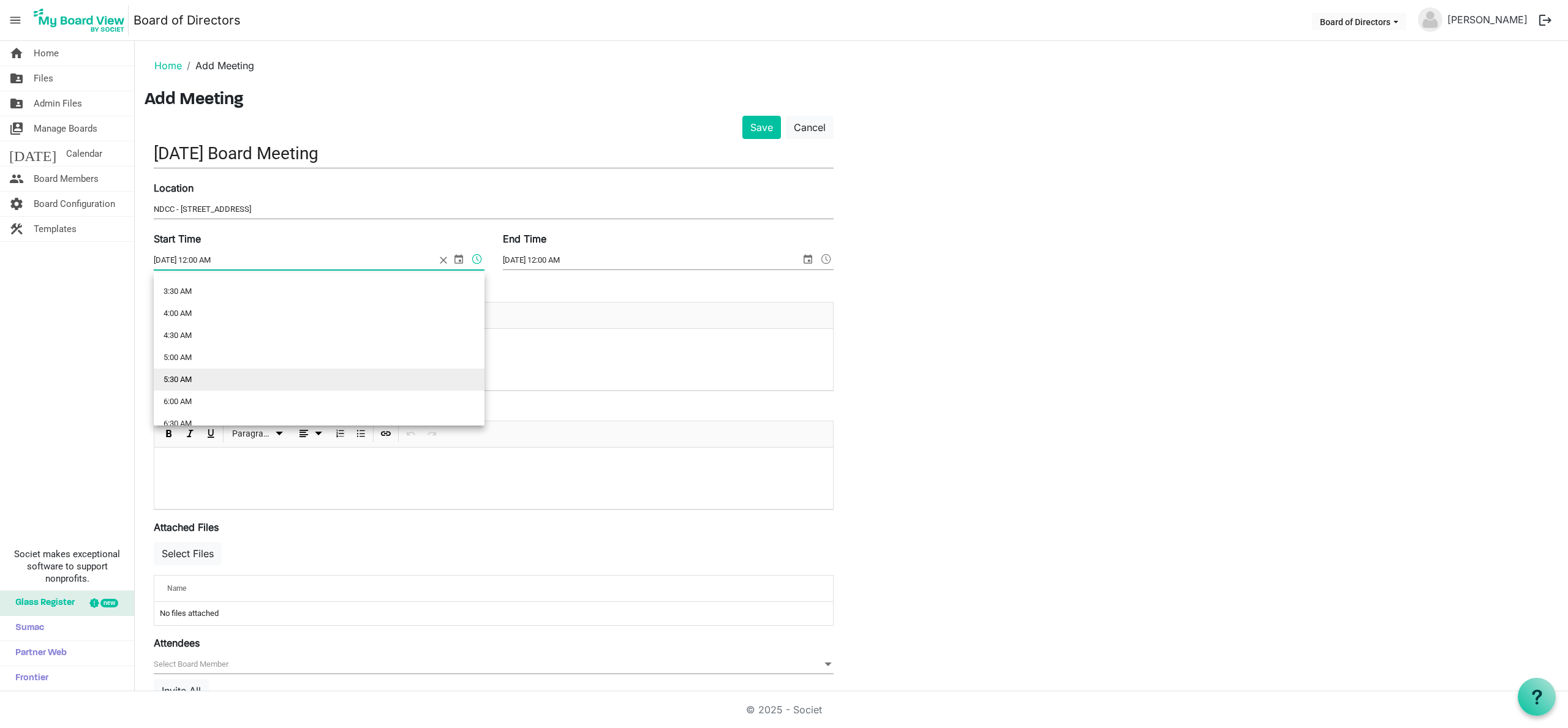
scroll to position [156, 0]
click at [175, 369] on li "5:30 AM" at bounding box center [319, 373] width 331 height 22
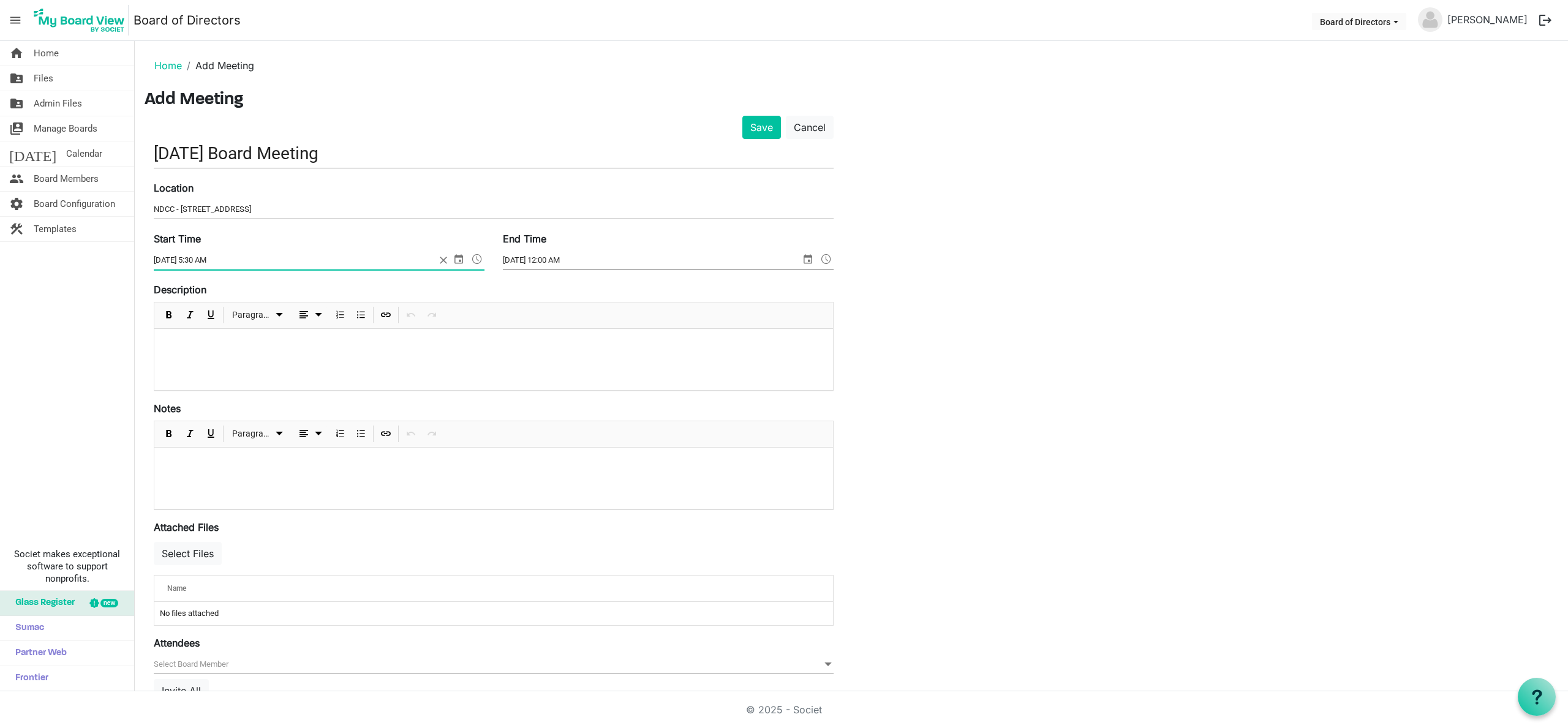
click at [215, 260] on input "9/23/2025 5:30 AM" at bounding box center [294, 260] width 282 height 18
click at [215, 261] on input "9/23/2025 5:30 AM" at bounding box center [294, 260] width 282 height 18
click at [206, 260] on input "9/23/2025 5:30 P" at bounding box center [294, 260] width 282 height 18
click at [205, 260] on input "9/23/2025 5:30 P" at bounding box center [294, 260] width 282 height 18
type input "9/23/2025 5:45 P"
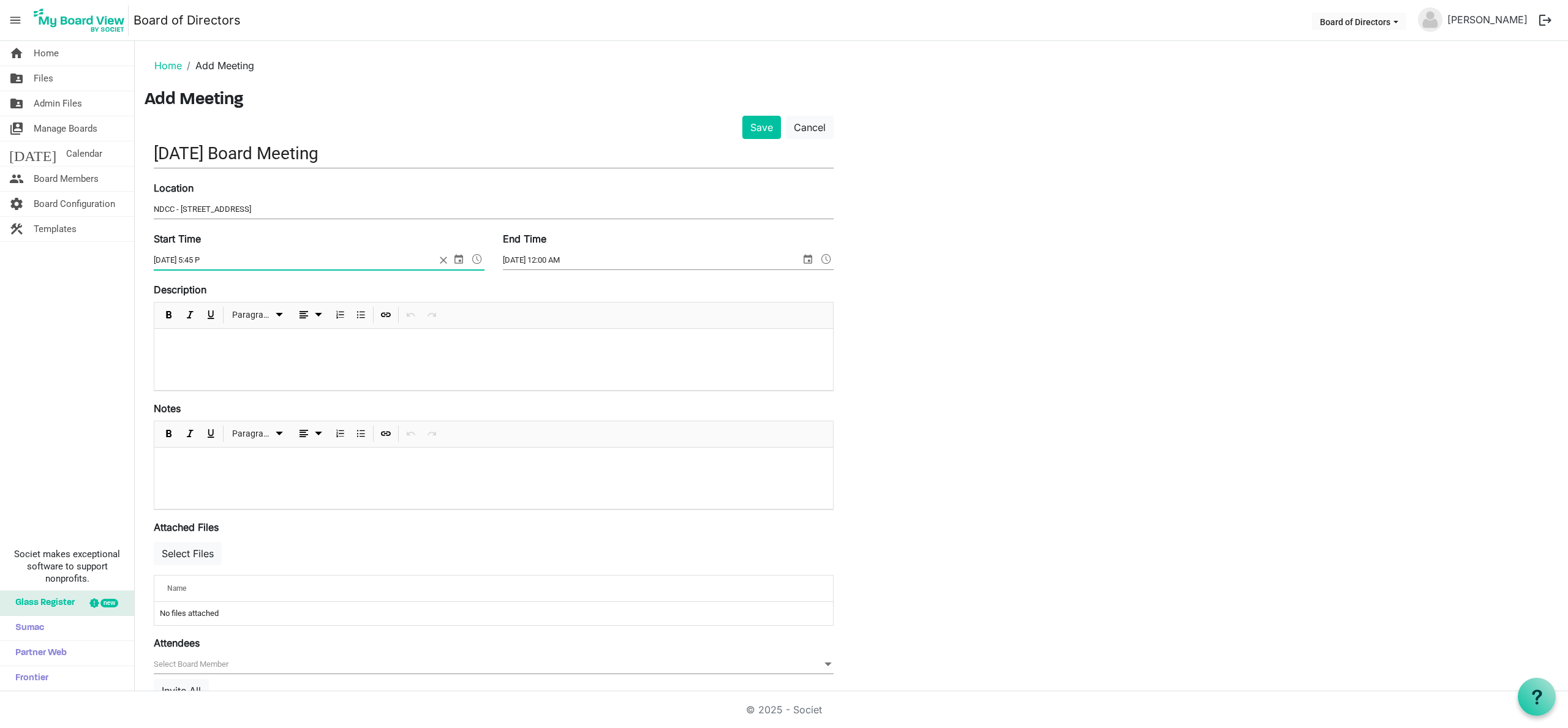
click at [828, 257] on span at bounding box center [826, 259] width 15 height 16
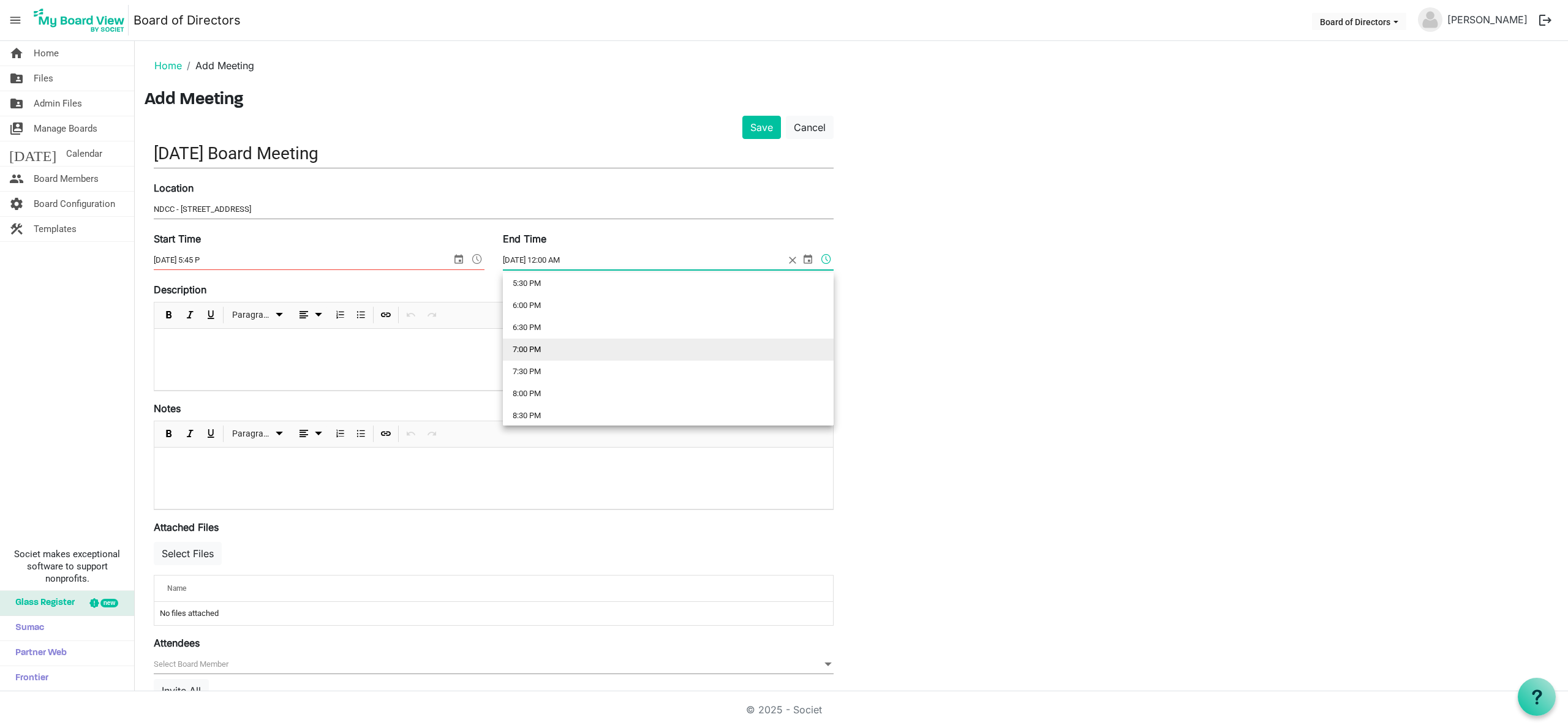
scroll to position [780, 0]
click at [521, 347] on li "7:00 PM" at bounding box center [668, 346] width 331 height 22
click at [552, 259] on input "9/23/2025 7:00 PM" at bounding box center [643, 260] width 282 height 18
click at [552, 258] on input "9/23/2025 7:00 PM" at bounding box center [643, 260] width 282 height 18
type input "9/23/2025 7:15 PM"
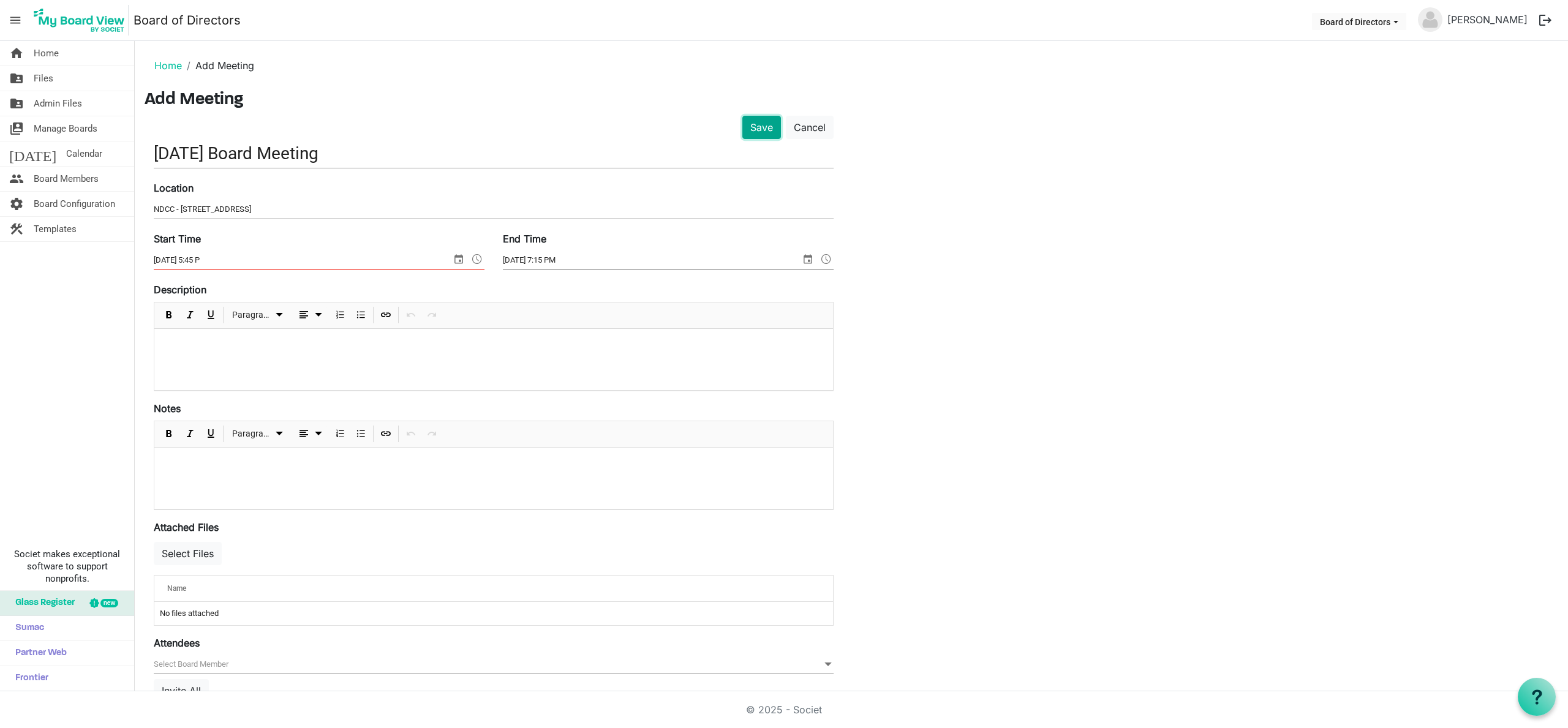
click at [767, 128] on button "Save" at bounding box center [762, 127] width 39 height 23
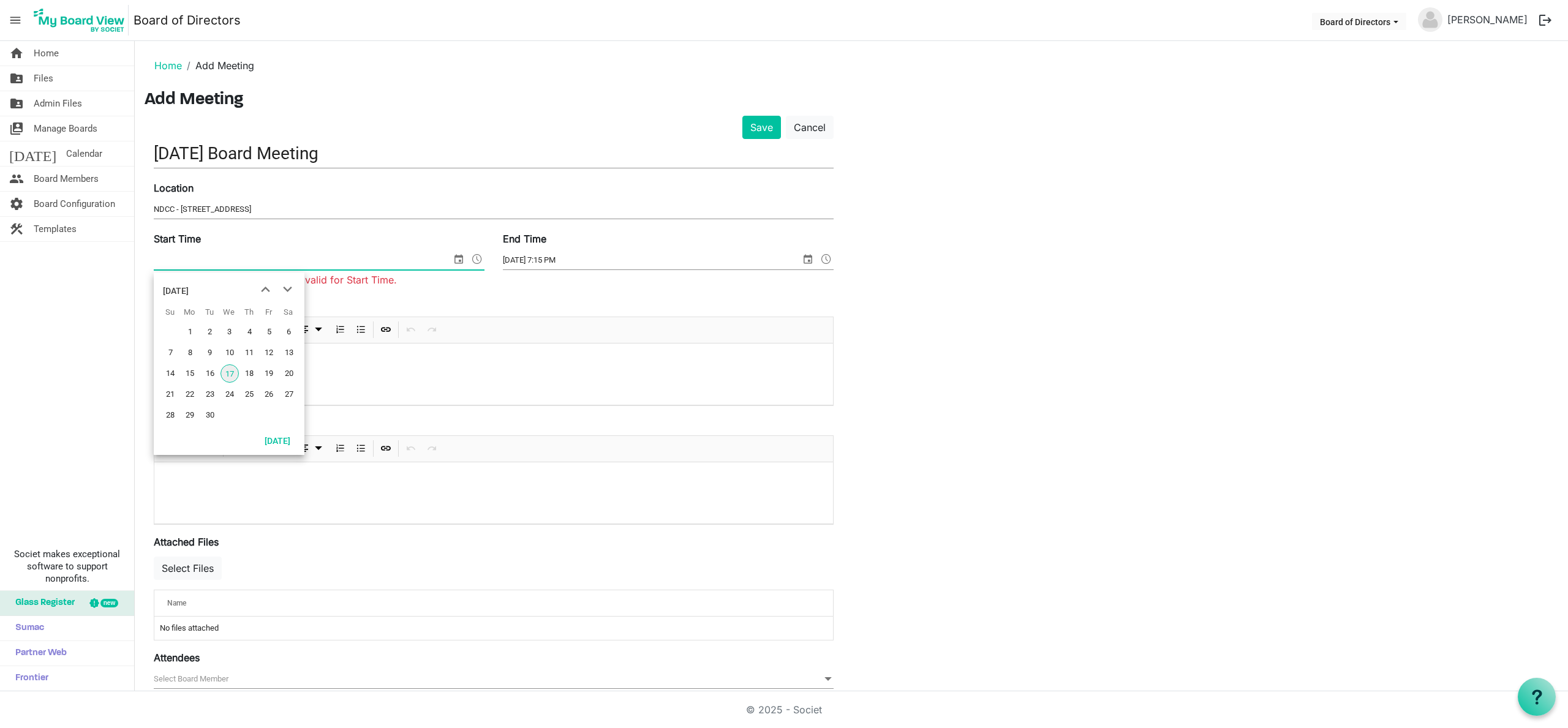
click at [459, 260] on span "select" at bounding box center [459, 259] width 15 height 16
click at [211, 392] on span "23" at bounding box center [210, 394] width 18 height 18
click at [476, 258] on span at bounding box center [477, 259] width 15 height 16
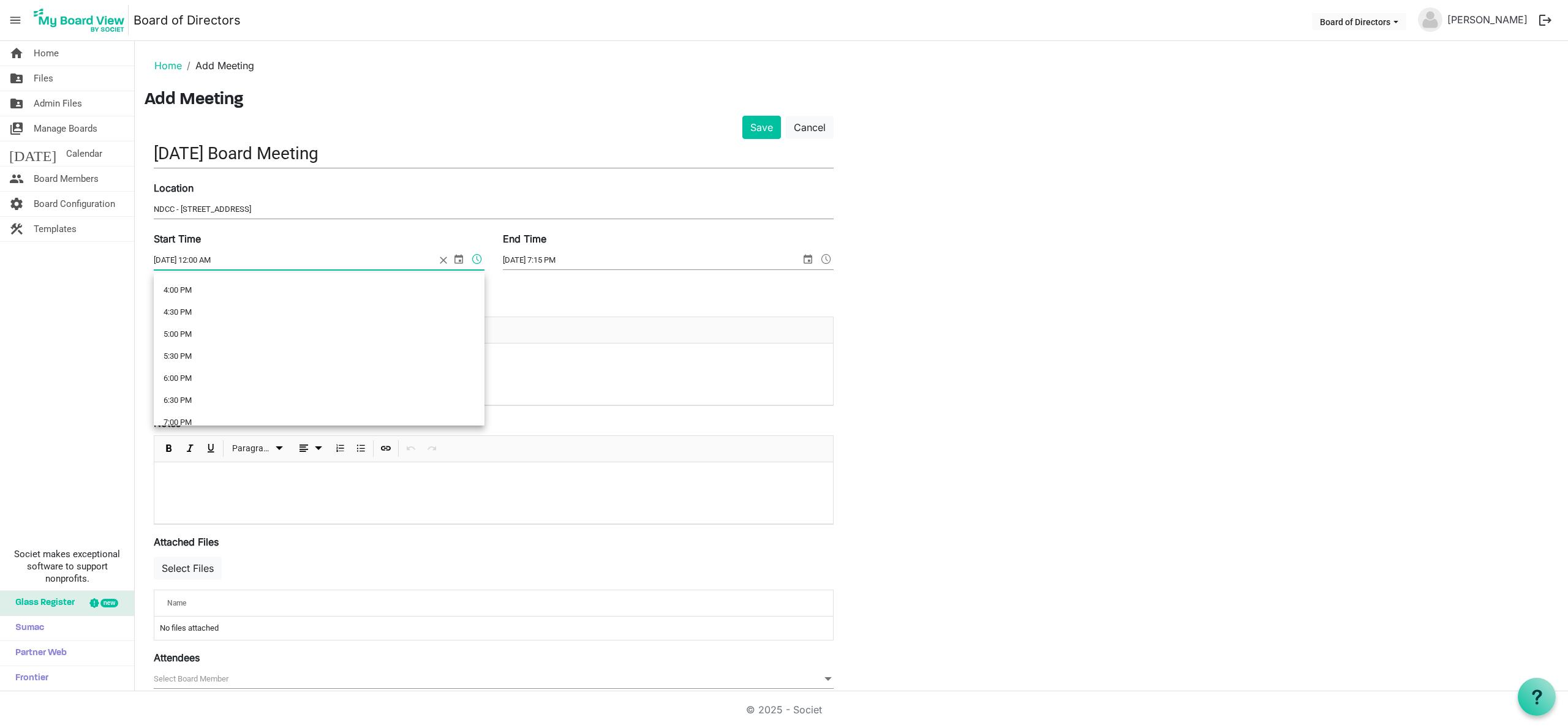
scroll to position [757, 0]
click at [171, 300] on li "5:30 PM" at bounding box center [319, 303] width 331 height 22
click at [203, 256] on input "9/23/2025 5:30 PM" at bounding box center [294, 260] width 282 height 18
type input "9/23/2025 5:45 PM"
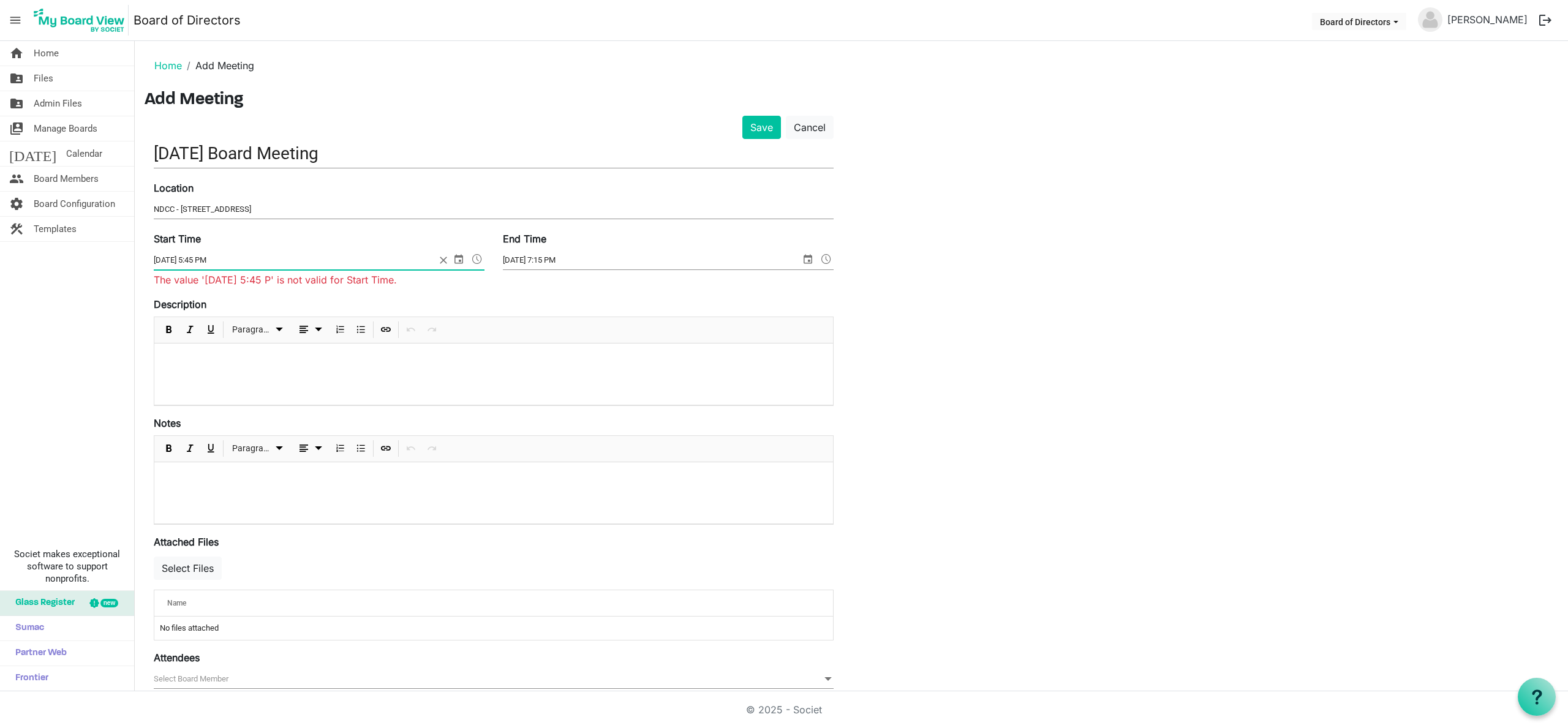
click at [495, 292] on form "Save Cancel September 23 Board Meeting Location NDCC - 2760 Airport Drive Suite…" at bounding box center [494, 447] width 680 height 662
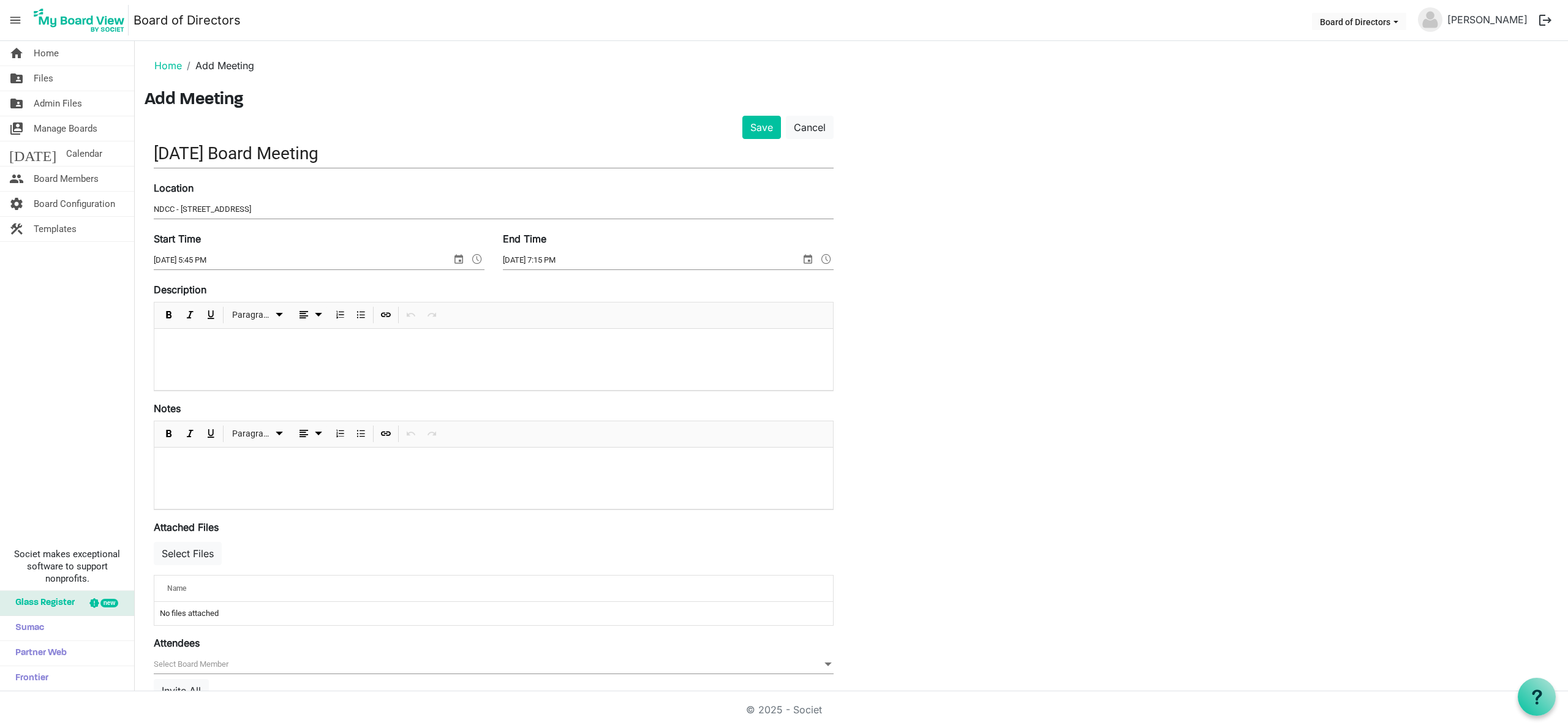
click at [261, 343] on p at bounding box center [494, 345] width 659 height 13
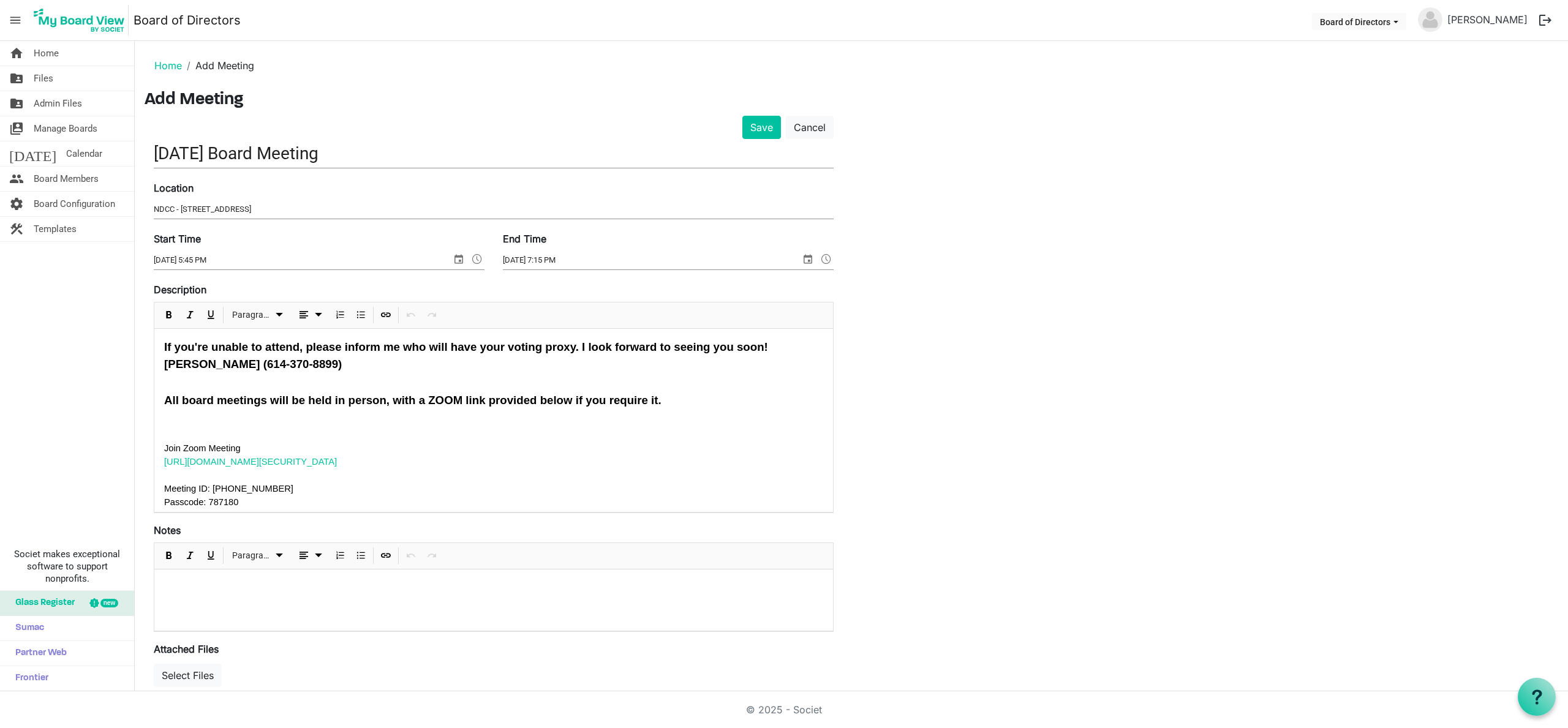
drag, startPoint x: 511, startPoint y: 460, endPoint x: 150, endPoint y: 465, distance: 361.0
click at [147, 464] on div "Save Cancel September 23 Board Meeting Location NDCC - 2760 Airport Drive Suite…" at bounding box center [494, 506] width 698 height 780
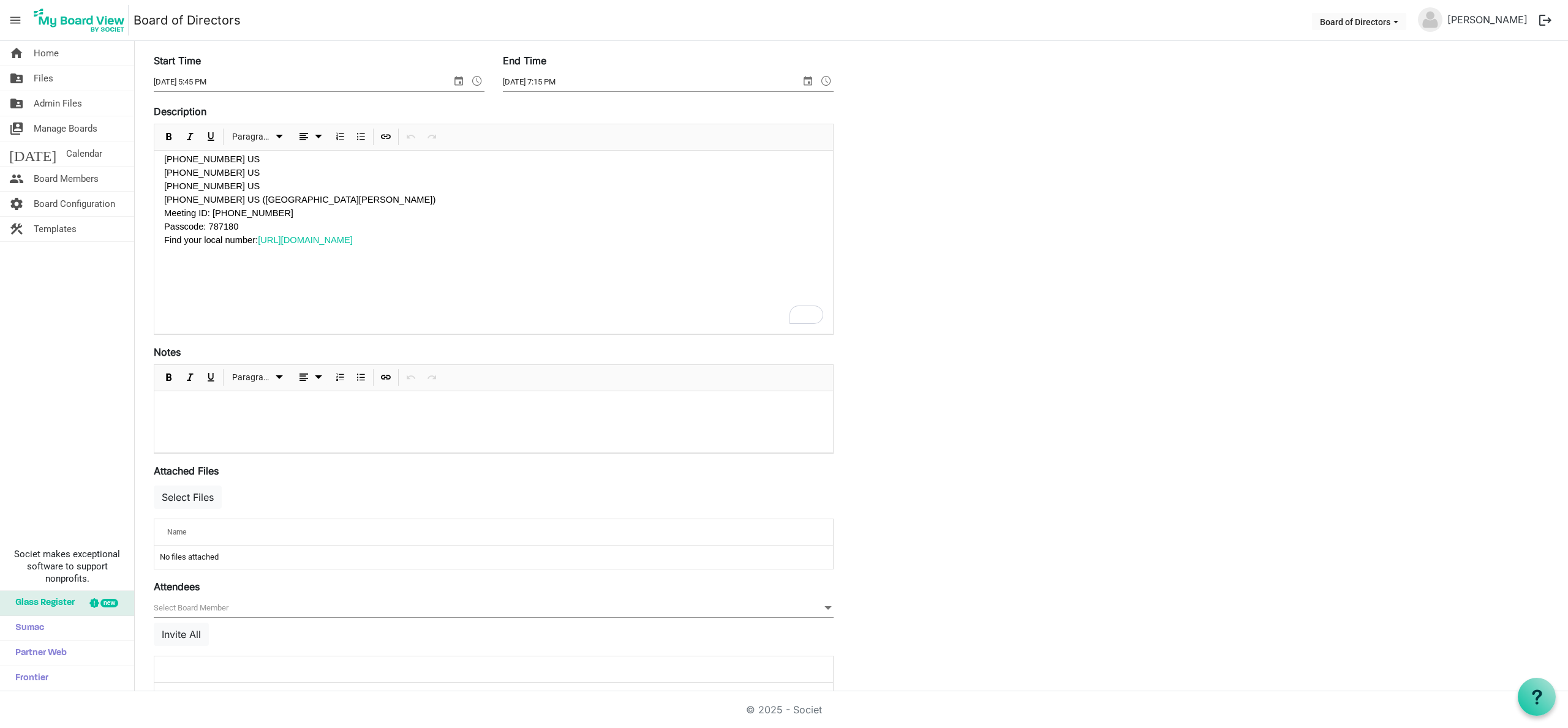
scroll to position [213, 0]
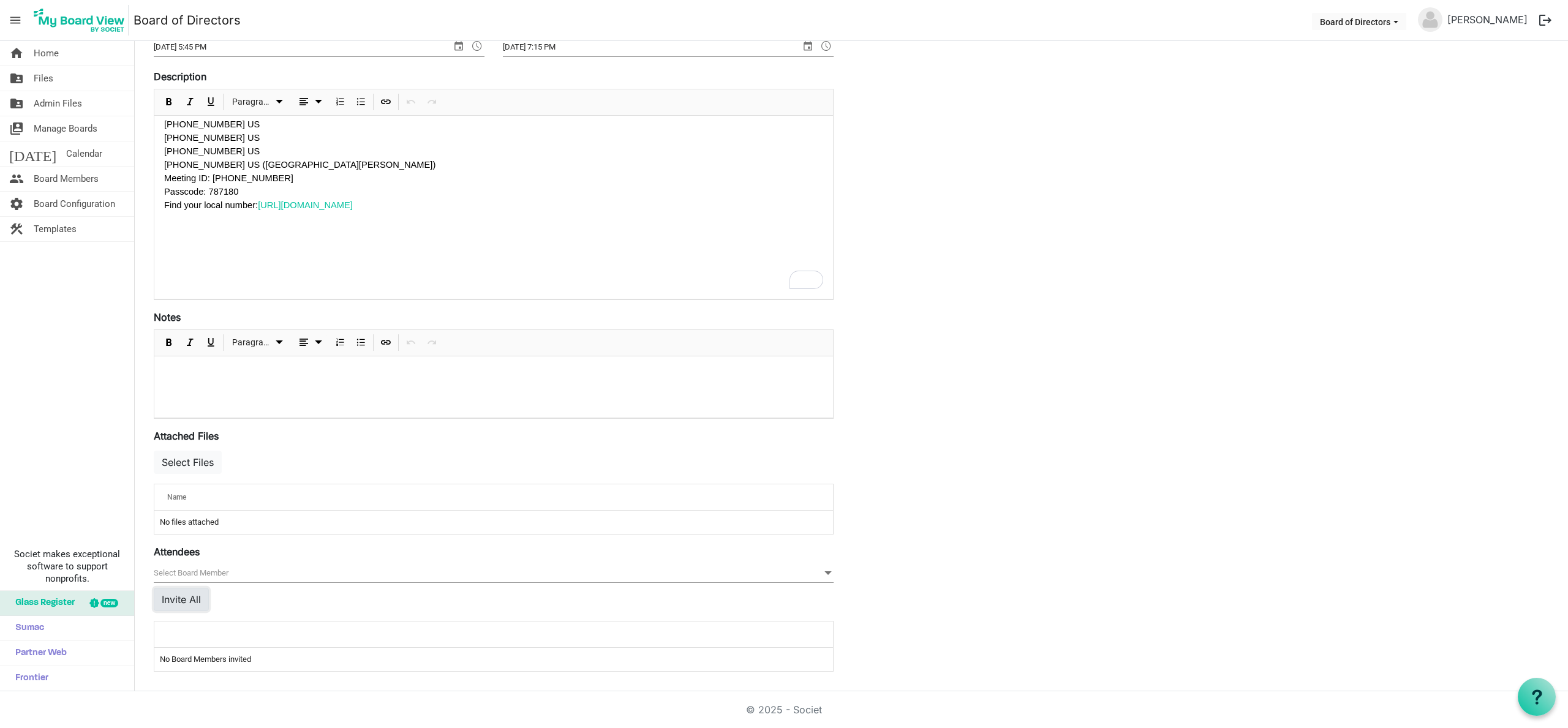
click at [180, 601] on button "Invite All" at bounding box center [181, 599] width 55 height 23
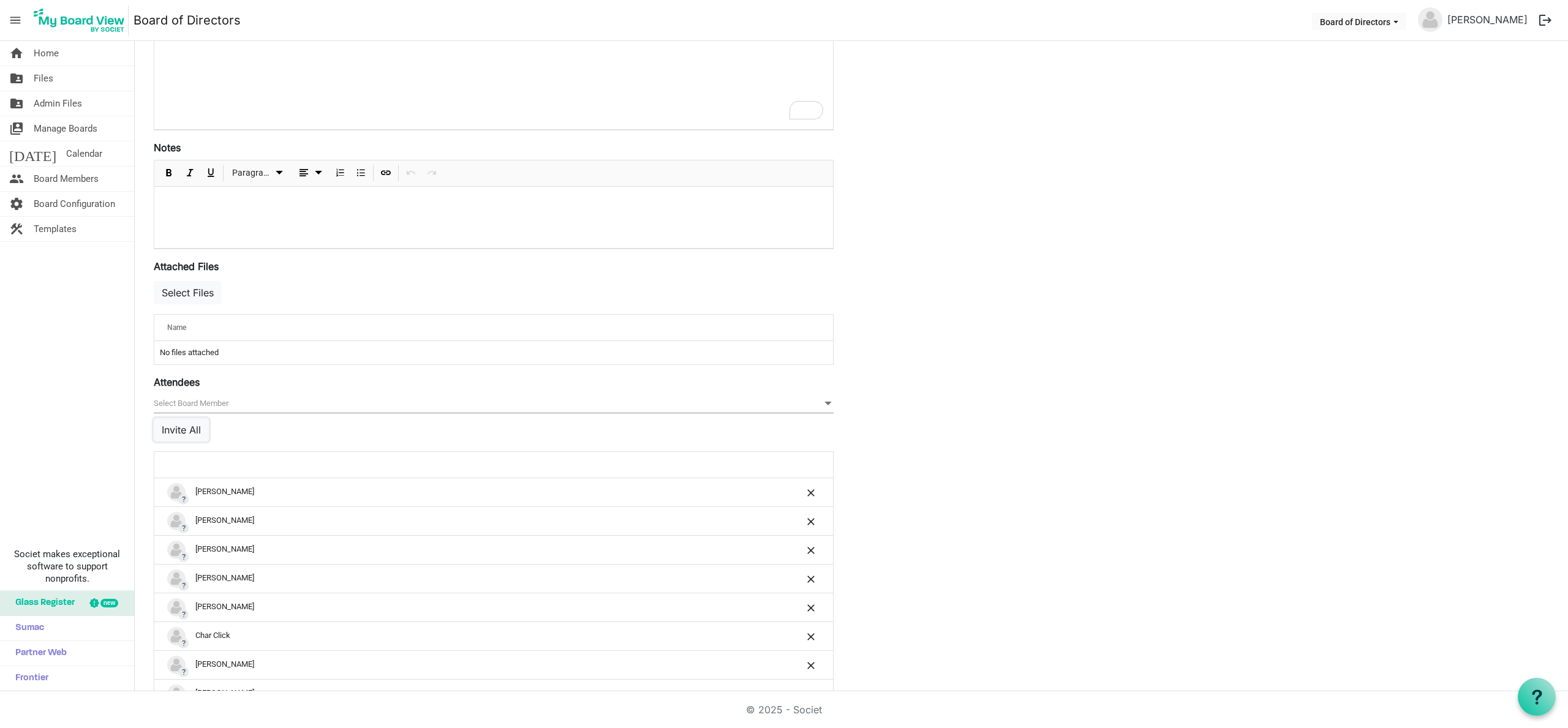
scroll to position [0, 0]
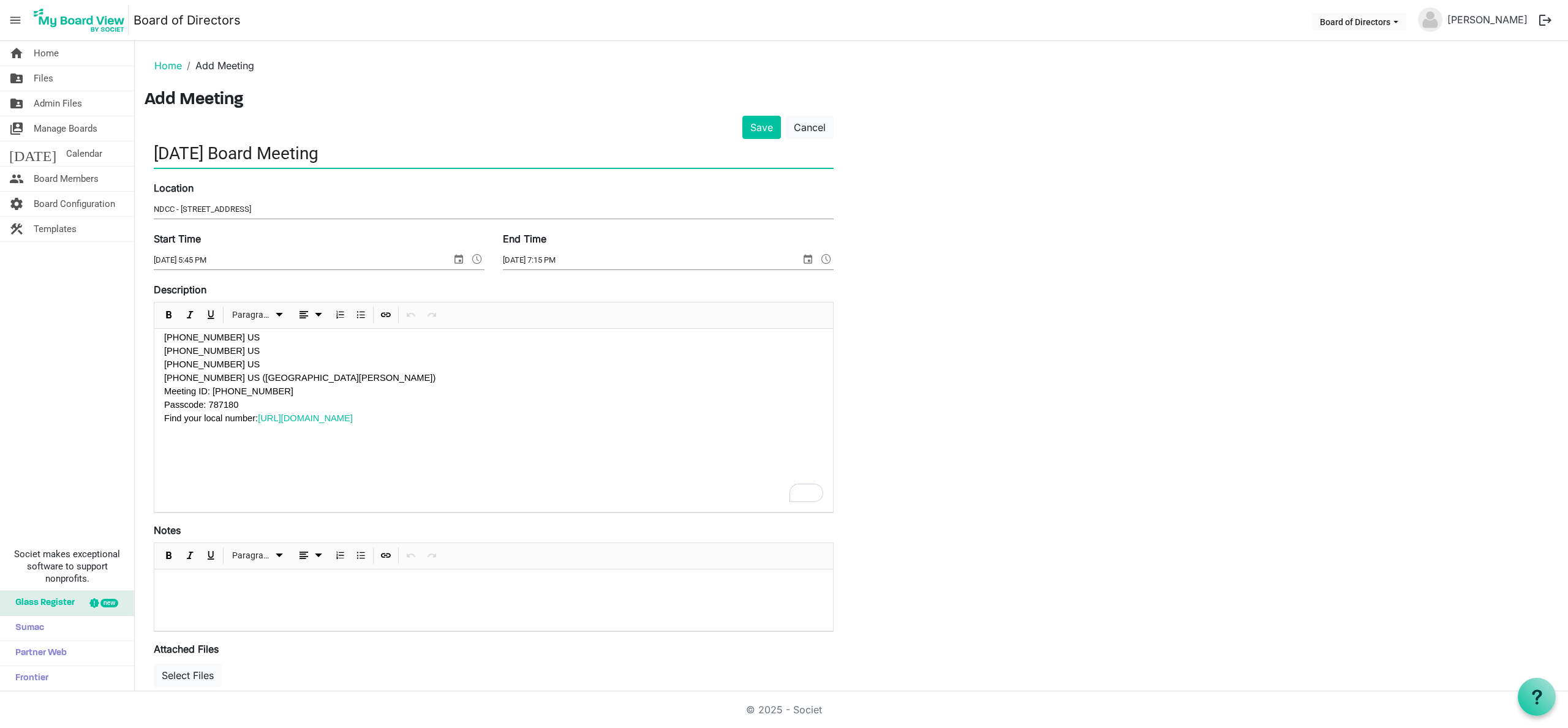
click at [259, 149] on input "September 23 Board Meeting" at bounding box center [494, 153] width 680 height 29
type input "[DATE] Board Meeting"
click at [760, 127] on button "Save" at bounding box center [762, 127] width 39 height 23
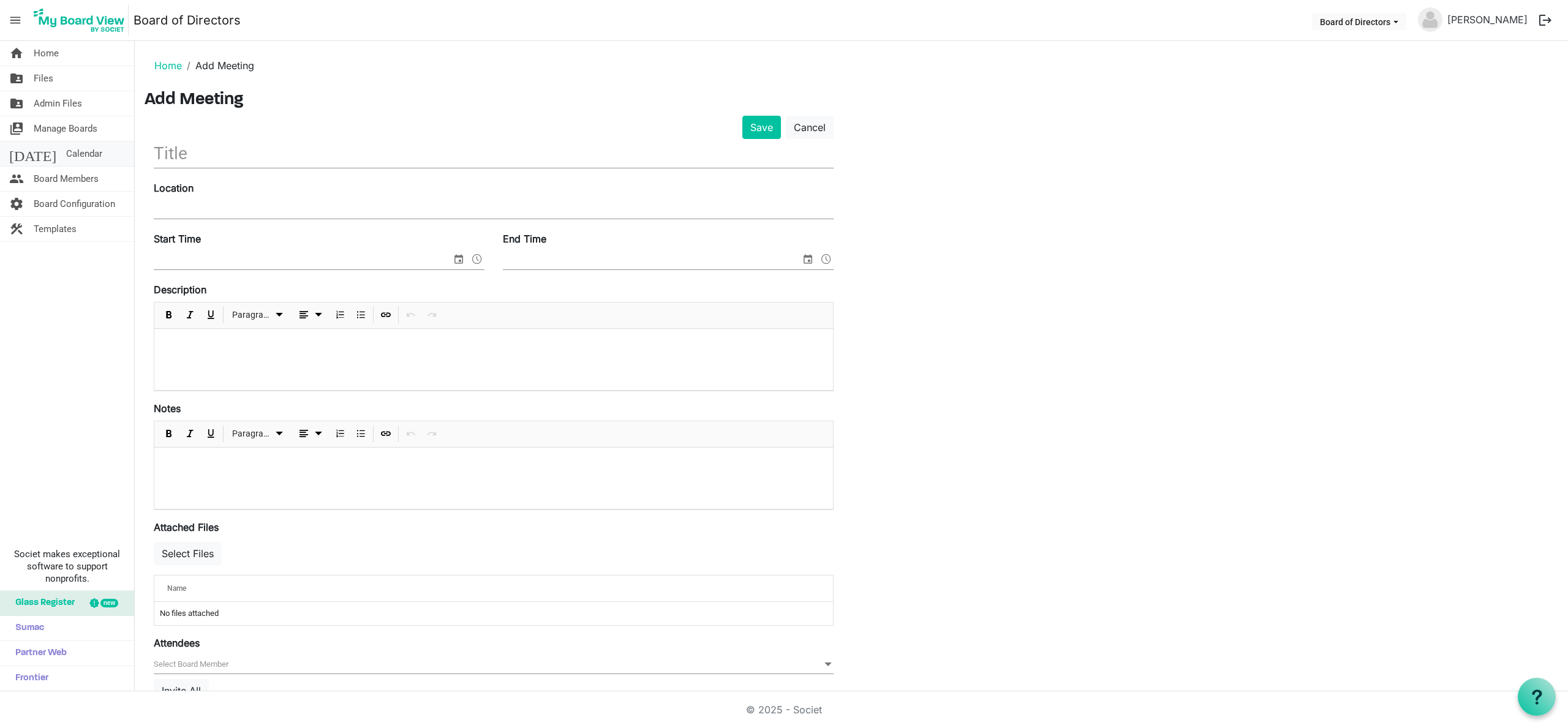
drag, startPoint x: 49, startPoint y: 156, endPoint x: 128, endPoint y: 164, distance: 79.4
click at [66, 156] on span "Calendar" at bounding box center [83, 154] width 36 height 25
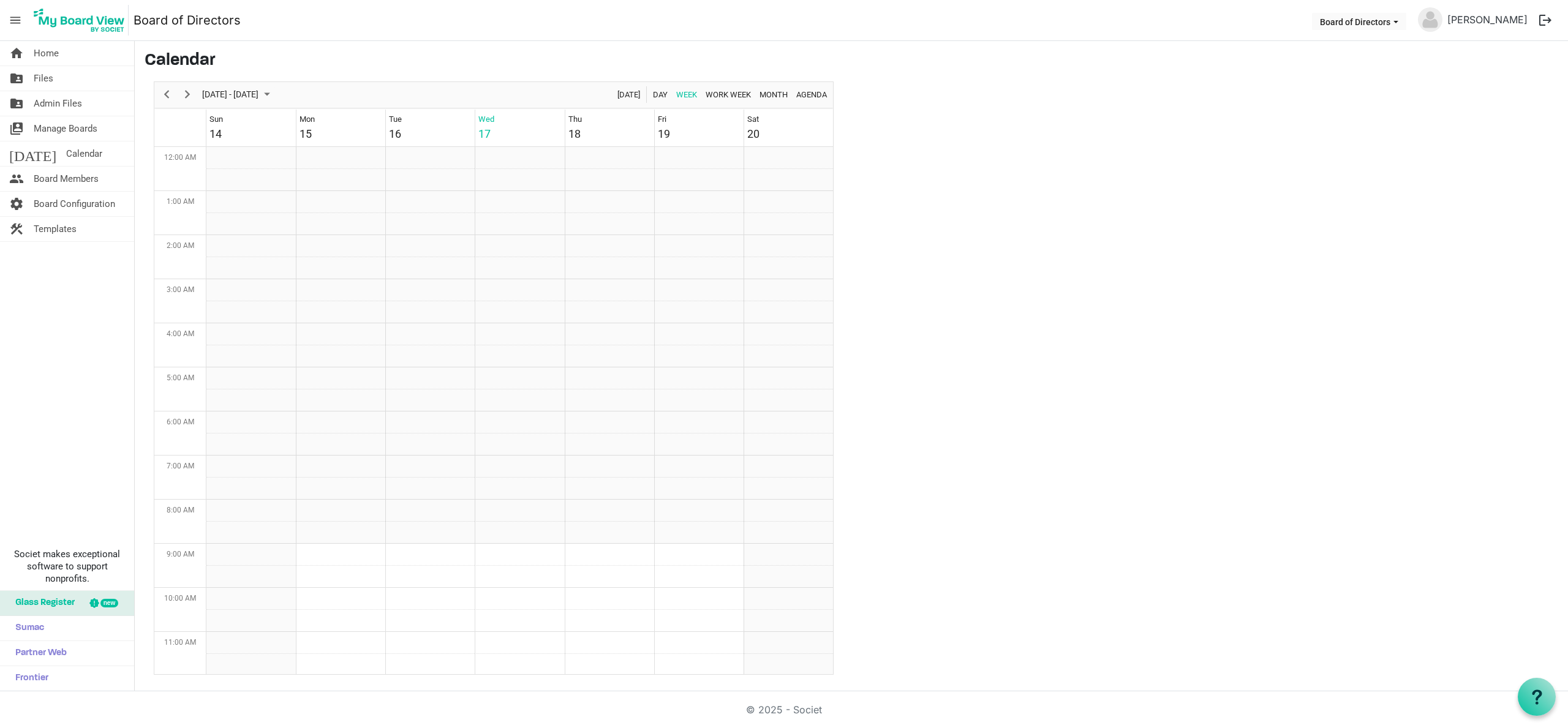
scroll to position [397, 0]
click at [47, 126] on span "Manage Boards" at bounding box center [65, 128] width 64 height 25
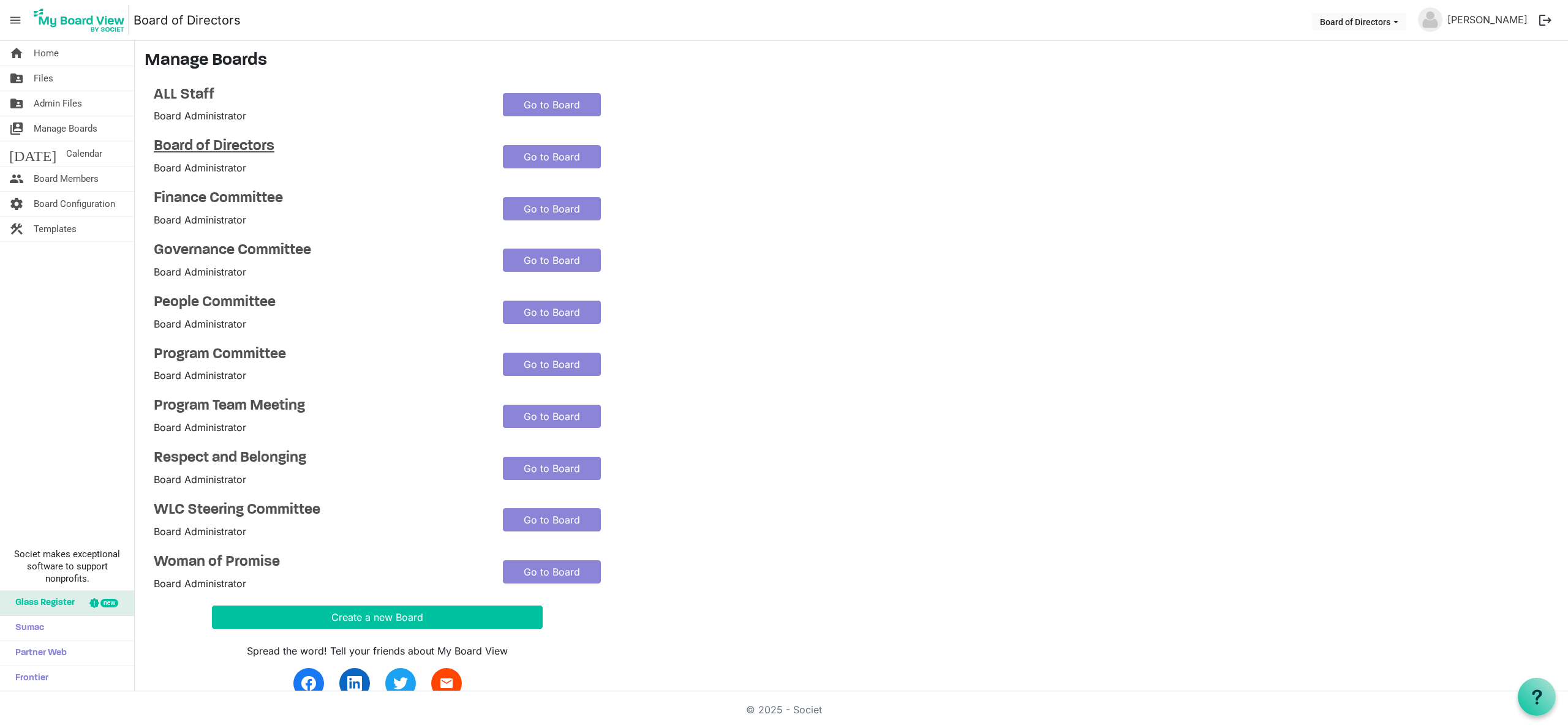
click at [234, 143] on h4 "Board of Directors" at bounding box center [319, 147] width 331 height 18
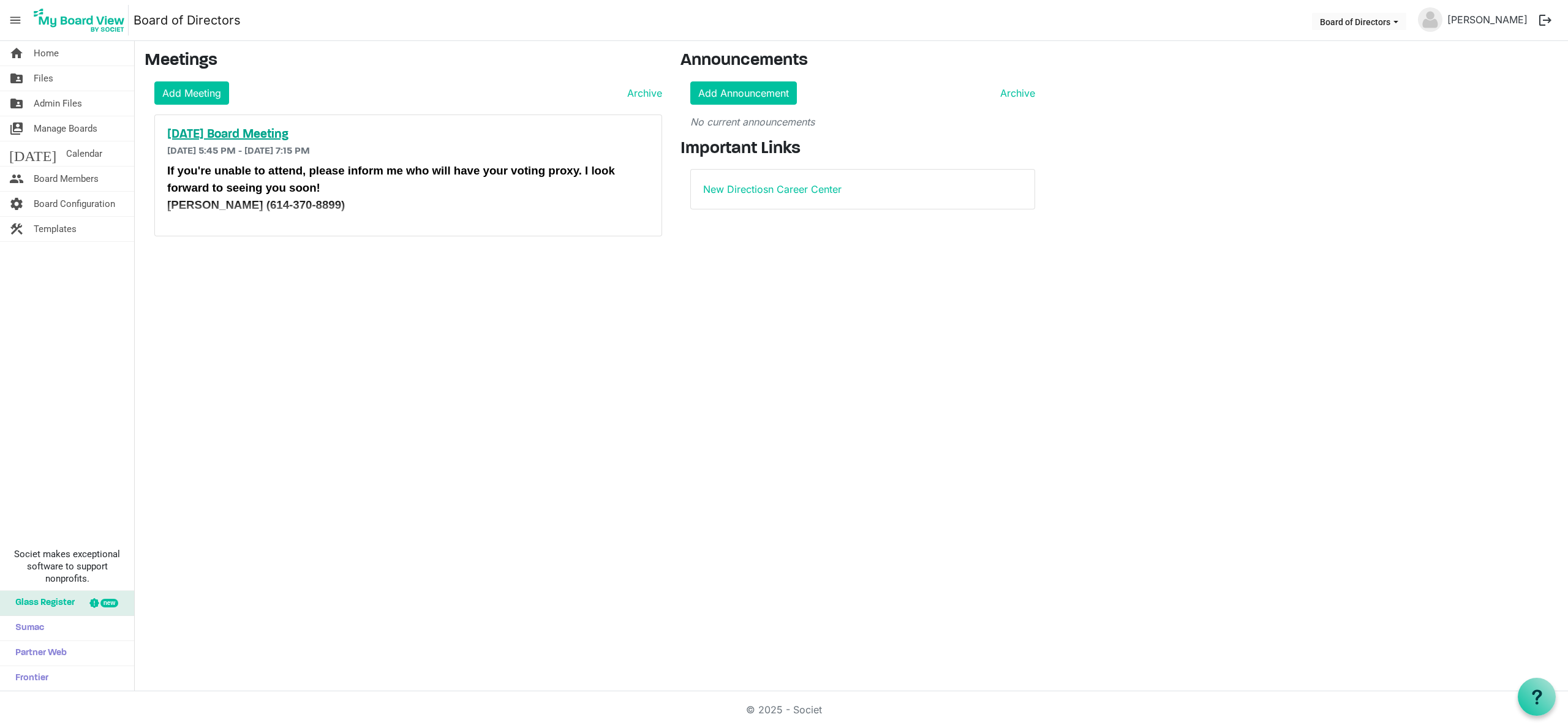
click at [273, 133] on h5 "[DATE] Board Meeting" at bounding box center [408, 134] width 482 height 15
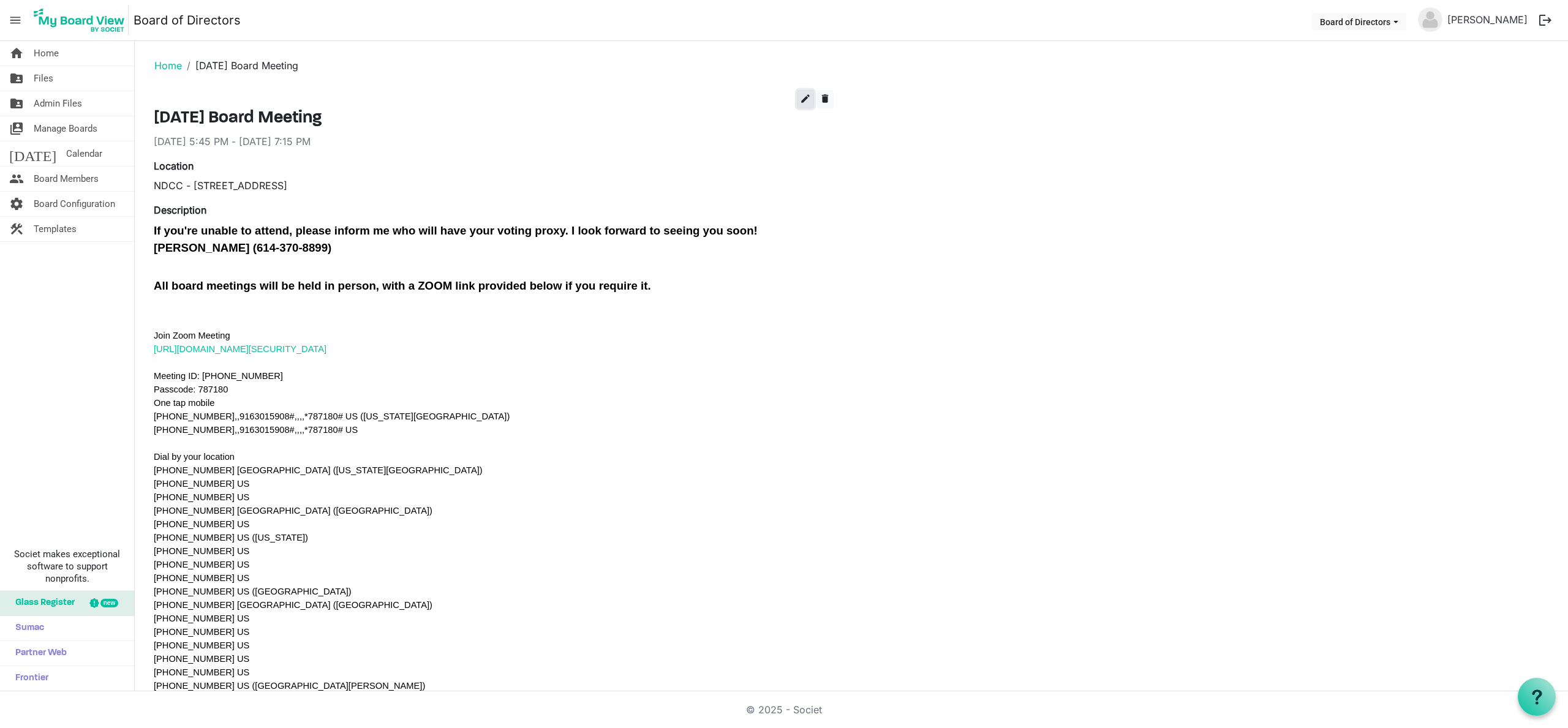
click at [807, 98] on span "edit" at bounding box center [806, 98] width 11 height 11
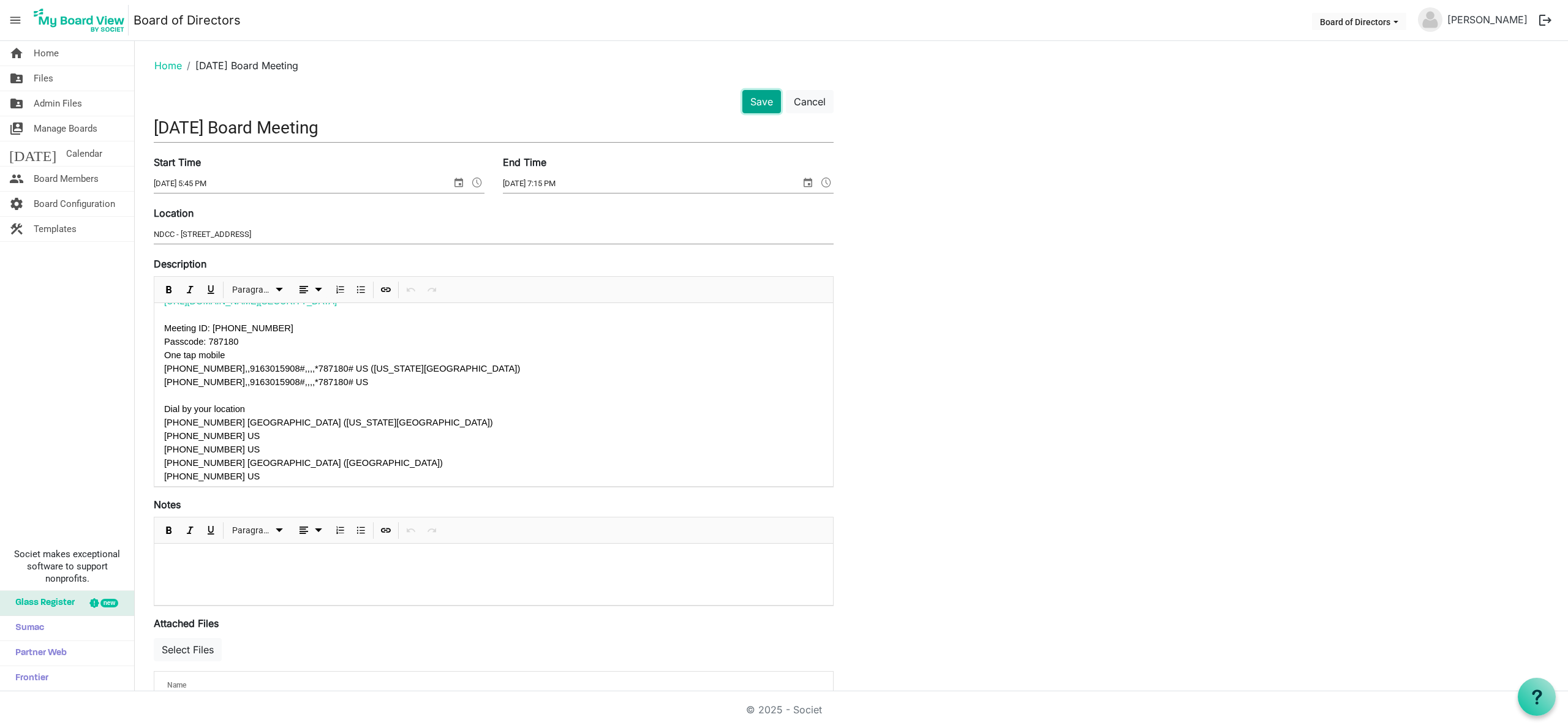
click at [766, 103] on button "Save" at bounding box center [762, 101] width 39 height 23
